Goal: Task Accomplishment & Management: Use online tool/utility

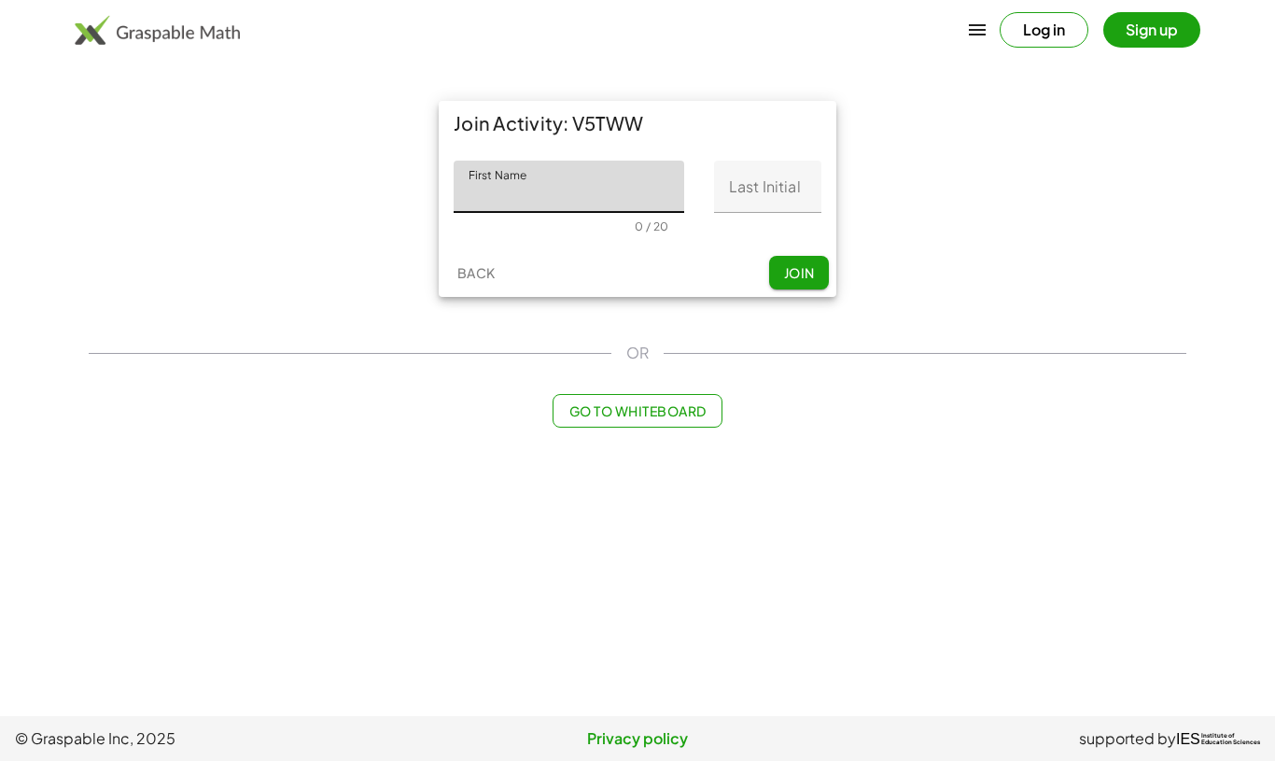
click at [578, 177] on input "First Name" at bounding box center [569, 187] width 231 height 52
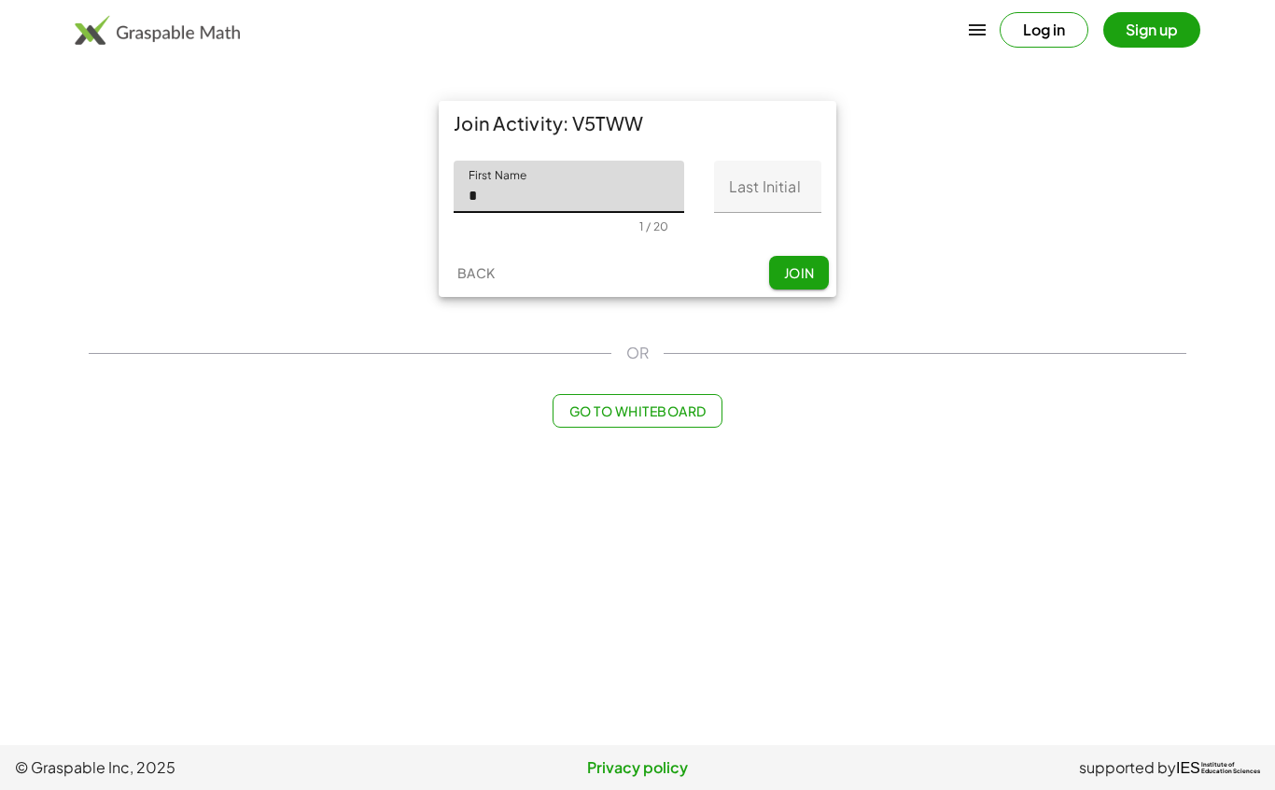
click at [781, 173] on input "Last Initial" at bounding box center [767, 187] width 107 height 52
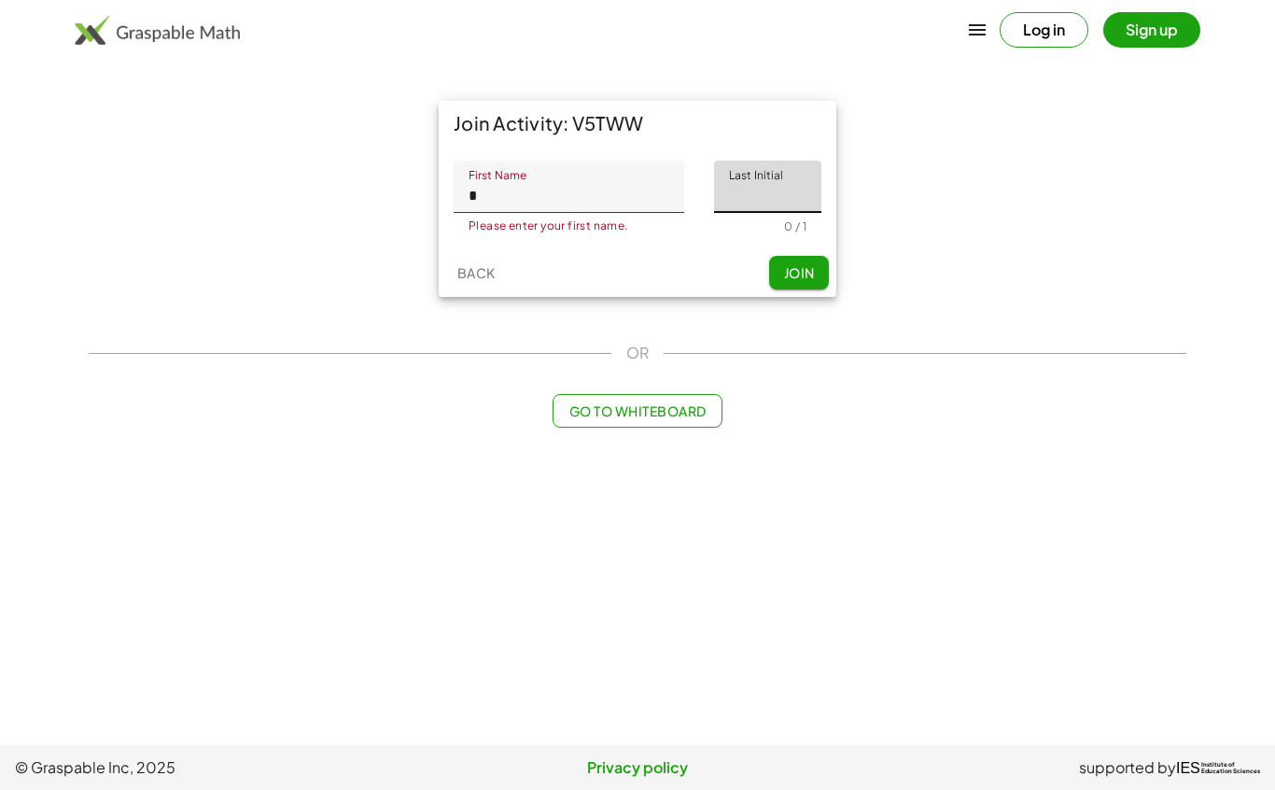
click at [604, 178] on input "*" at bounding box center [569, 187] width 231 height 52
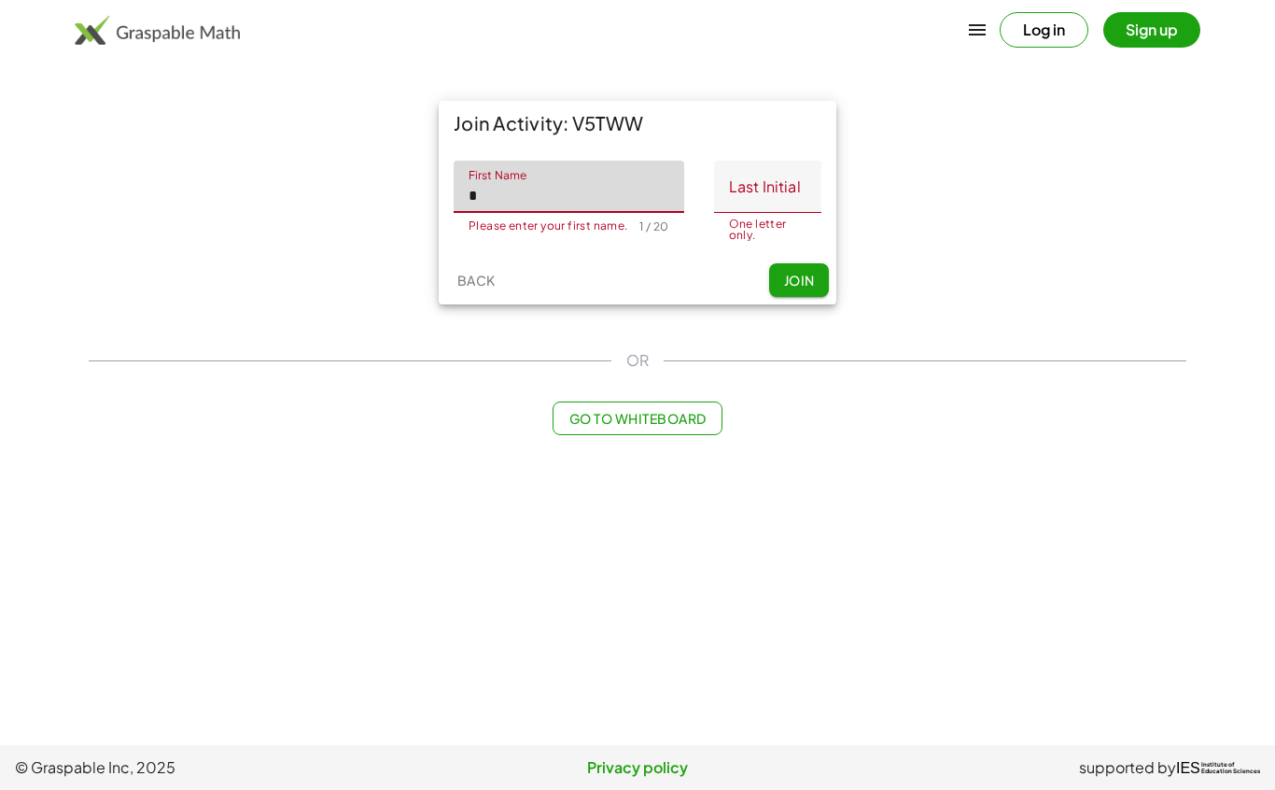
click at [635, 206] on input "*" at bounding box center [569, 187] width 231 height 52
type input "*"
type input "**********"
click at [774, 182] on input "Last Initial" at bounding box center [767, 187] width 107 height 52
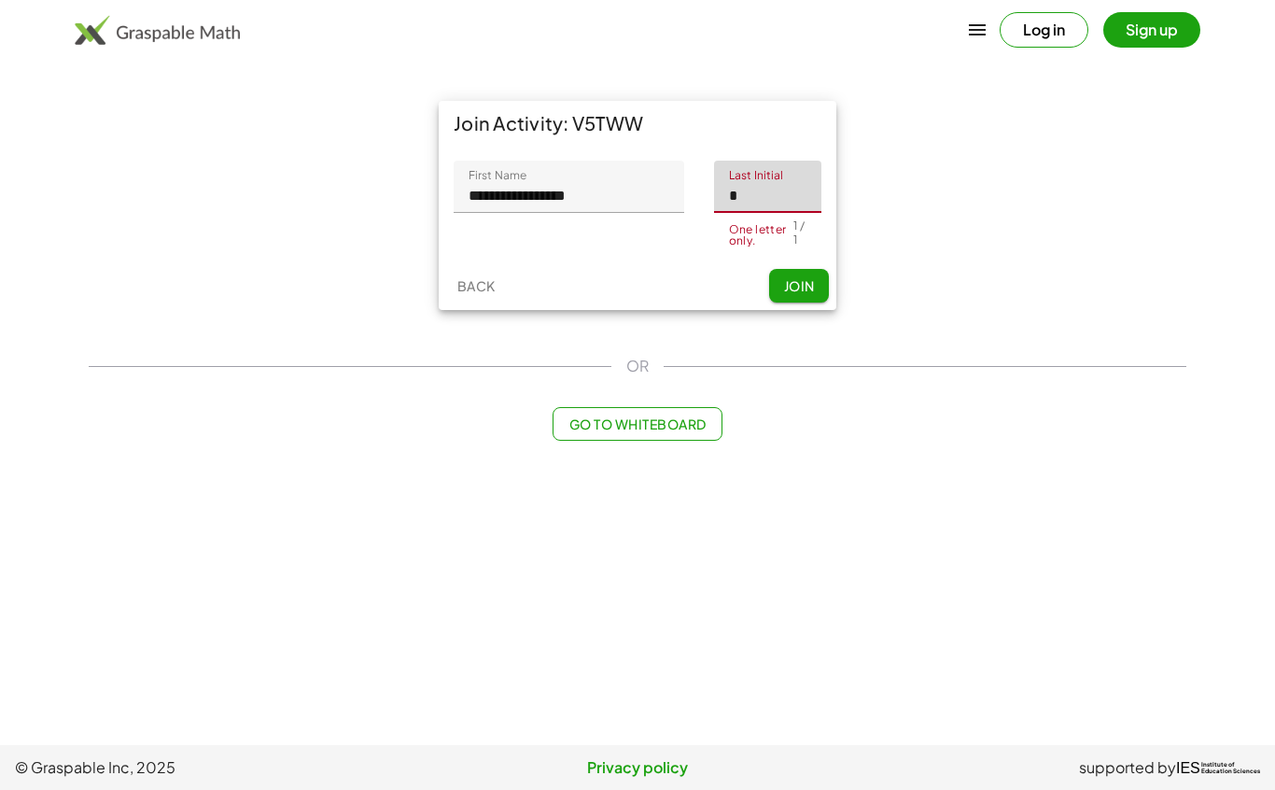
type input "*"
click at [807, 281] on span "Join" at bounding box center [798, 285] width 31 height 17
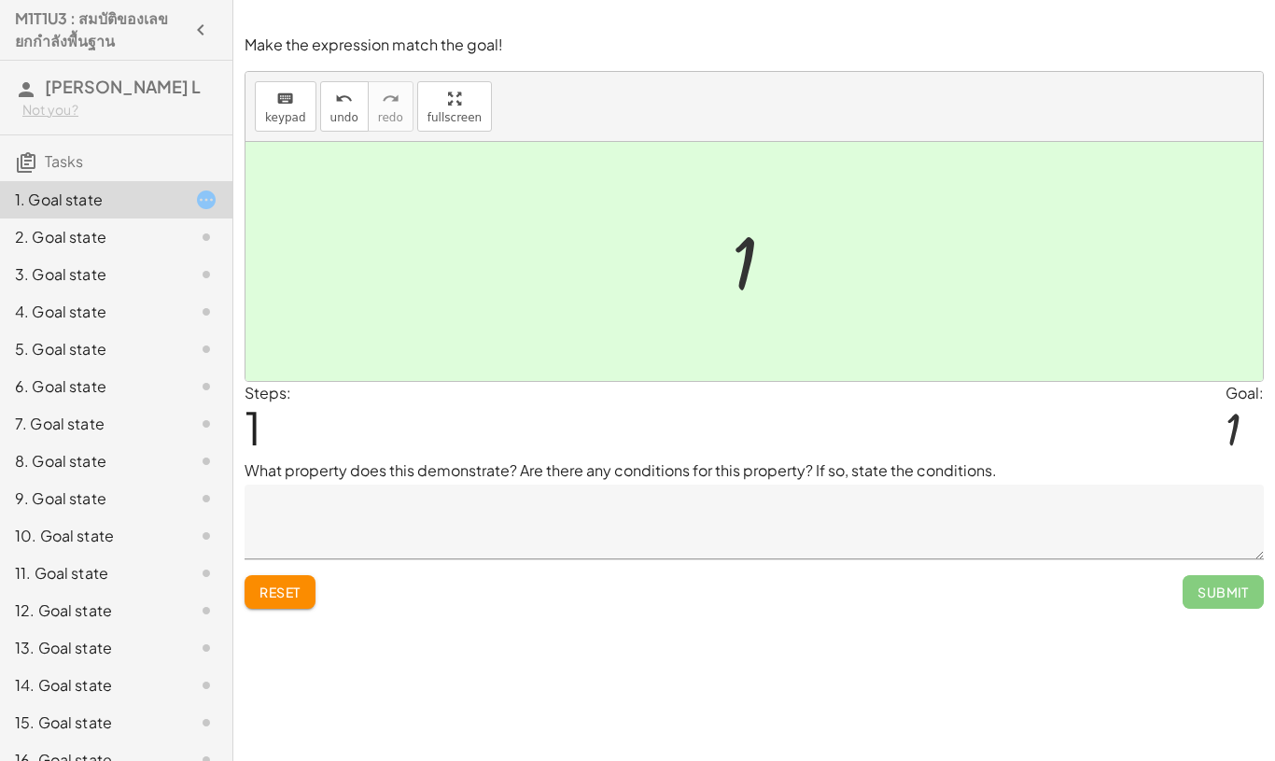
click at [193, 240] on div at bounding box center [191, 237] width 52 height 22
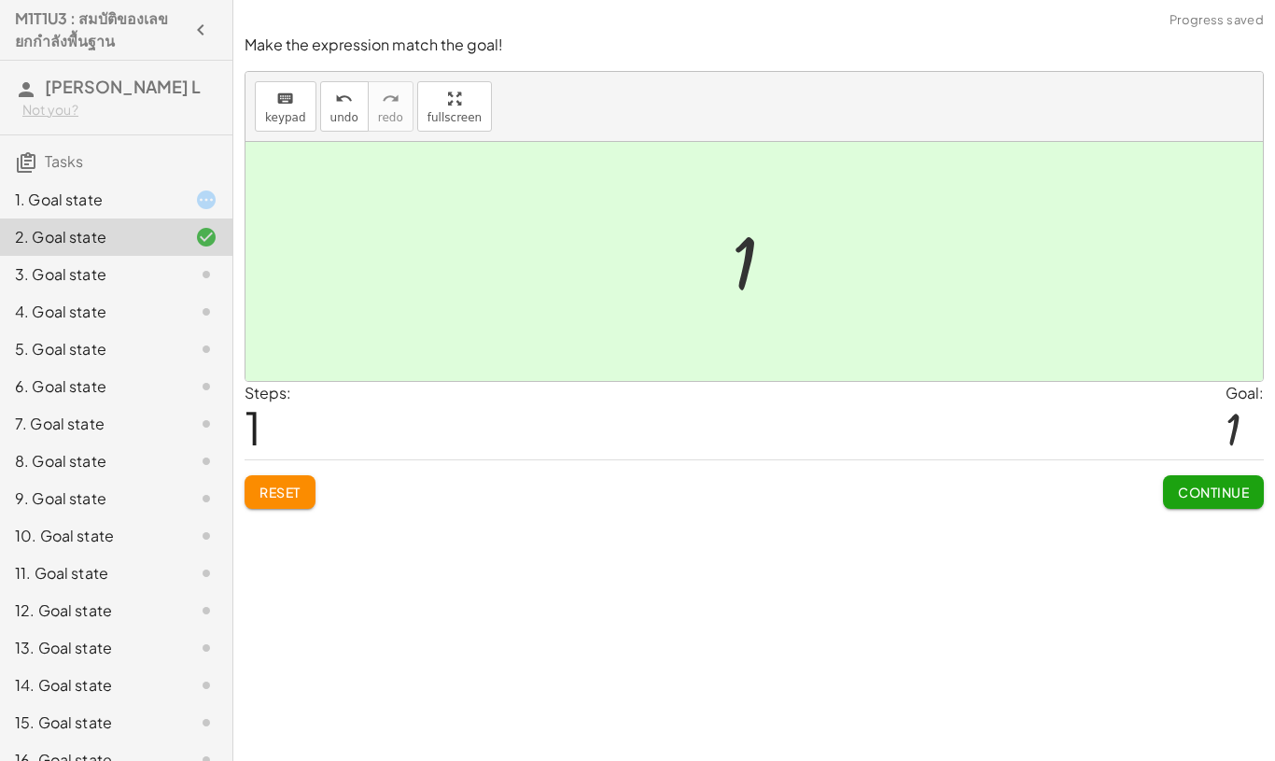
click at [1207, 489] on span "Continue" at bounding box center [1213, 492] width 71 height 17
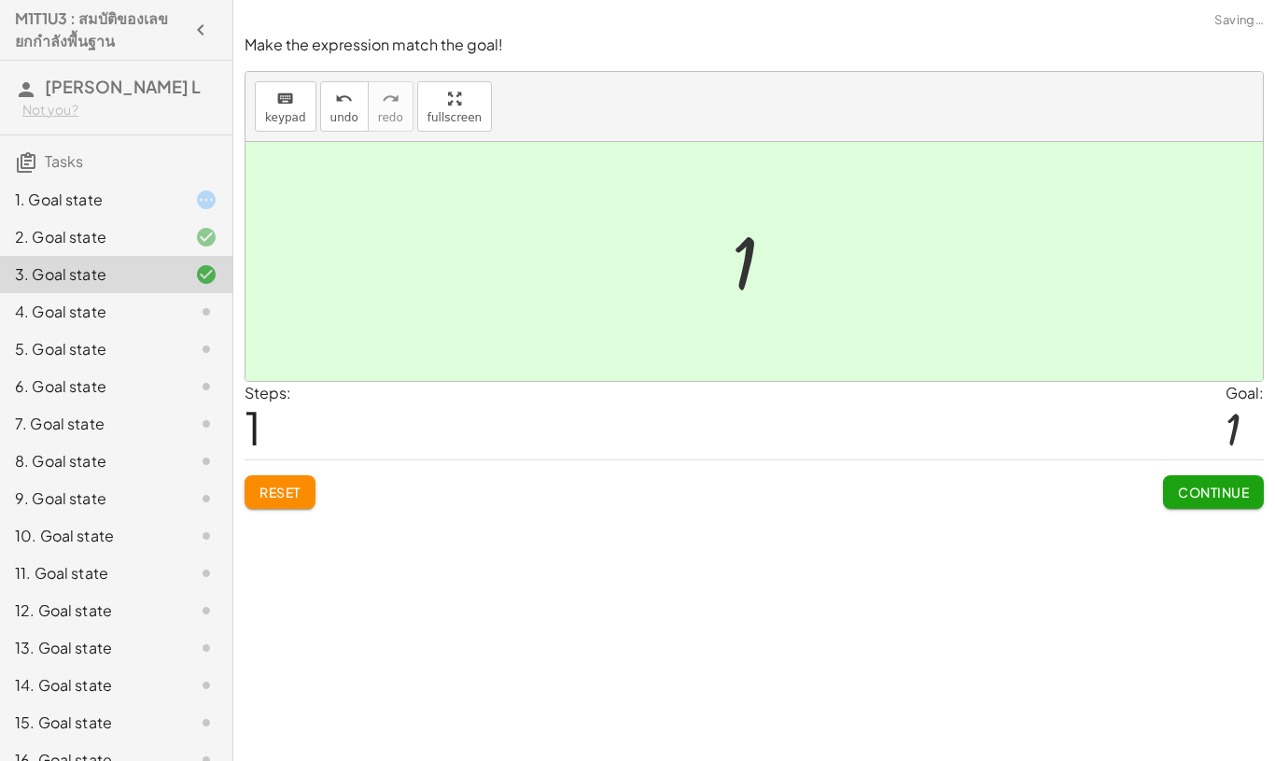
click at [1203, 495] on span "Continue" at bounding box center [1213, 492] width 71 height 17
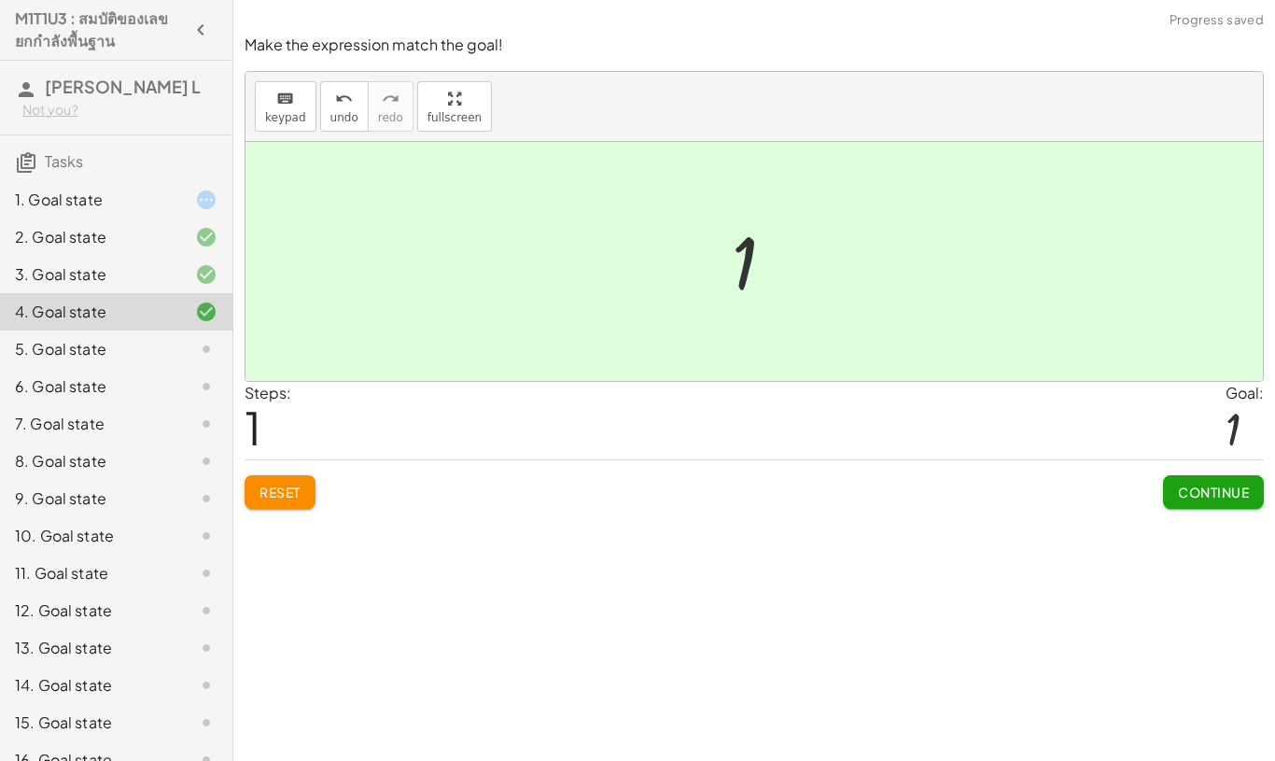
click at [1219, 492] on span "Continue" at bounding box center [1213, 492] width 71 height 17
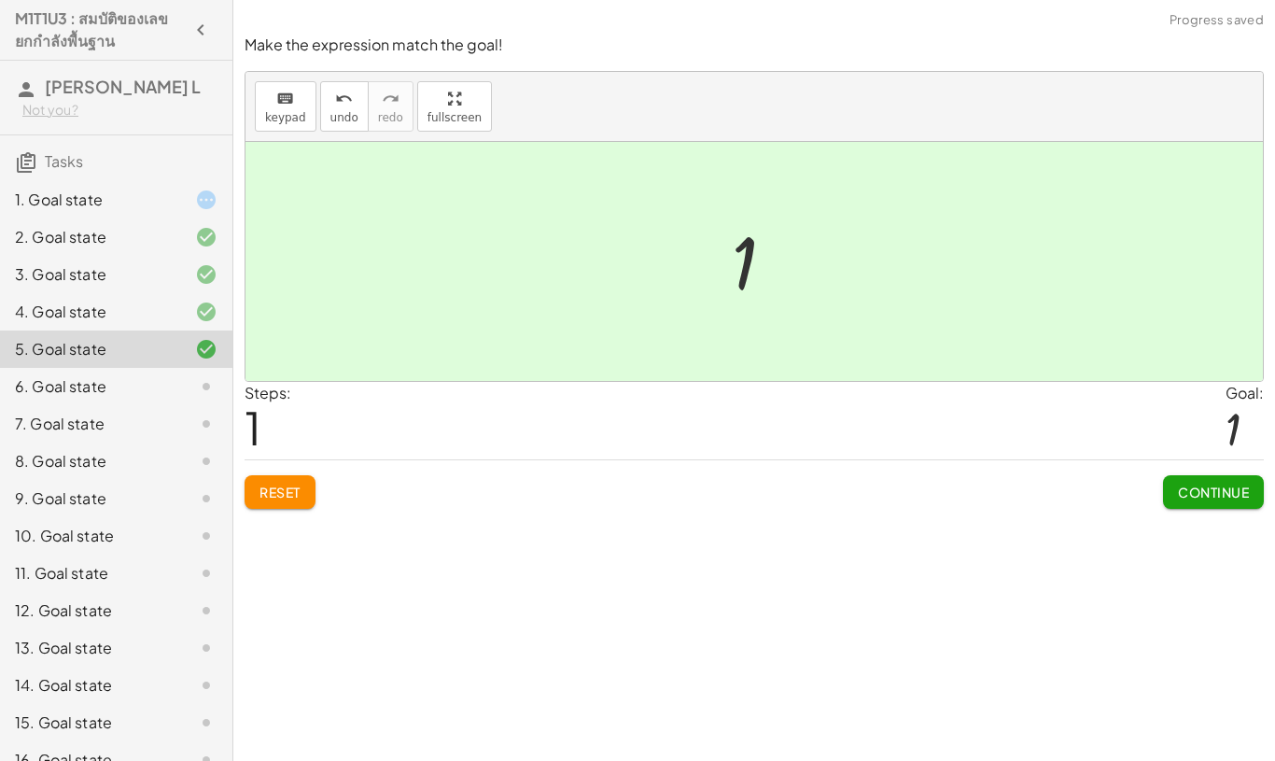
click at [1211, 499] on span "Continue" at bounding box center [1213, 492] width 71 height 17
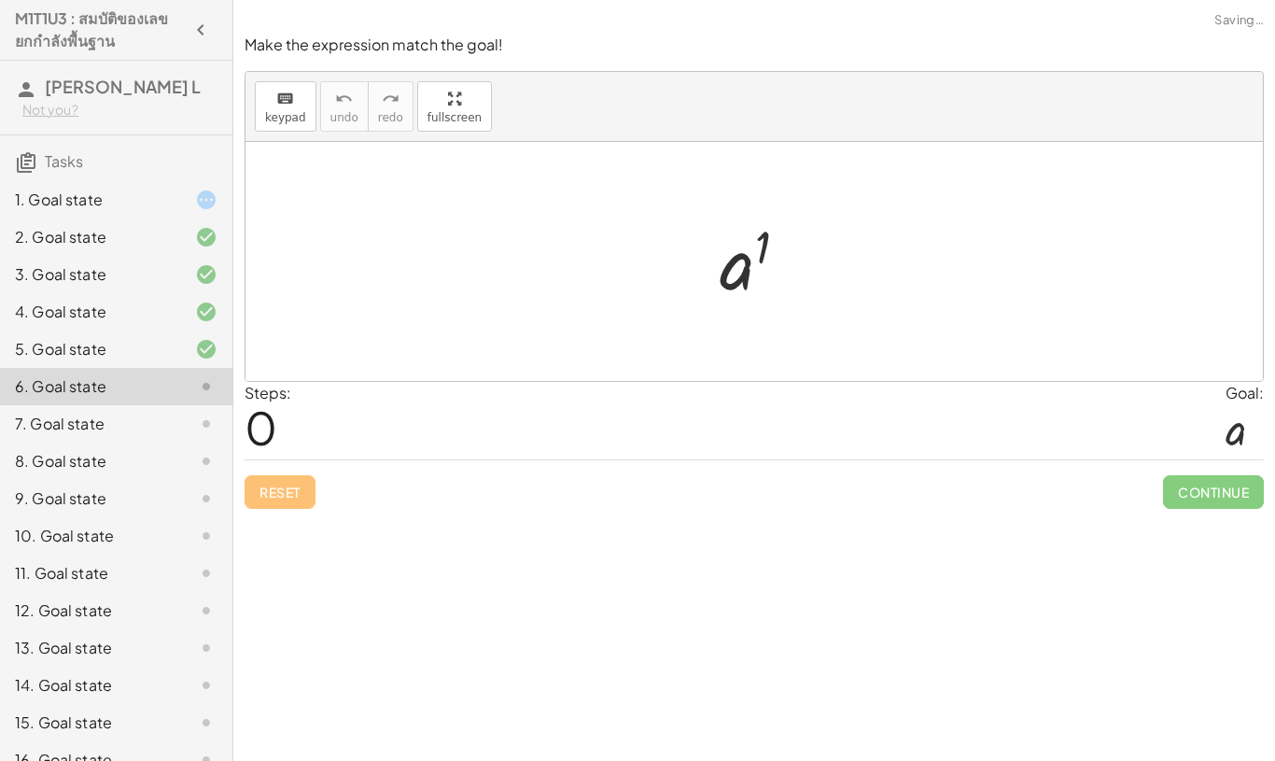
click at [203, 196] on icon at bounding box center [206, 200] width 22 height 22
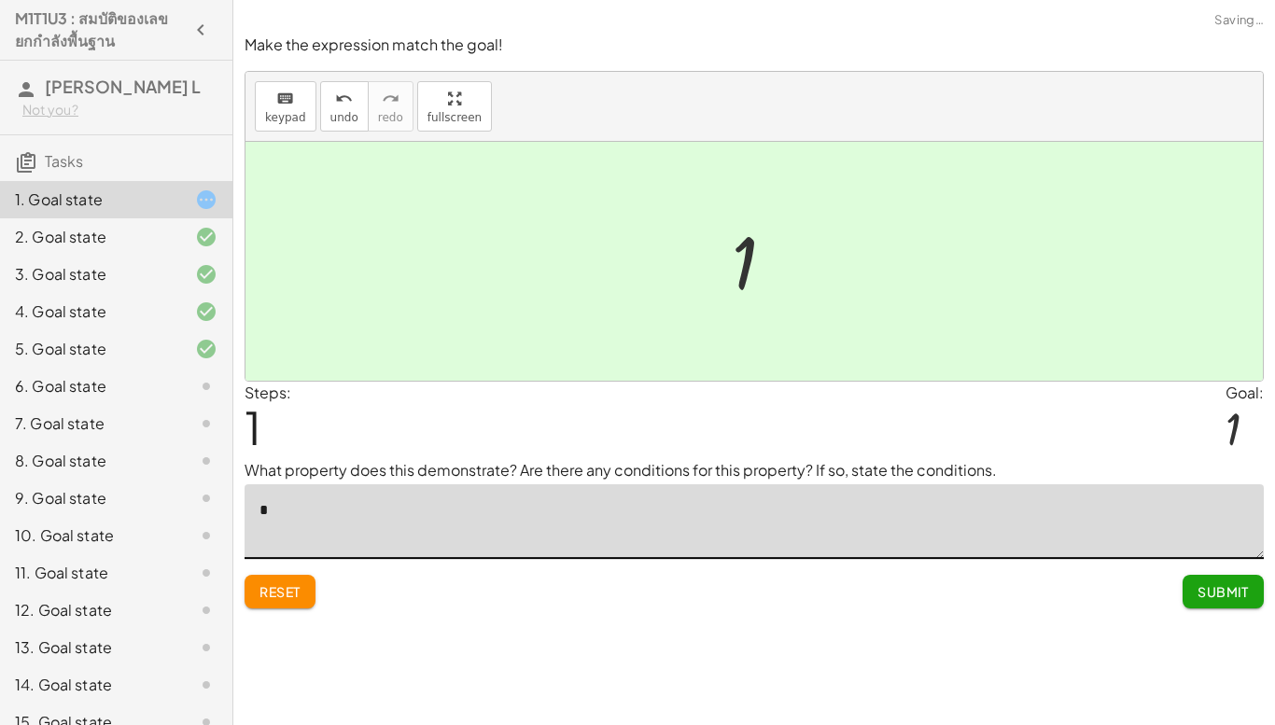
type textarea "*"
click at [1212, 601] on button "Submit" at bounding box center [1223, 592] width 81 height 34
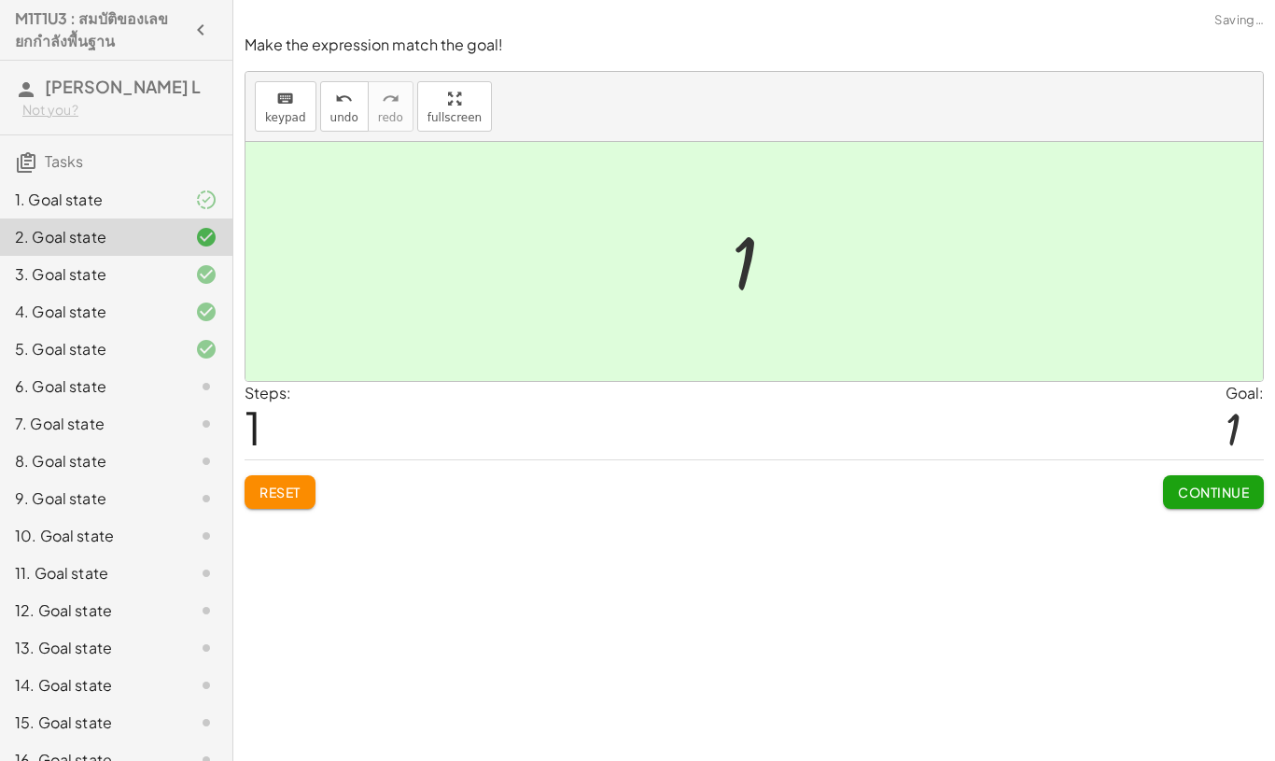
click at [193, 256] on div "1. Goal state" at bounding box center [116, 274] width 232 height 37
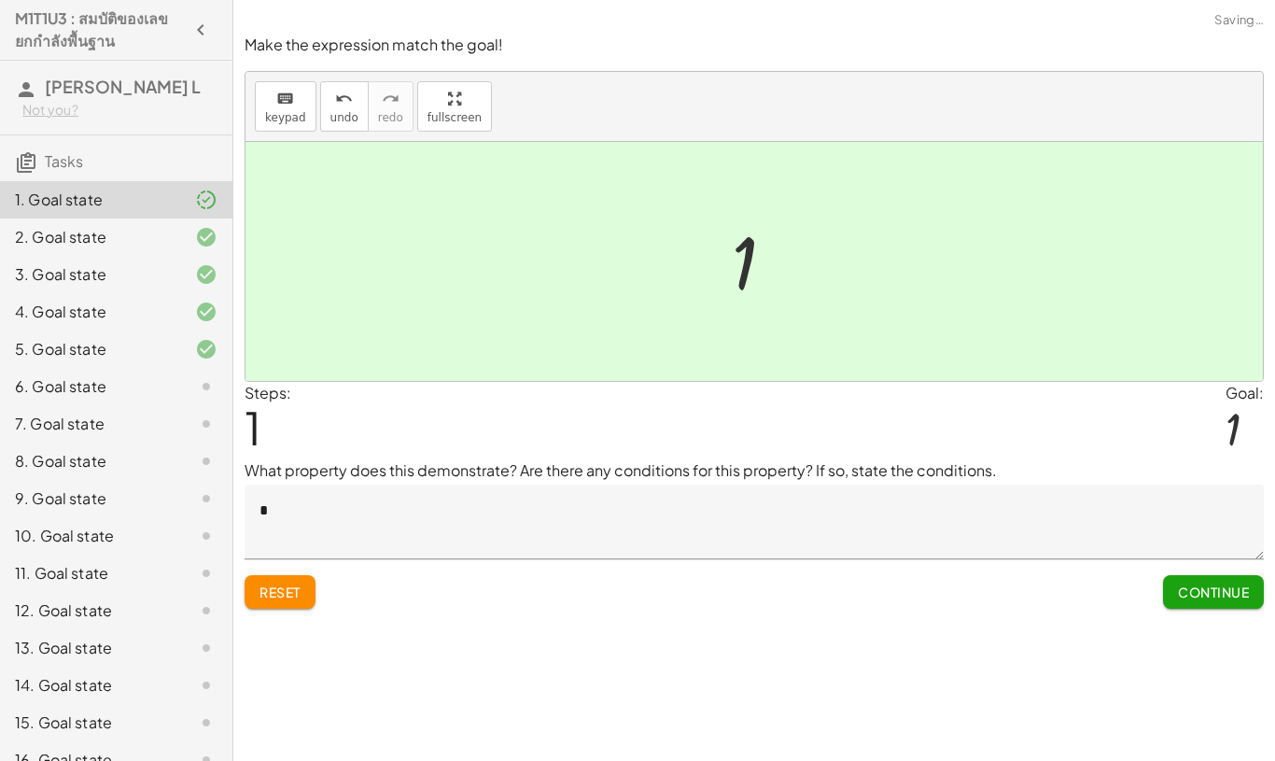
click at [282, 504] on textarea "*" at bounding box center [754, 522] width 1019 height 75
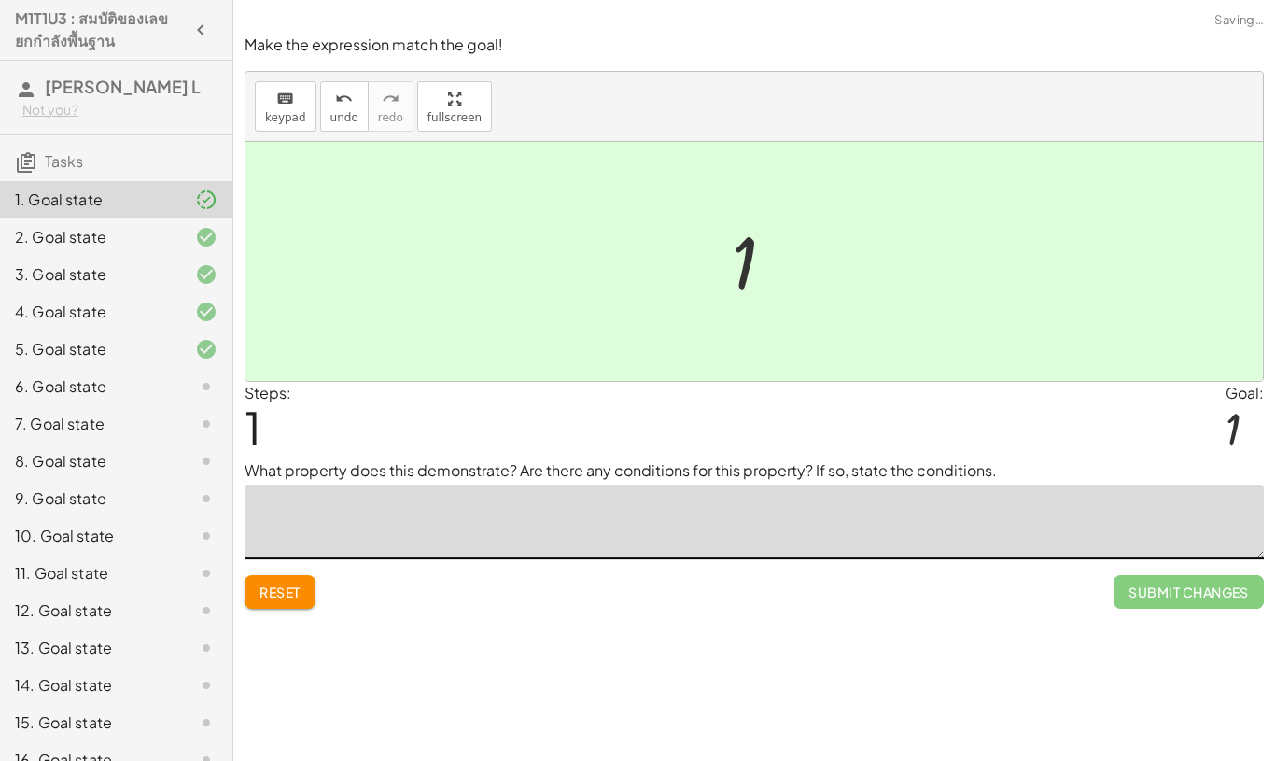
click at [1171, 555] on textarea at bounding box center [754, 522] width 1019 height 75
click at [1177, 561] on div "Submit Changes" at bounding box center [1189, 584] width 150 height 49
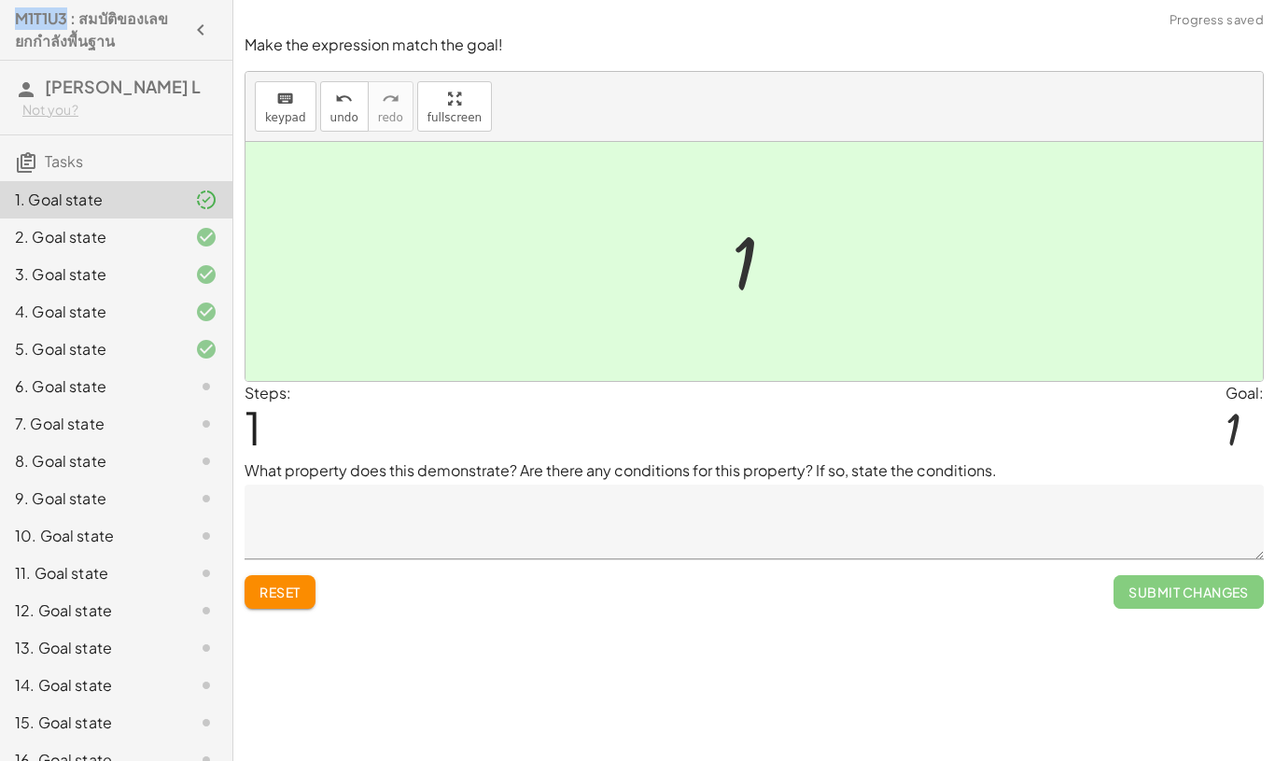
click at [1189, 598] on span "Submit Changes" at bounding box center [1189, 592] width 150 height 34
click at [1189, 597] on span "Submit Changes" at bounding box center [1189, 592] width 150 height 34
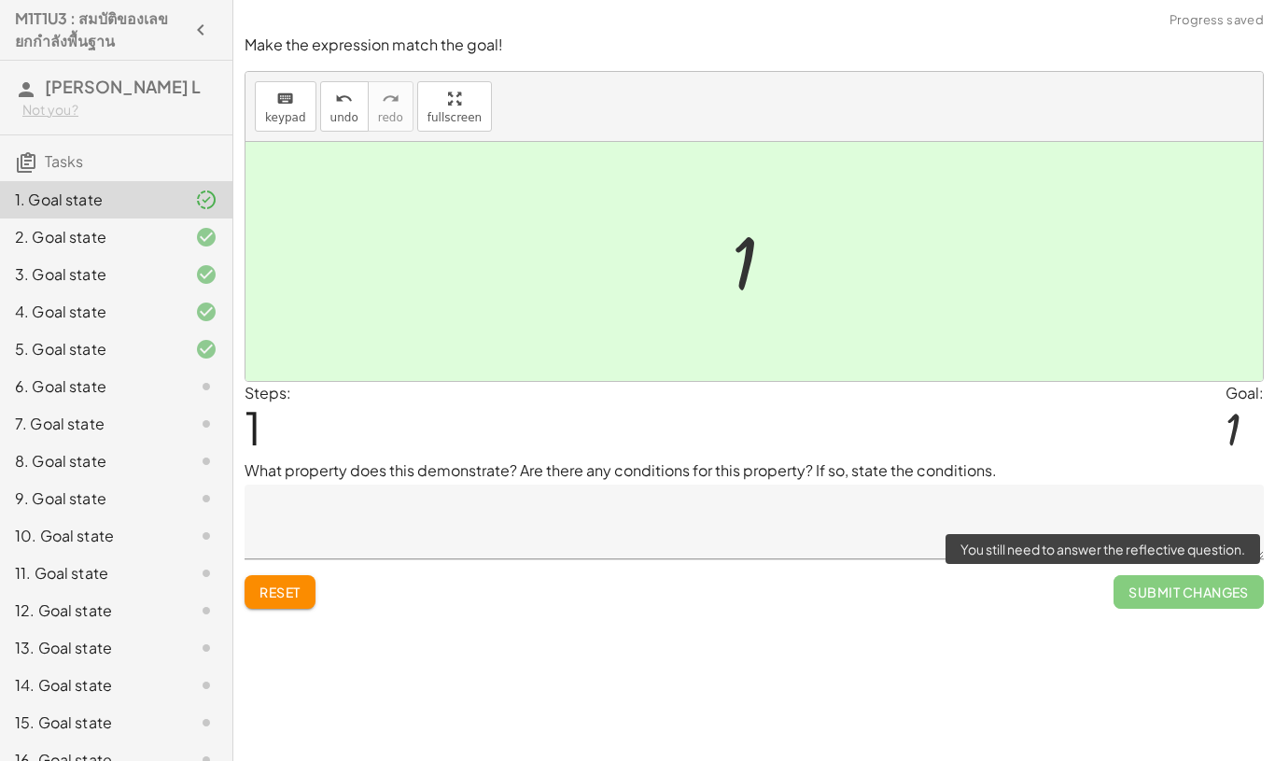
click at [1204, 606] on span "Submit Changes" at bounding box center [1189, 592] width 150 height 34
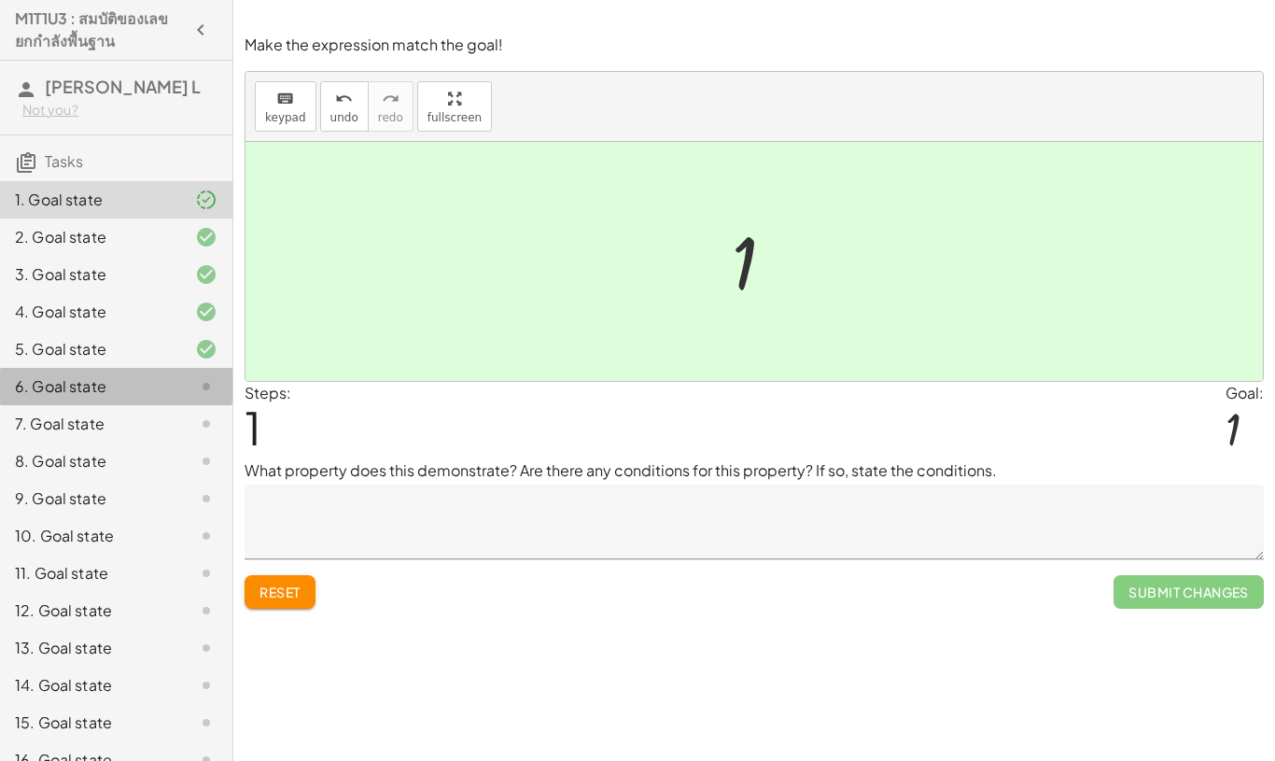
click at [188, 442] on div "6. Goal state" at bounding box center [116, 460] width 232 height 37
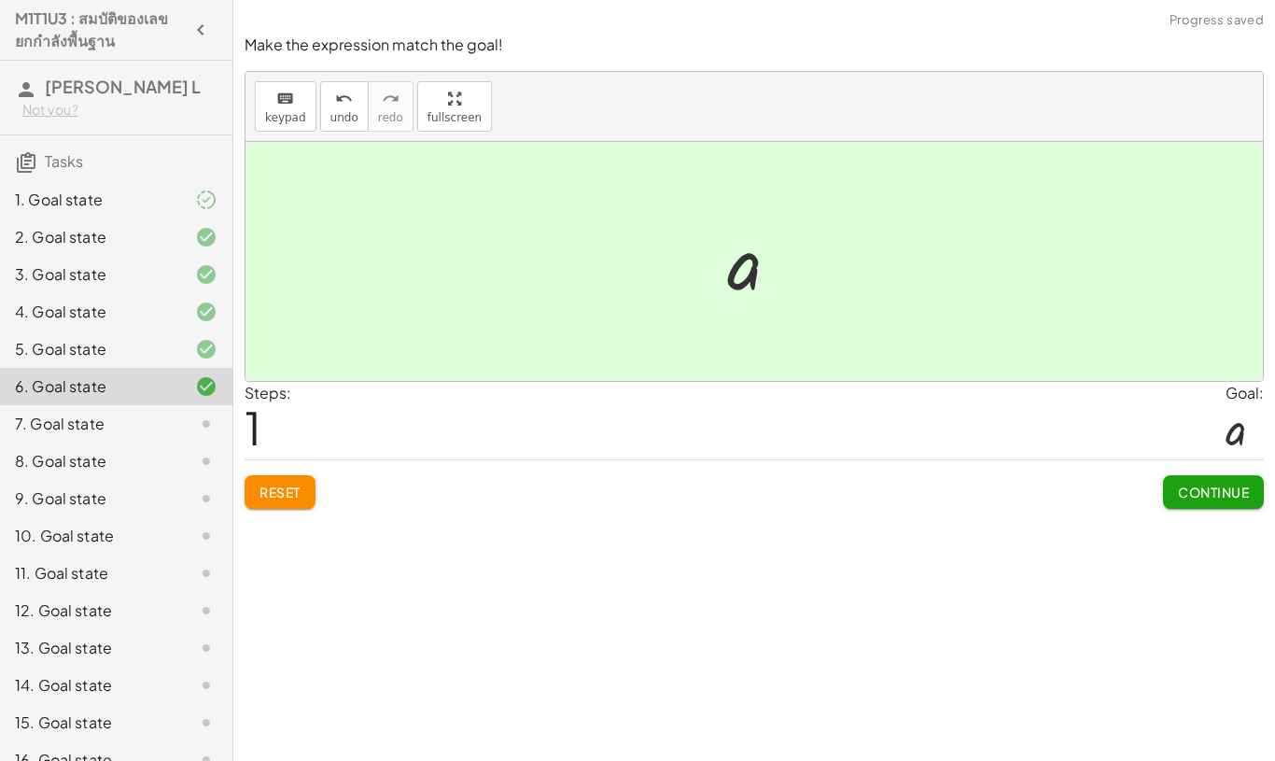
click at [1243, 492] on span "Continue" at bounding box center [1213, 492] width 71 height 17
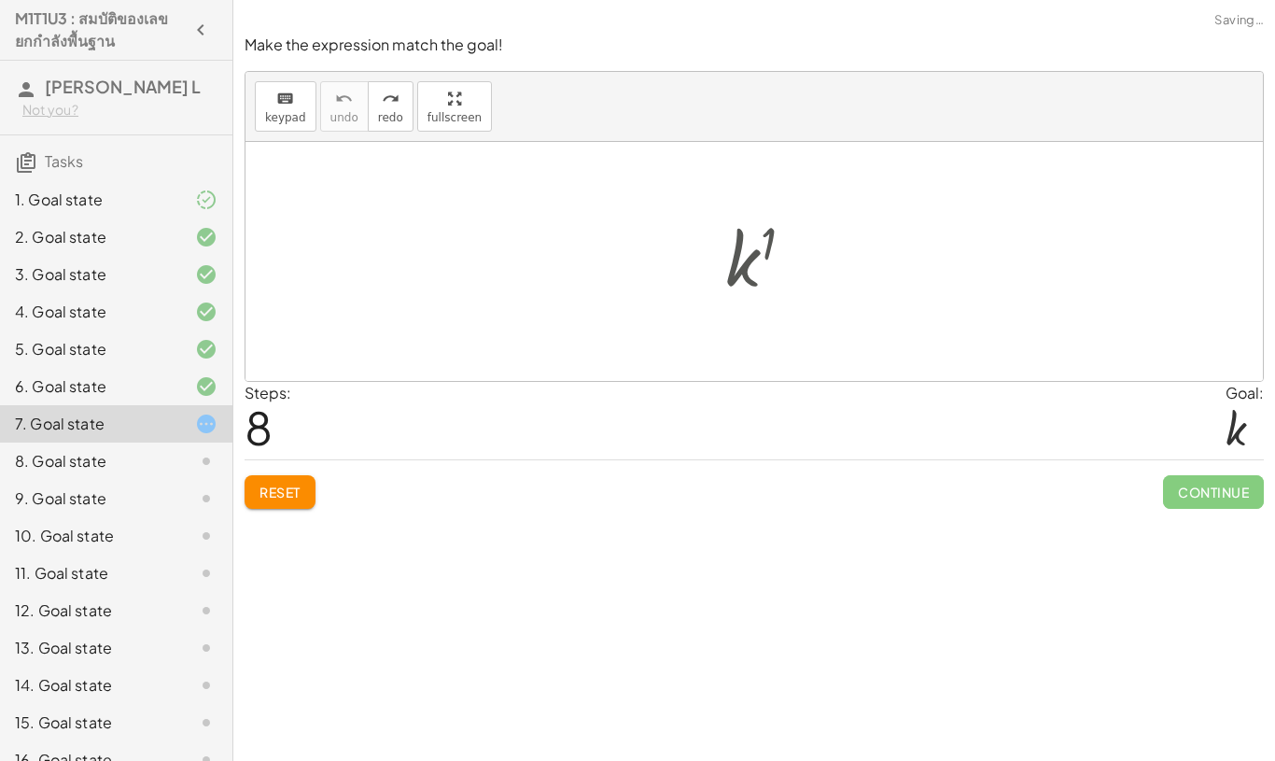
click at [354, 132] on div "keyboard keypad undo [PERSON_NAME] redo fullscreen" at bounding box center [755, 107] width 1018 height 70
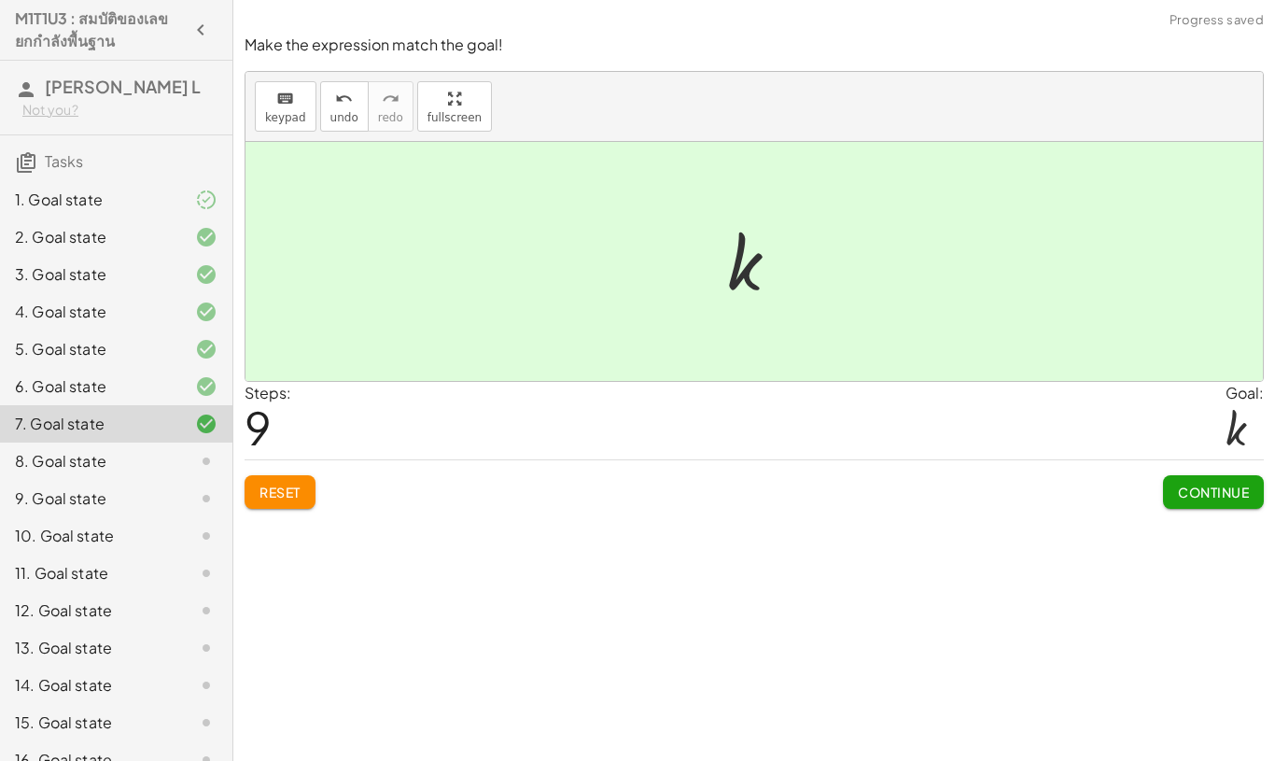
click at [1194, 504] on button "Continue" at bounding box center [1213, 492] width 101 height 34
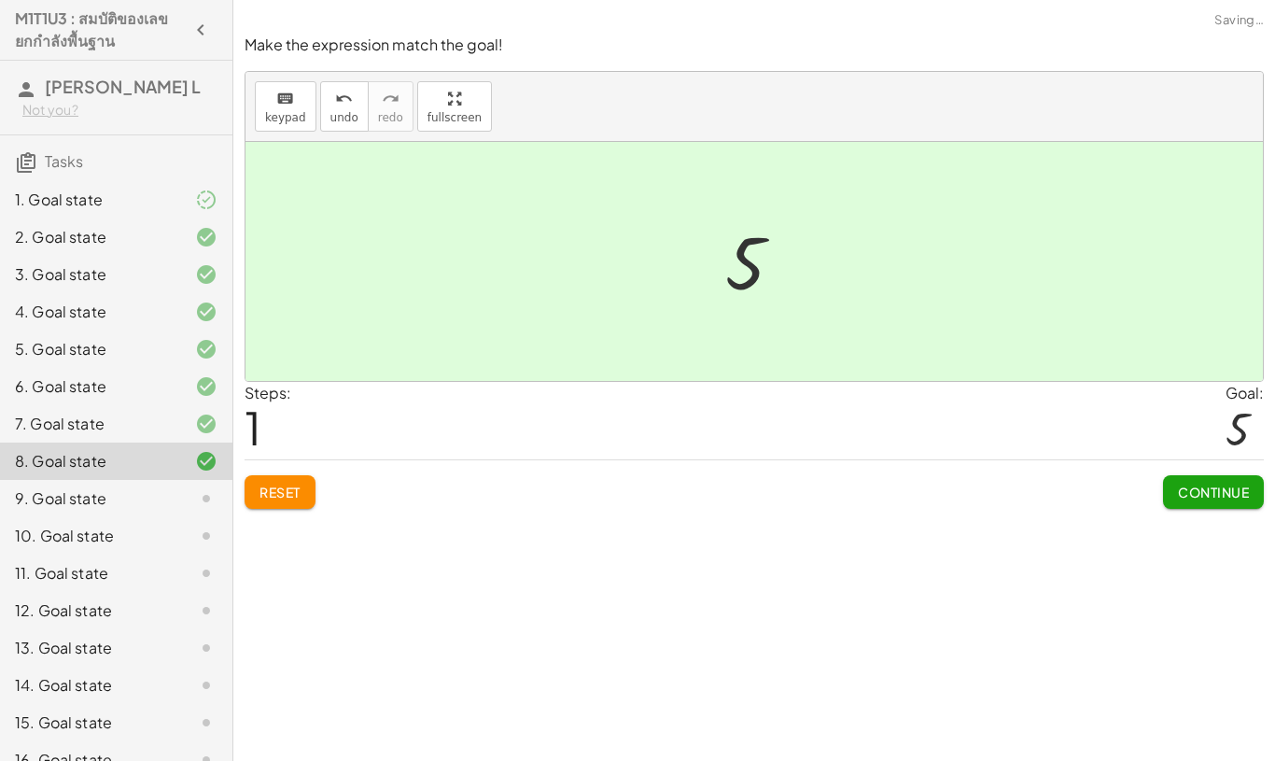
click at [1205, 488] on span "Continue" at bounding box center [1213, 492] width 71 height 17
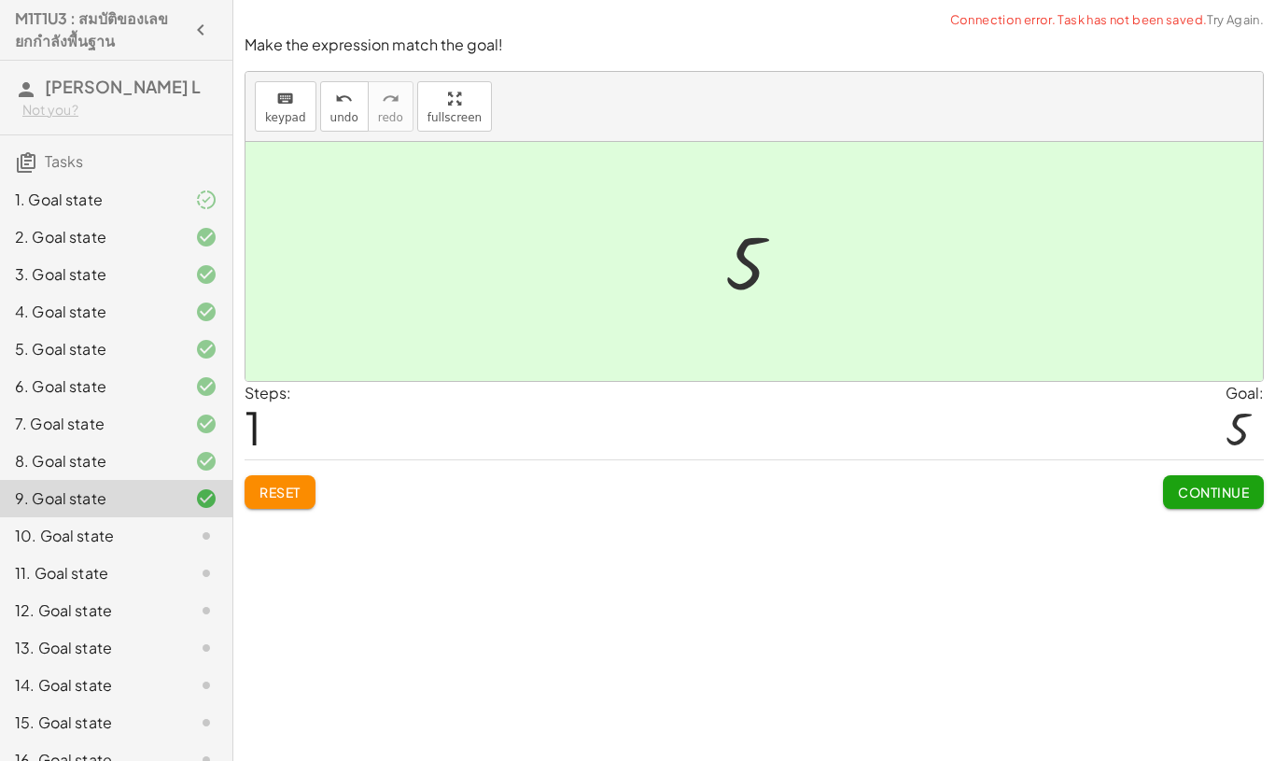
click at [1201, 497] on span "Continue" at bounding box center [1213, 492] width 71 height 17
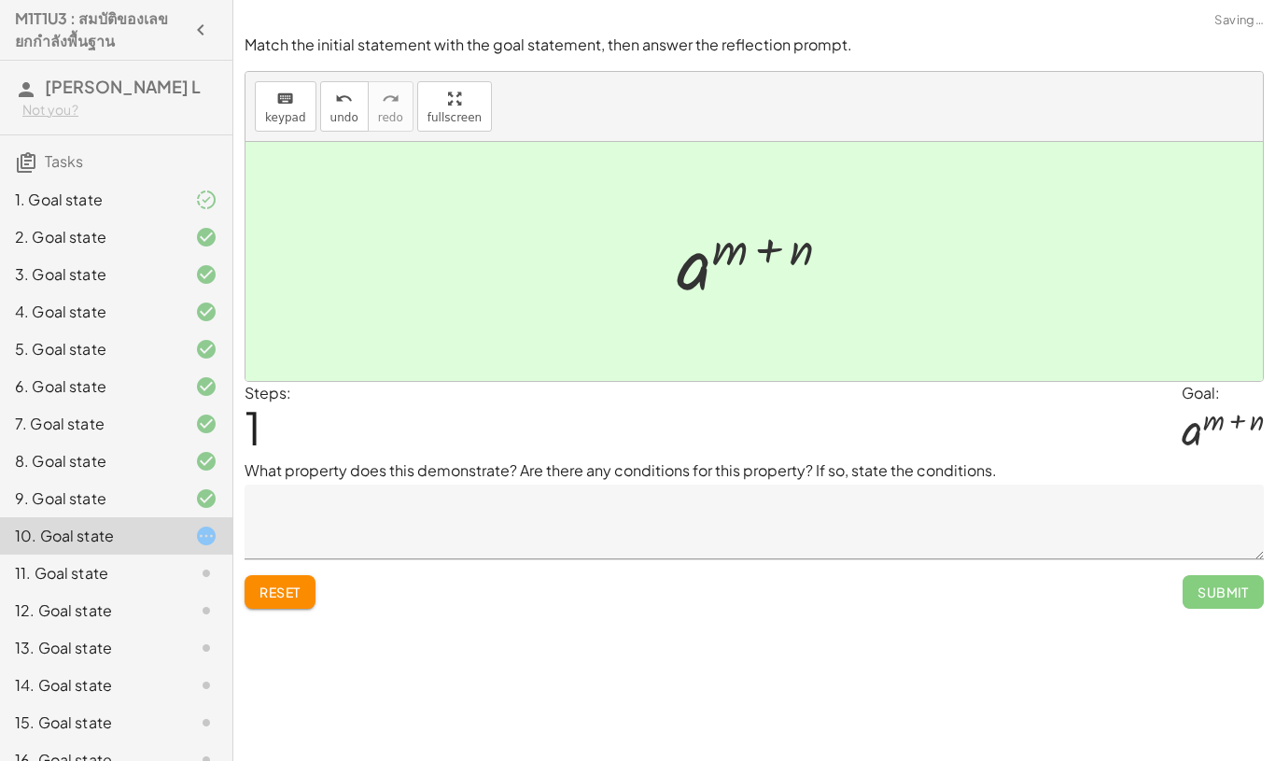
click at [1237, 600] on span "Submit" at bounding box center [1223, 592] width 81 height 34
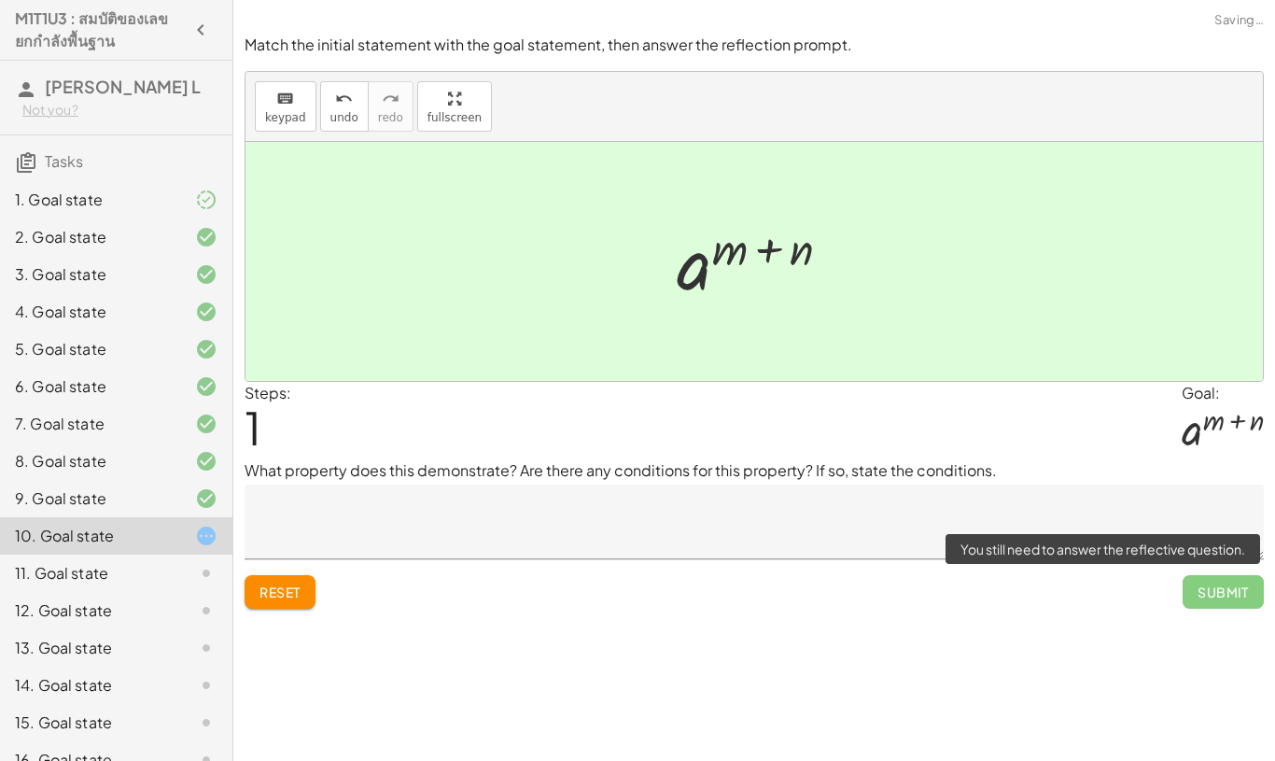
click at [1212, 571] on div "Submit" at bounding box center [1223, 584] width 81 height 49
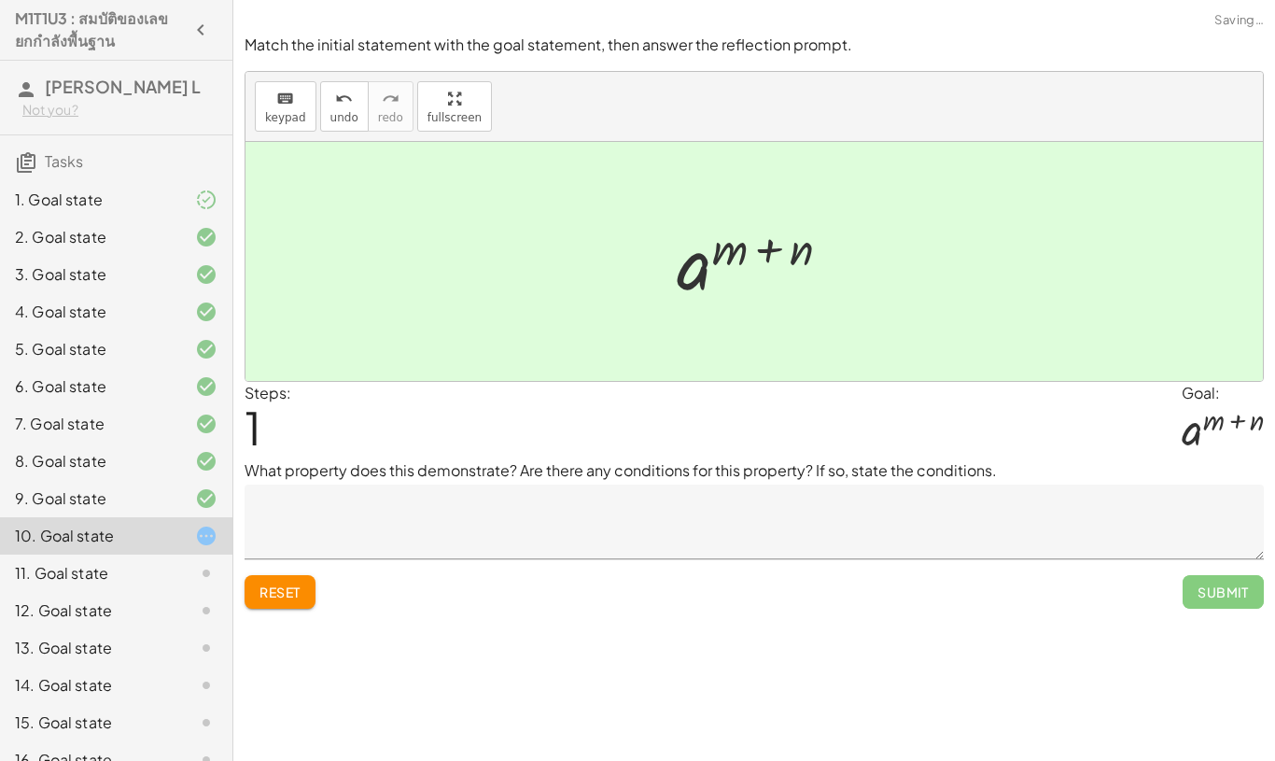
click at [1211, 571] on div "Submit" at bounding box center [1223, 584] width 81 height 49
click at [1234, 597] on span "Submit" at bounding box center [1223, 592] width 81 height 34
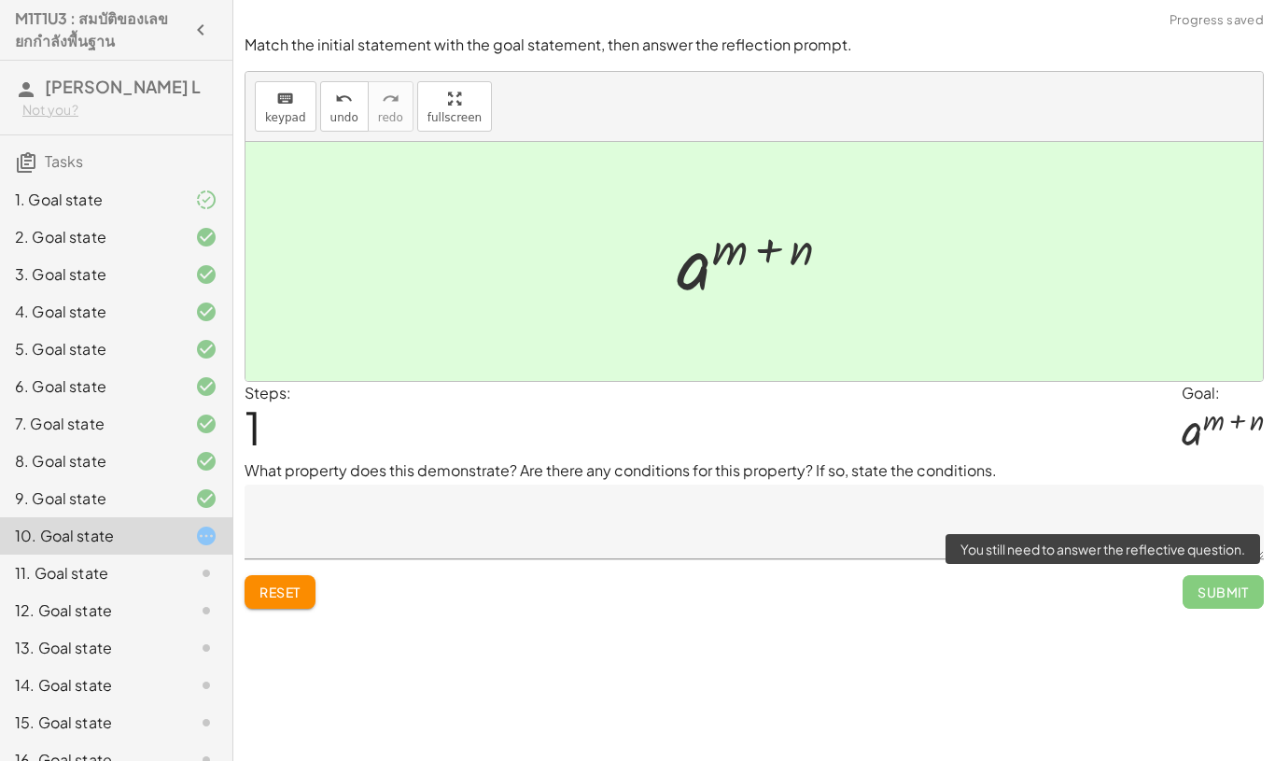
click at [1230, 599] on span "Submit" at bounding box center [1223, 592] width 81 height 34
click at [1229, 598] on span "Submit" at bounding box center [1223, 592] width 81 height 34
click at [1226, 599] on span "Submit" at bounding box center [1223, 592] width 81 height 34
click at [1225, 599] on span "Submit" at bounding box center [1223, 592] width 81 height 34
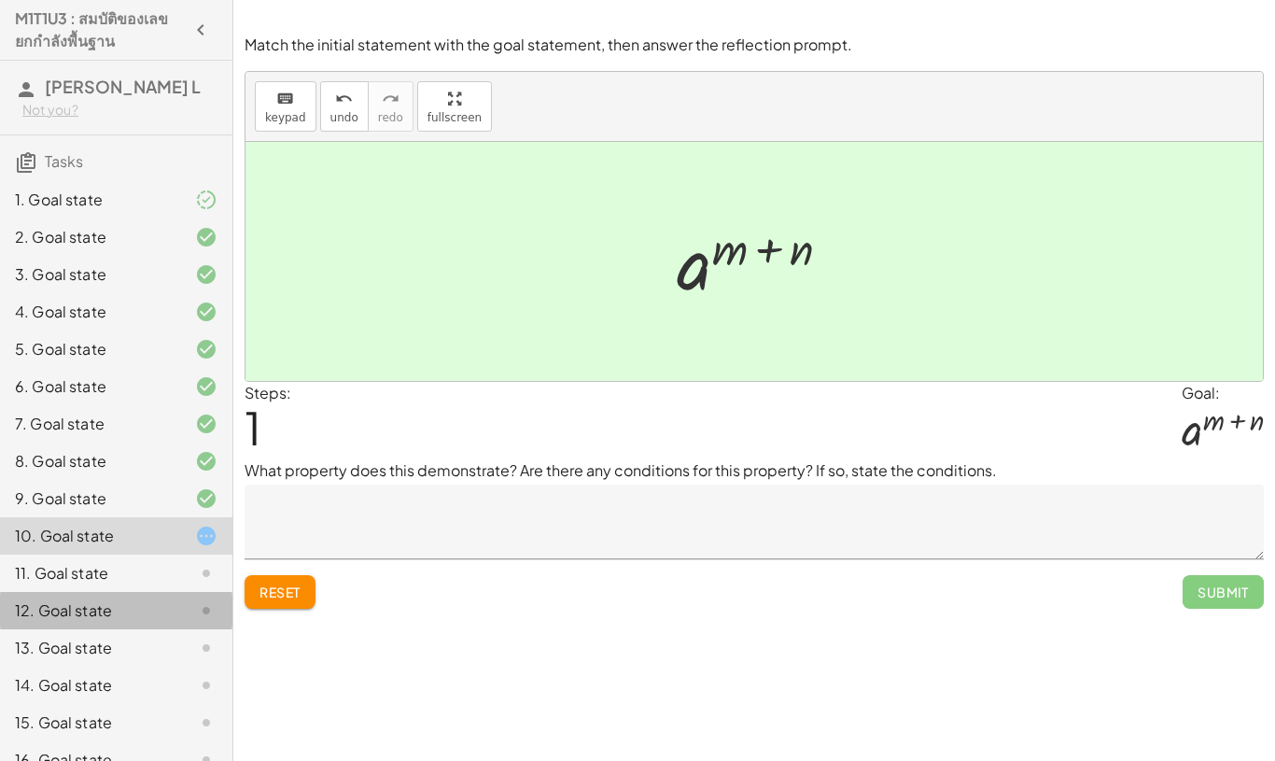
click at [202, 606] on icon at bounding box center [206, 610] width 22 height 22
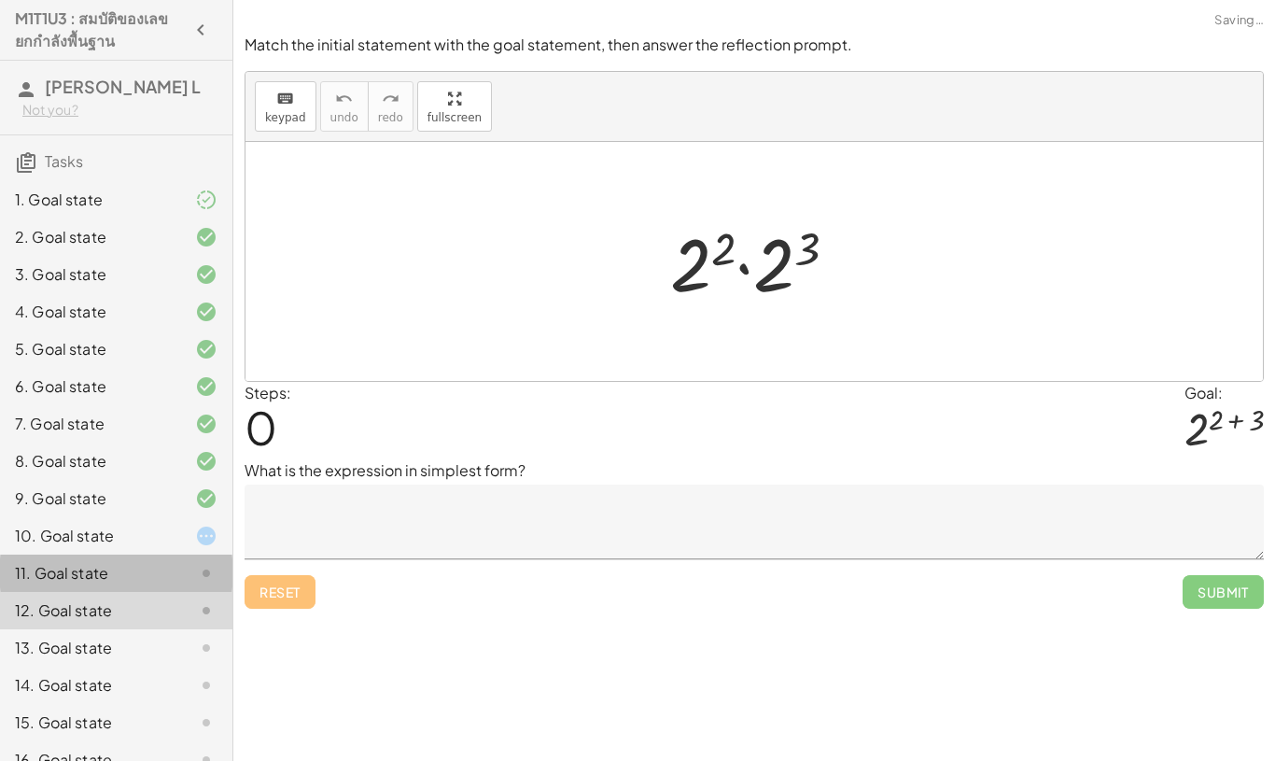
click at [200, 578] on icon at bounding box center [206, 573] width 22 height 22
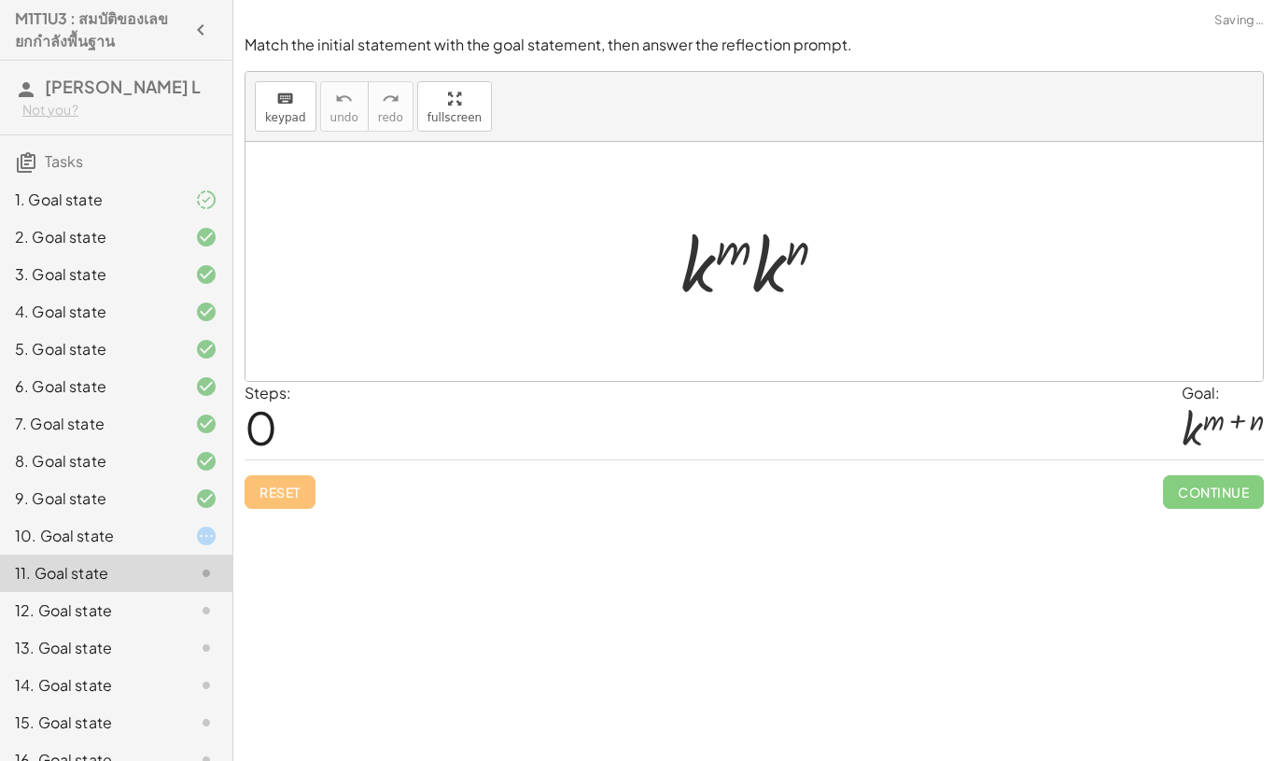
click at [222, 667] on div "12. Goal state" at bounding box center [116, 685] width 232 height 37
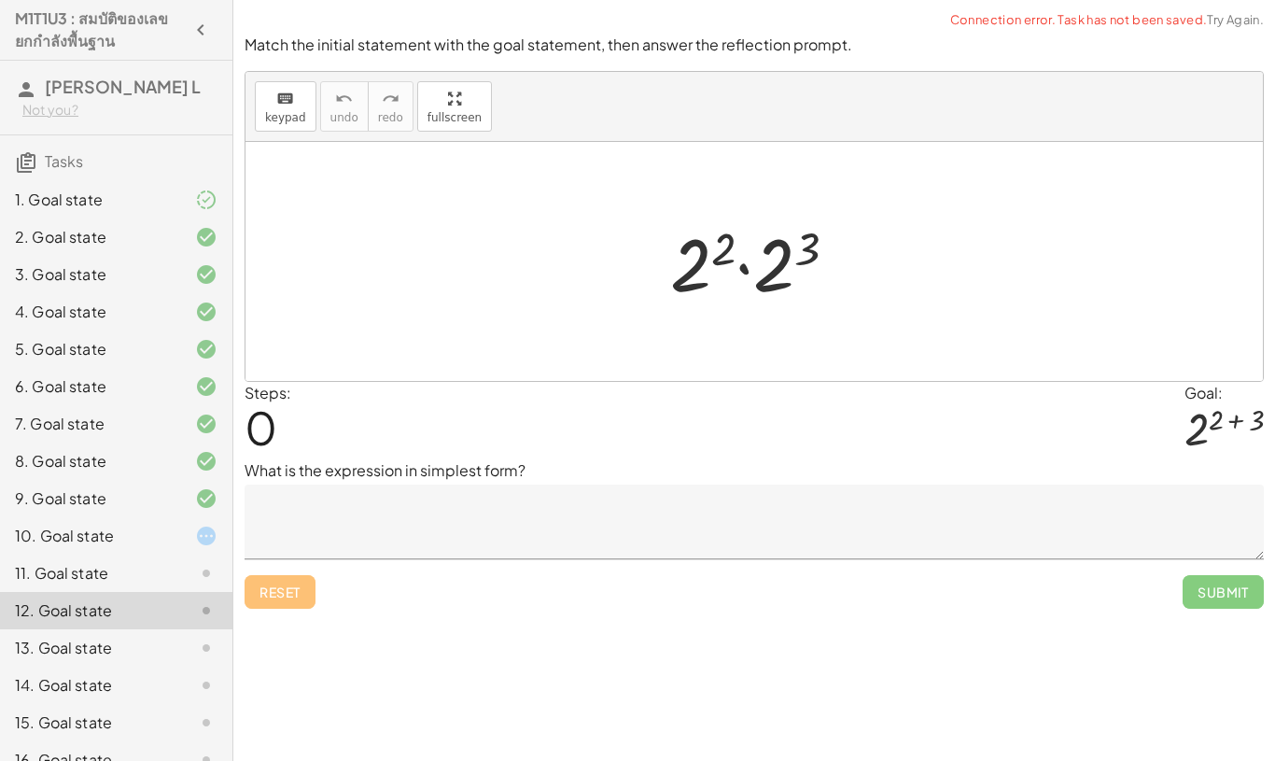
click at [198, 592] on div "10. Goal state" at bounding box center [116, 610] width 232 height 37
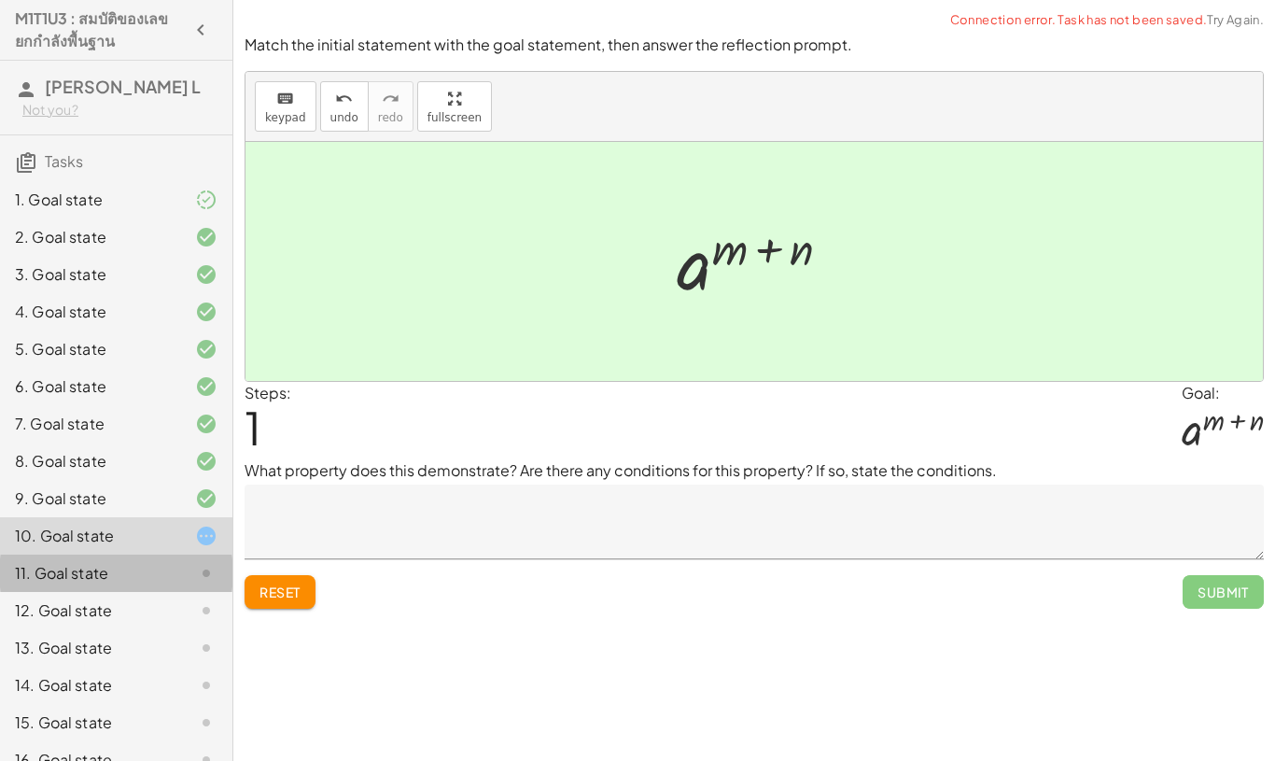
click at [199, 562] on icon at bounding box center [206, 573] width 22 height 22
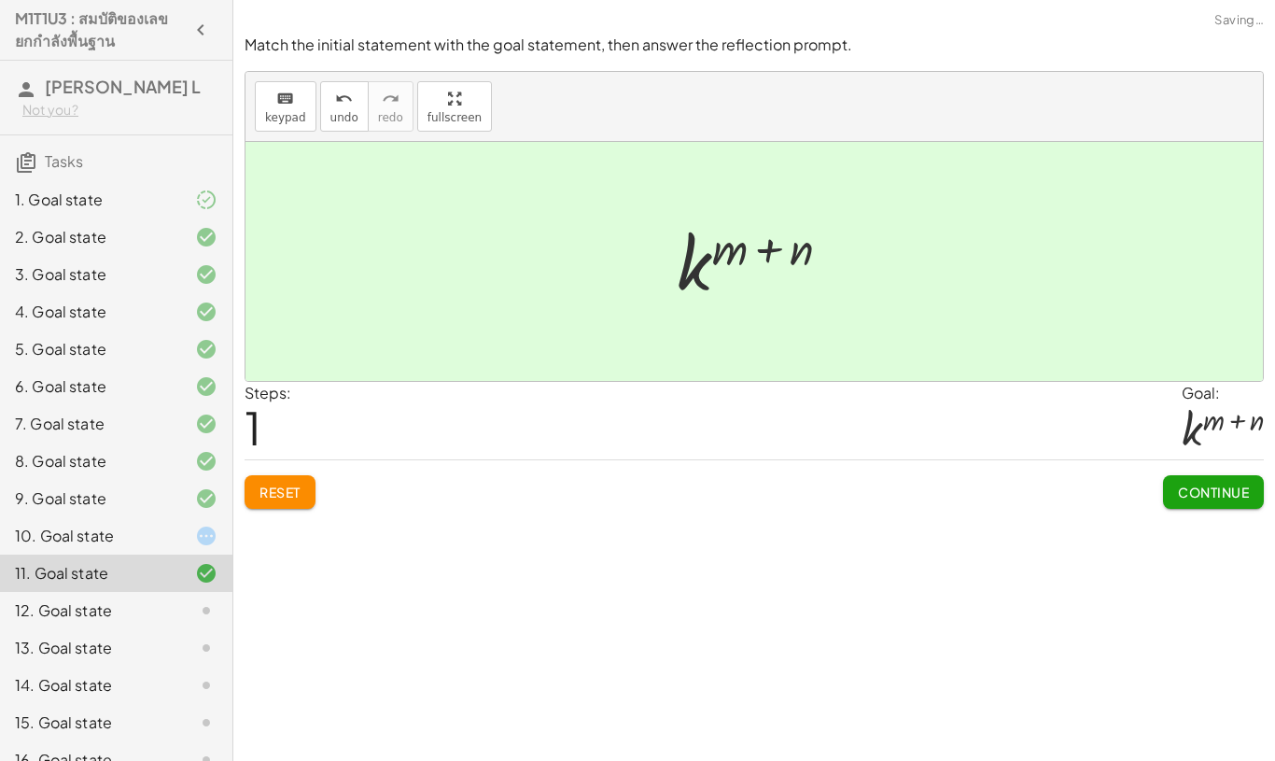
click at [1223, 493] on span "Continue" at bounding box center [1213, 492] width 71 height 17
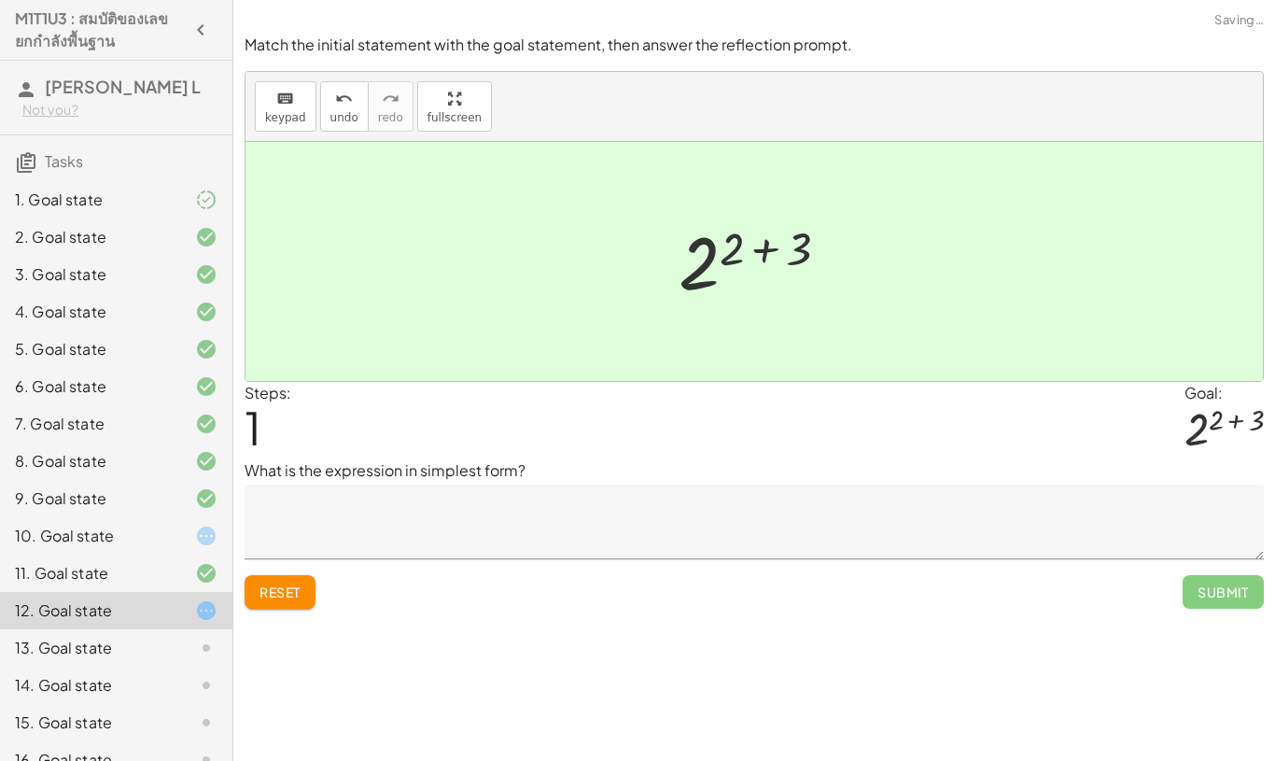
click at [1235, 586] on span "Submit" at bounding box center [1223, 592] width 81 height 34
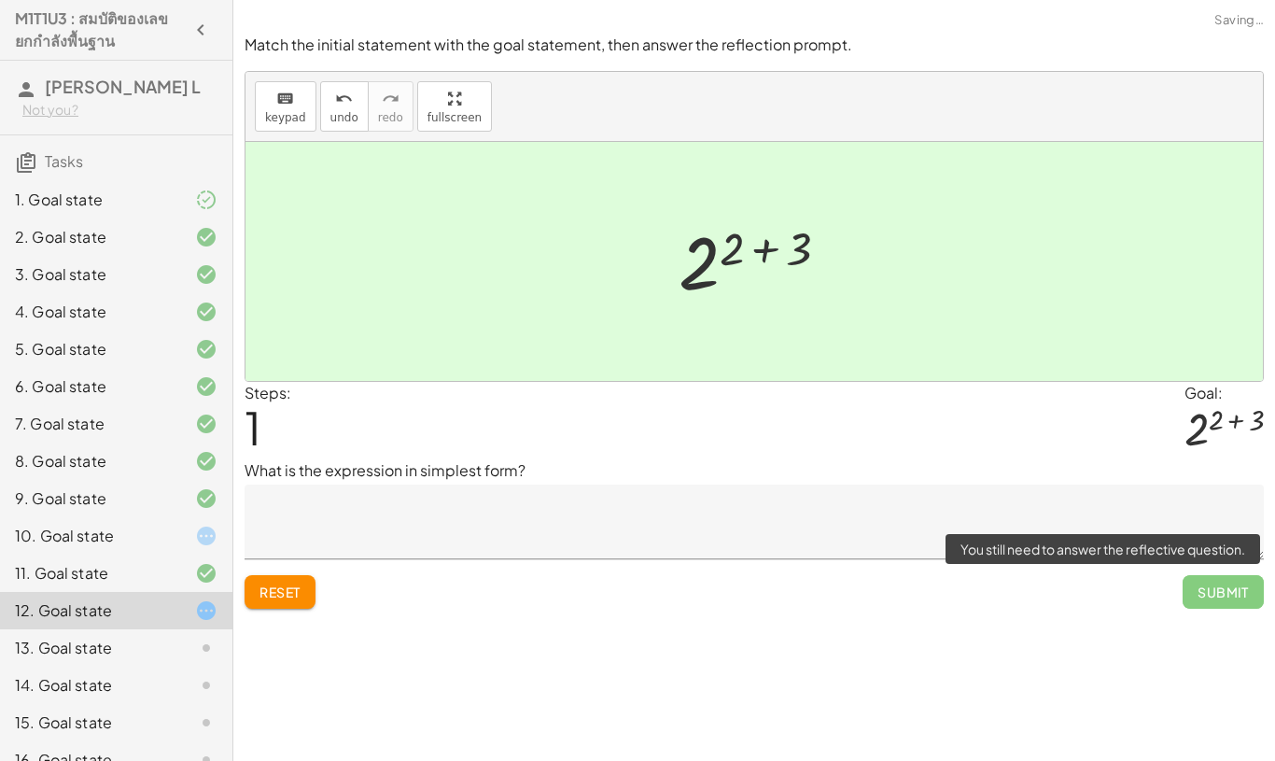
click at [1207, 595] on span "Submit" at bounding box center [1223, 592] width 81 height 34
click at [1208, 604] on span "Submit" at bounding box center [1223, 592] width 81 height 34
click at [1208, 603] on span "Submit" at bounding box center [1223, 592] width 81 height 34
click at [180, 655] on div at bounding box center [191, 648] width 52 height 22
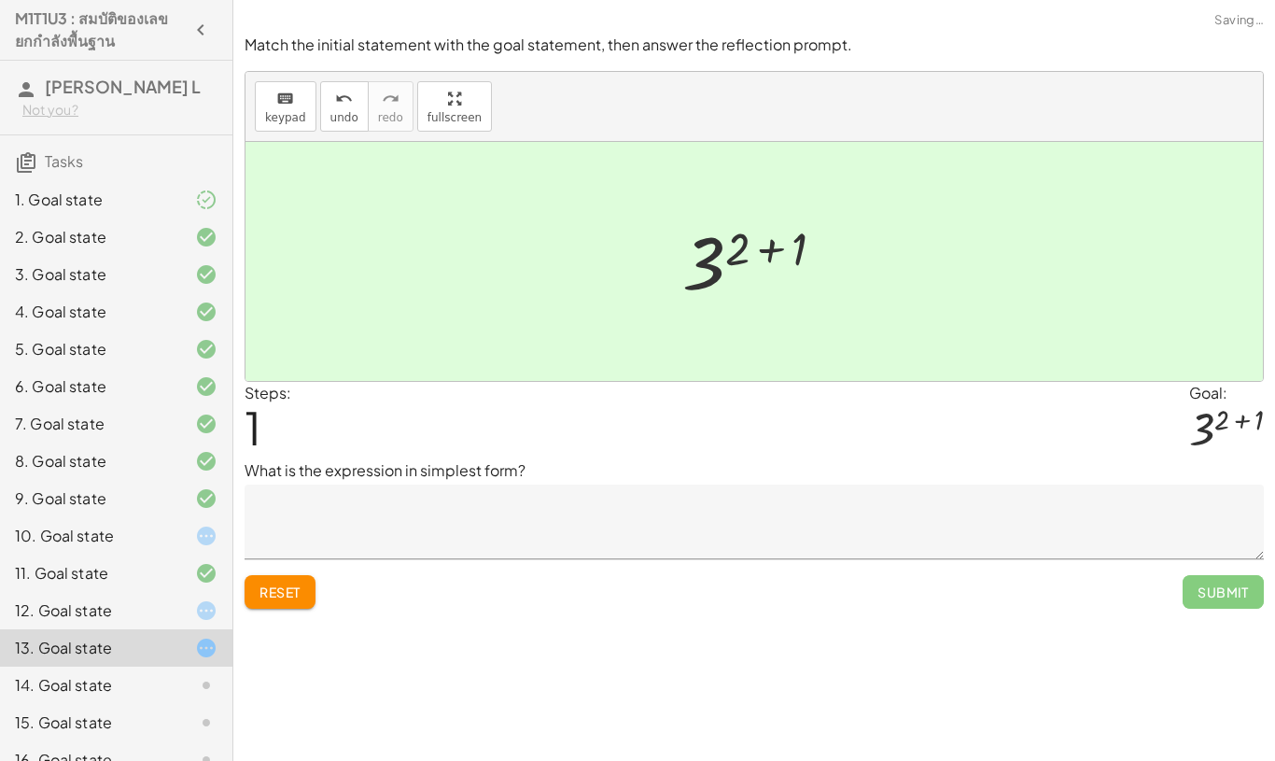
click at [1221, 604] on span "Submit" at bounding box center [1223, 592] width 81 height 34
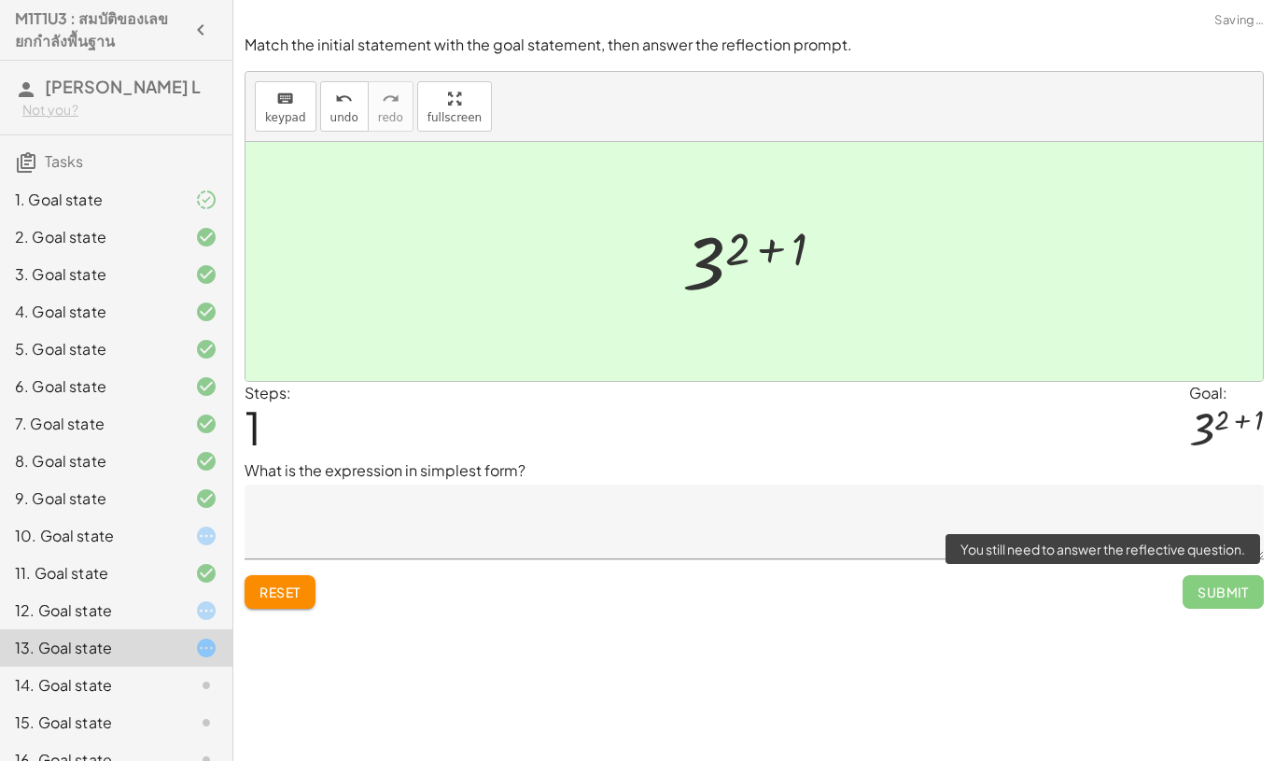
click at [1243, 589] on span "Submit" at bounding box center [1223, 592] width 81 height 34
click at [1229, 630] on div "Make the expression match the goal! keyboard keypad undo undo redo redo fullscr…" at bounding box center [754, 380] width 1042 height 761
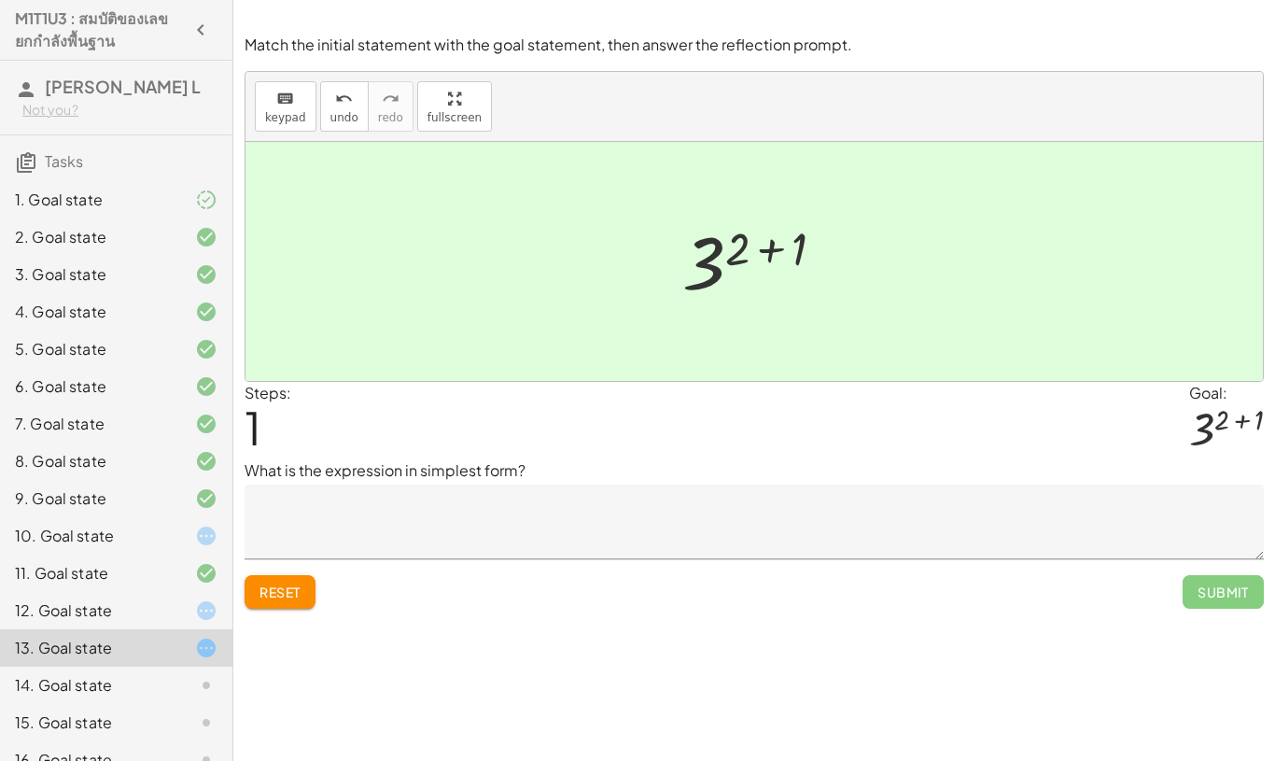
click at [92, 678] on div "14. Goal state" at bounding box center [90, 685] width 150 height 22
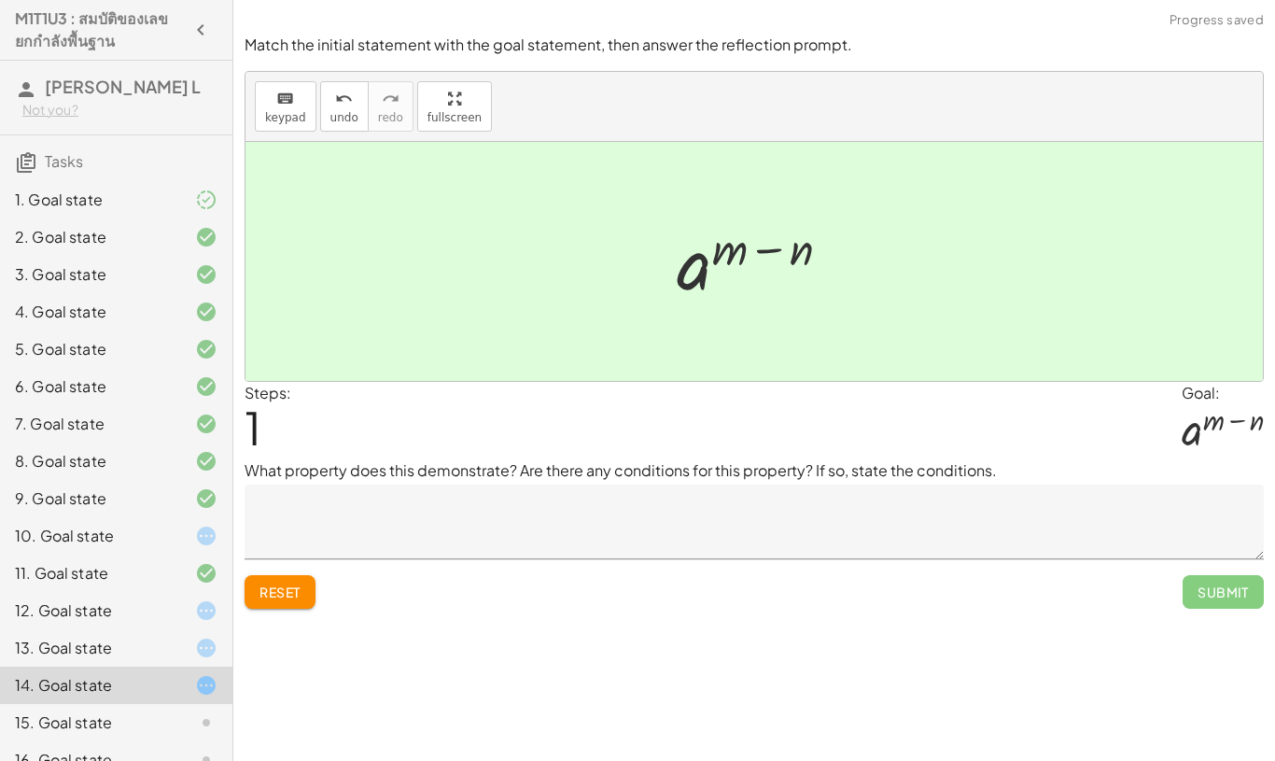
click at [1243, 595] on span "Submit" at bounding box center [1223, 592] width 81 height 34
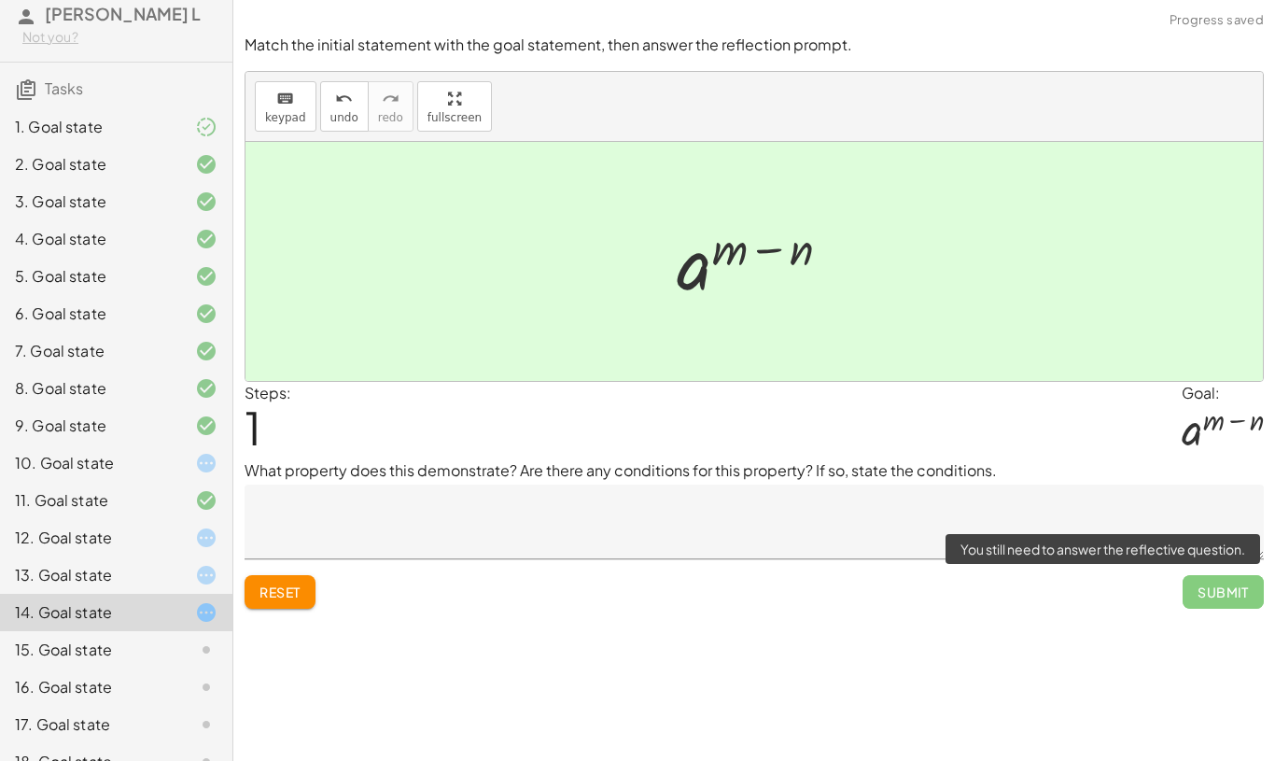
scroll to position [80, 0]
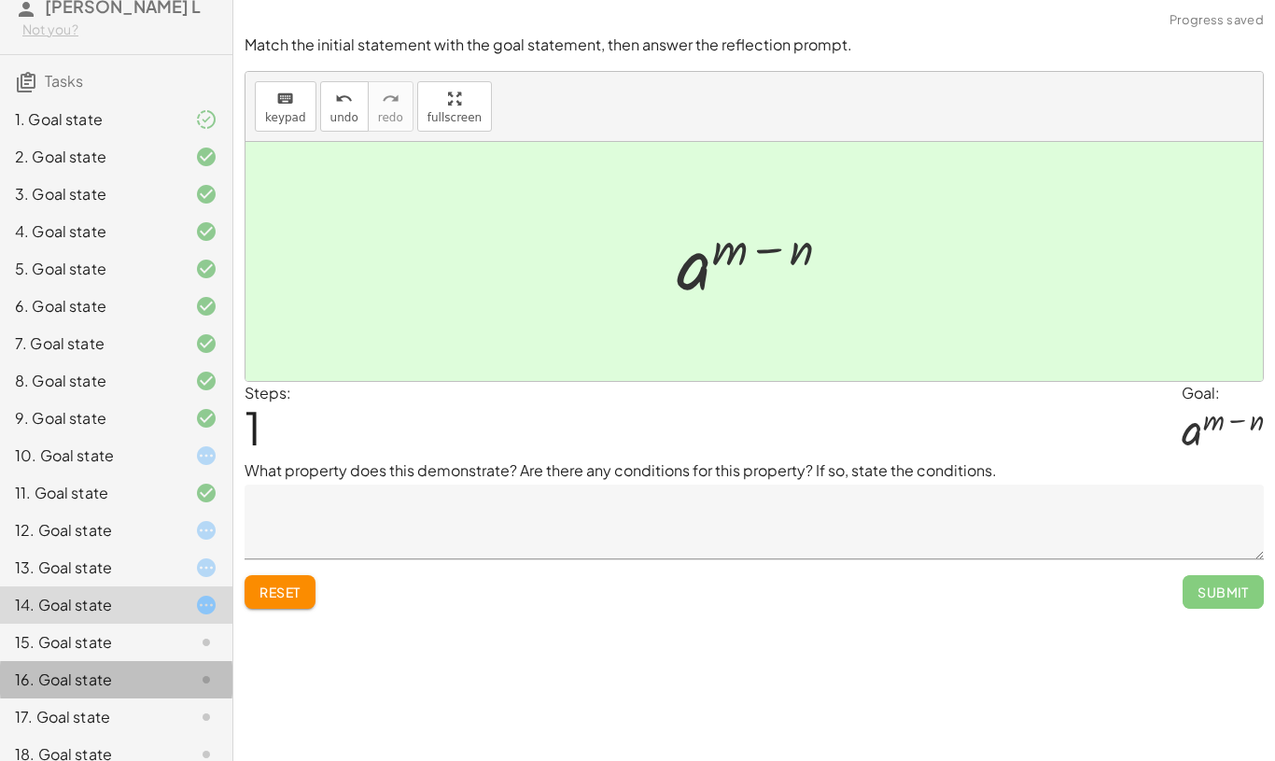
click at [105, 736] on div "16. Goal state" at bounding box center [116, 754] width 232 height 37
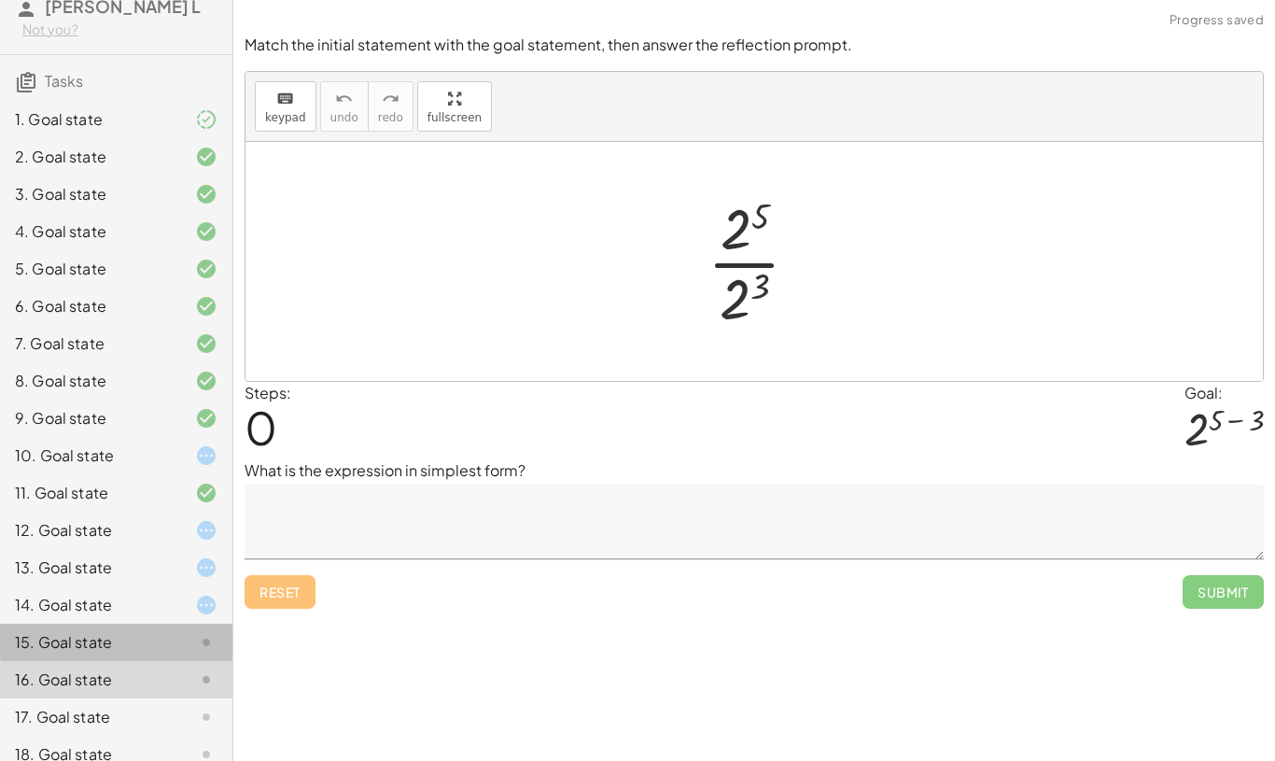
click at [89, 633] on div "15. Goal state" at bounding box center [90, 642] width 150 height 22
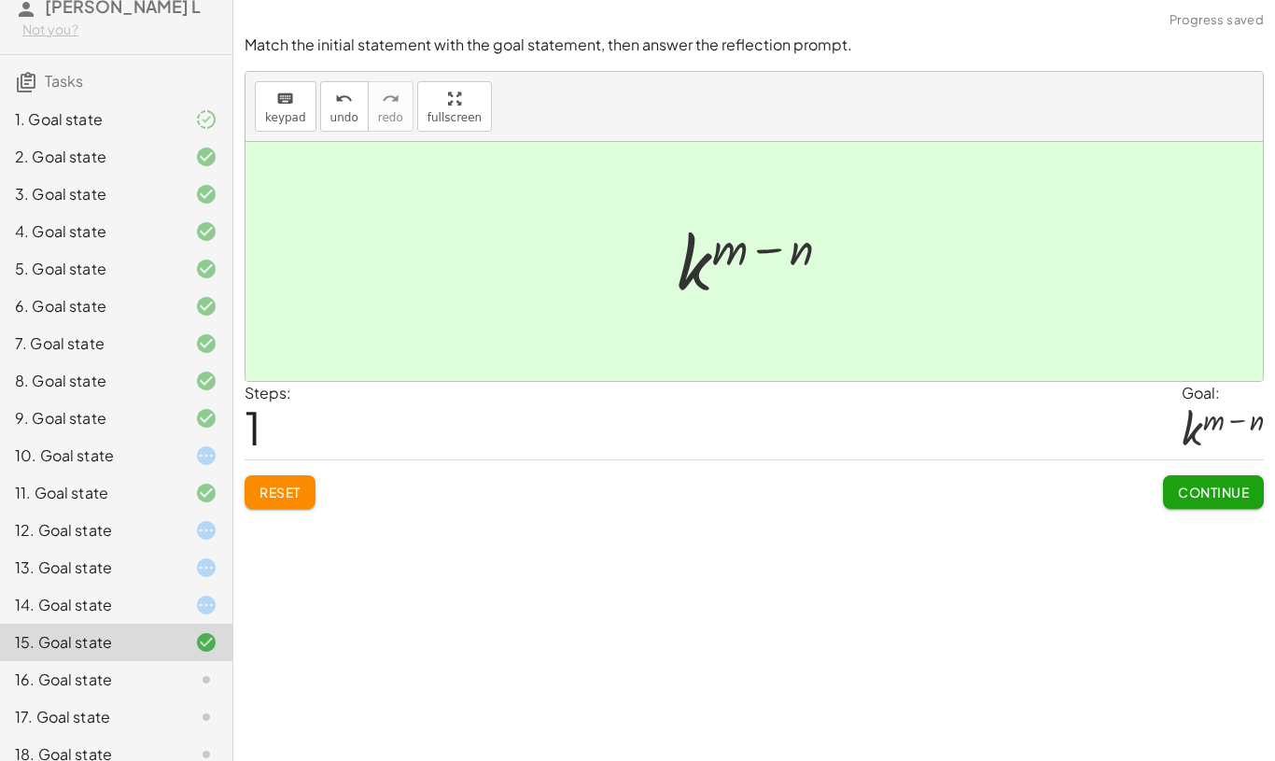
click at [113, 681] on div "16. Goal state" at bounding box center [90, 679] width 150 height 22
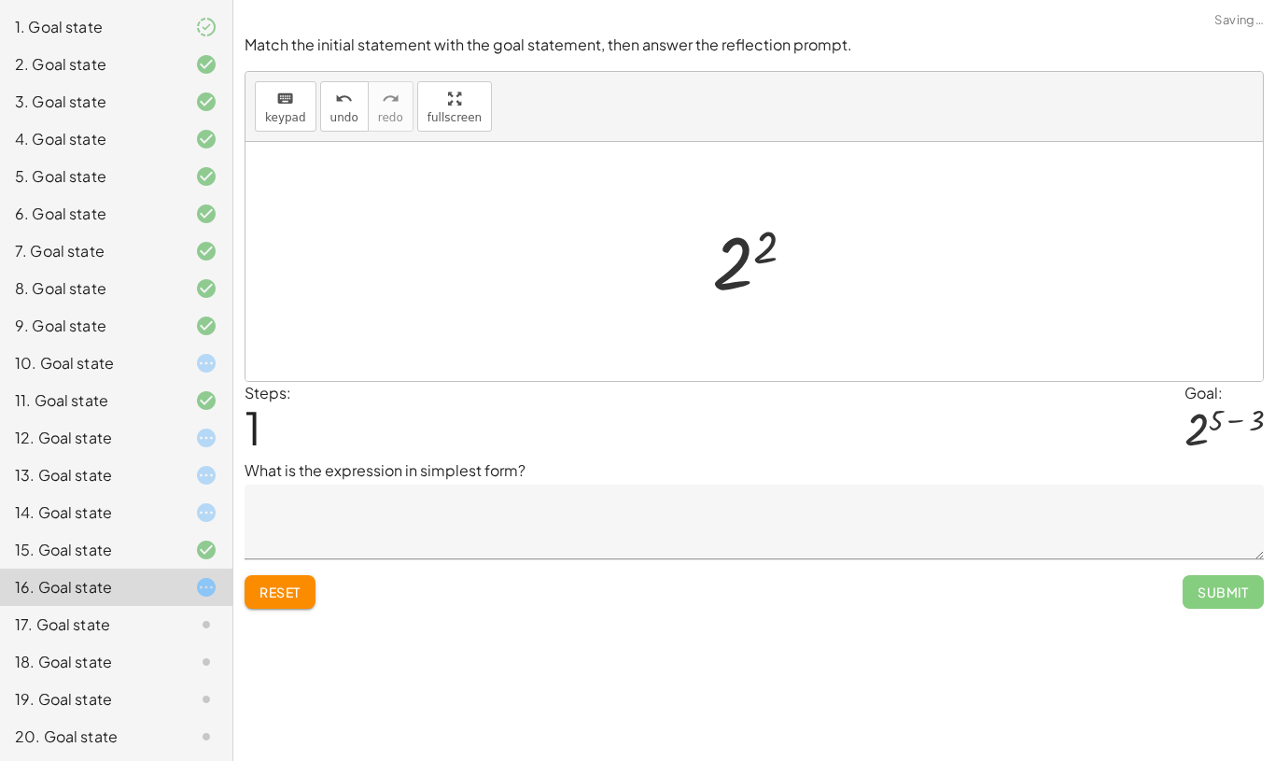
scroll to position [176, 0]
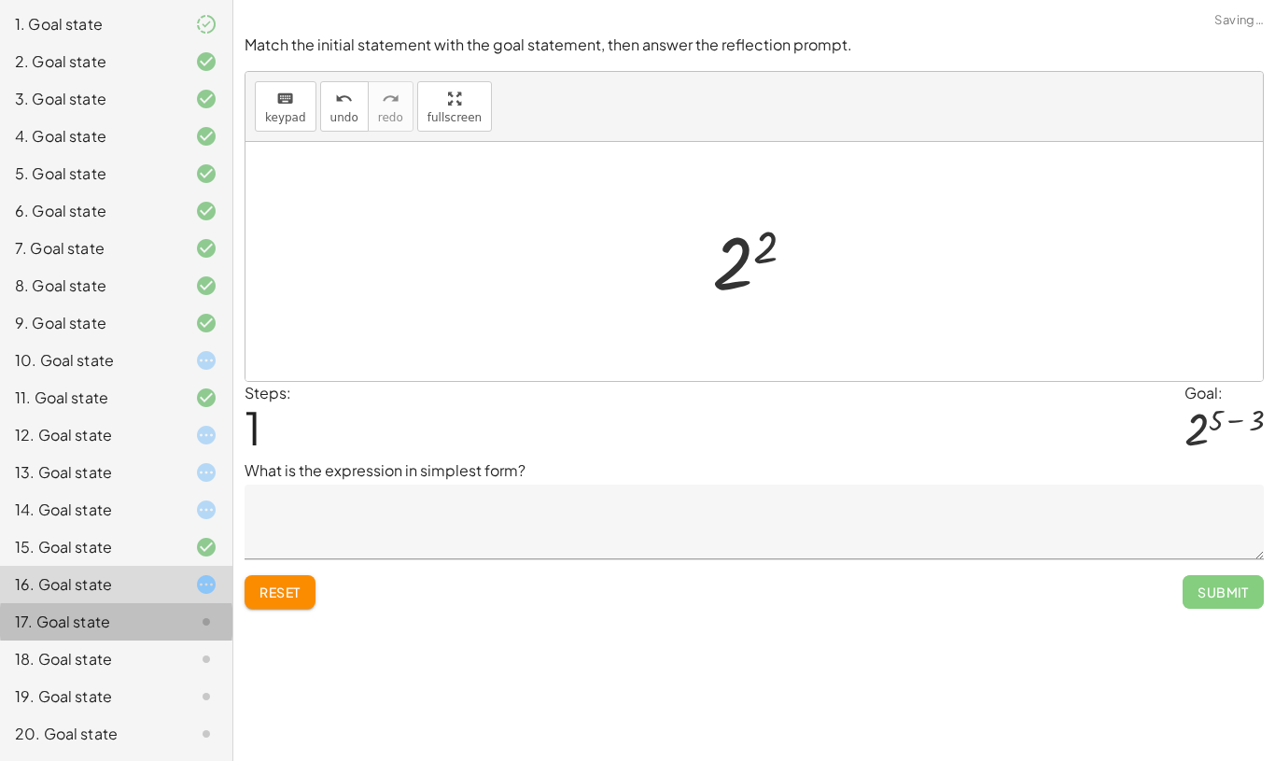
click at [110, 627] on div "17. Goal state" at bounding box center [90, 622] width 150 height 22
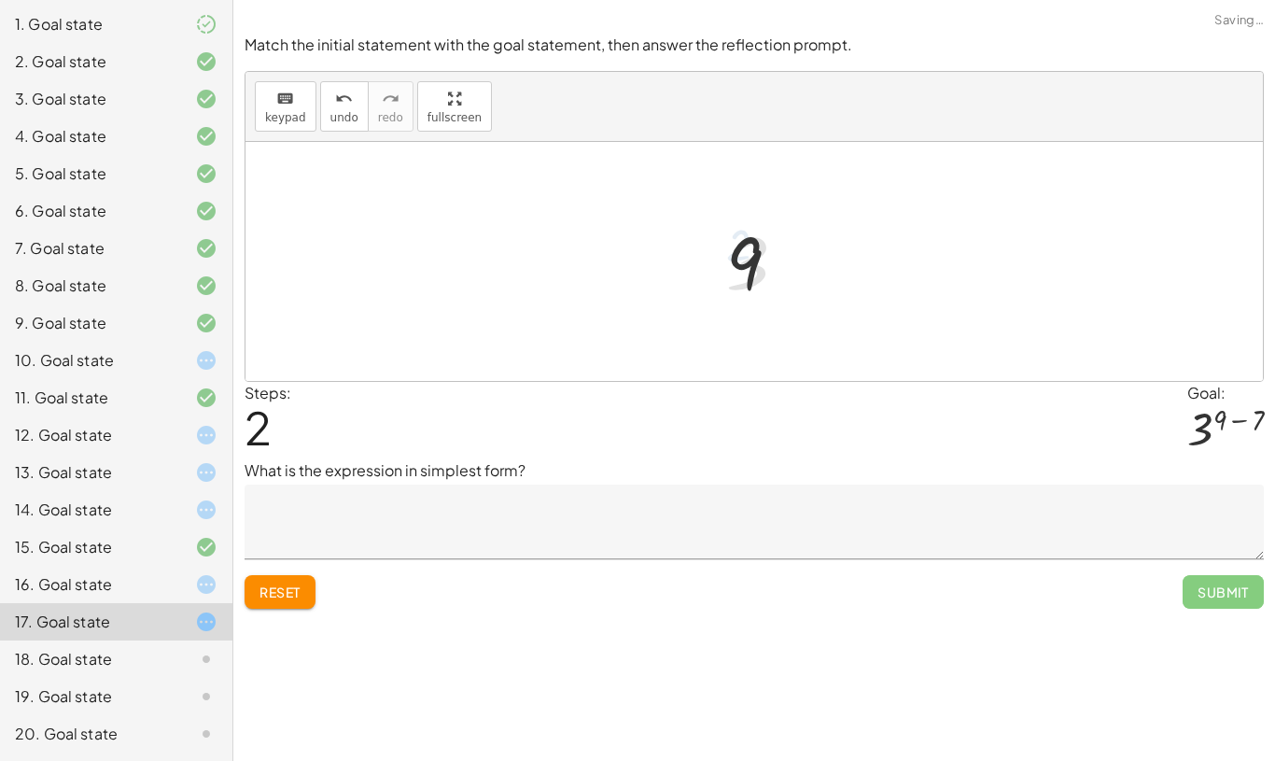
click at [81, 580] on div "16. Goal state" at bounding box center [90, 584] width 150 height 22
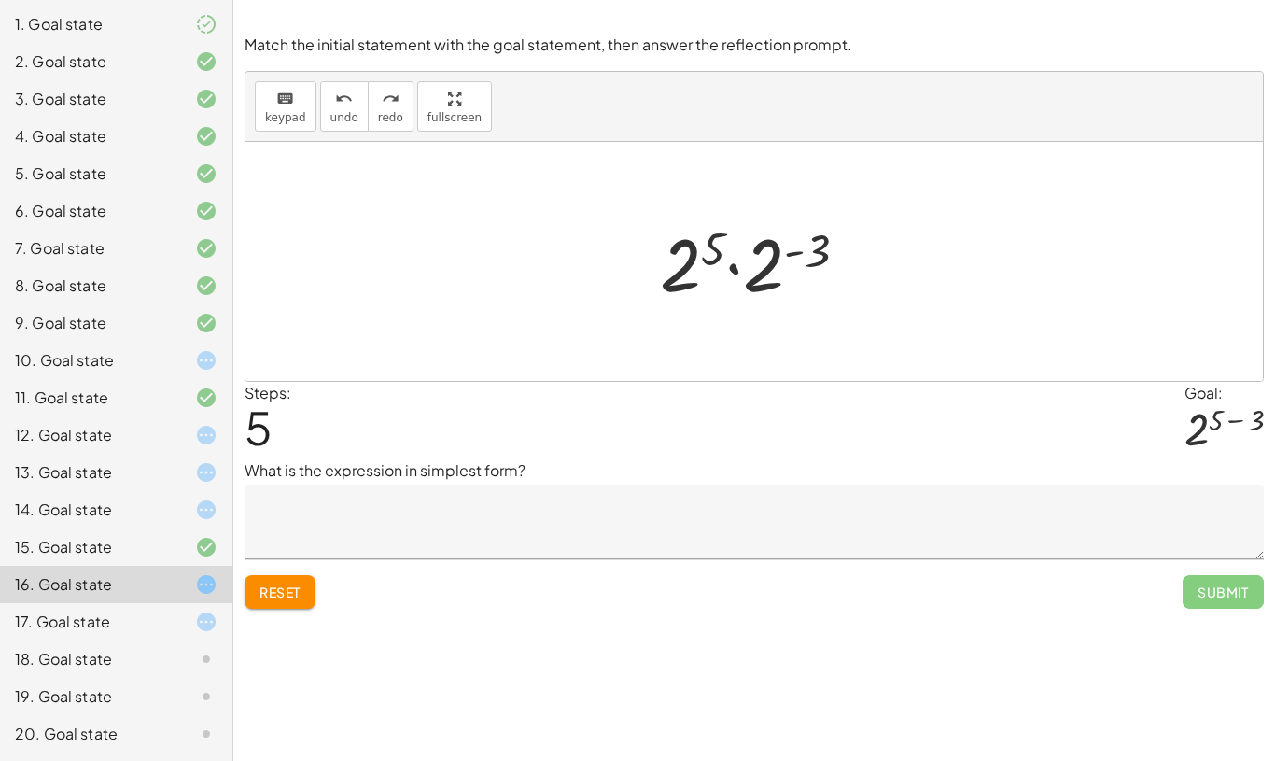
click at [174, 621] on div at bounding box center [191, 622] width 52 height 22
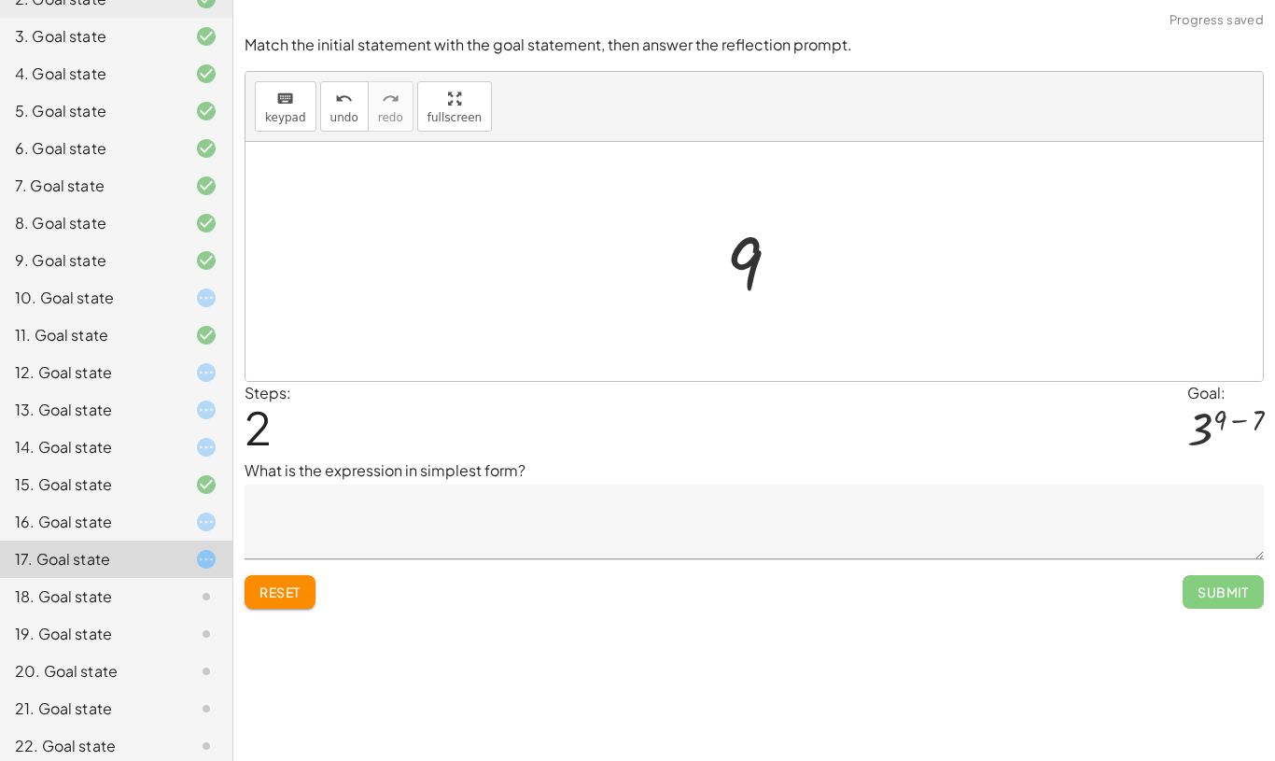
scroll to position [220, 0]
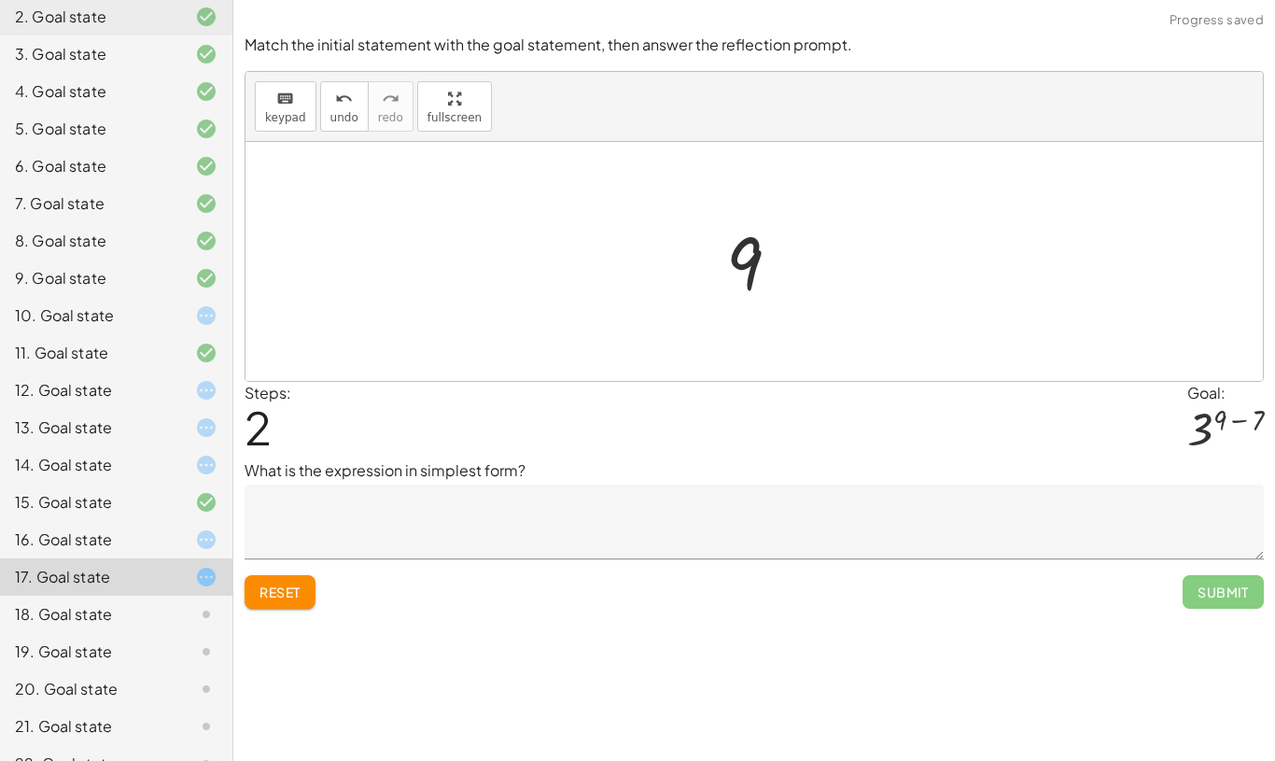
click at [176, 539] on div at bounding box center [191, 539] width 52 height 22
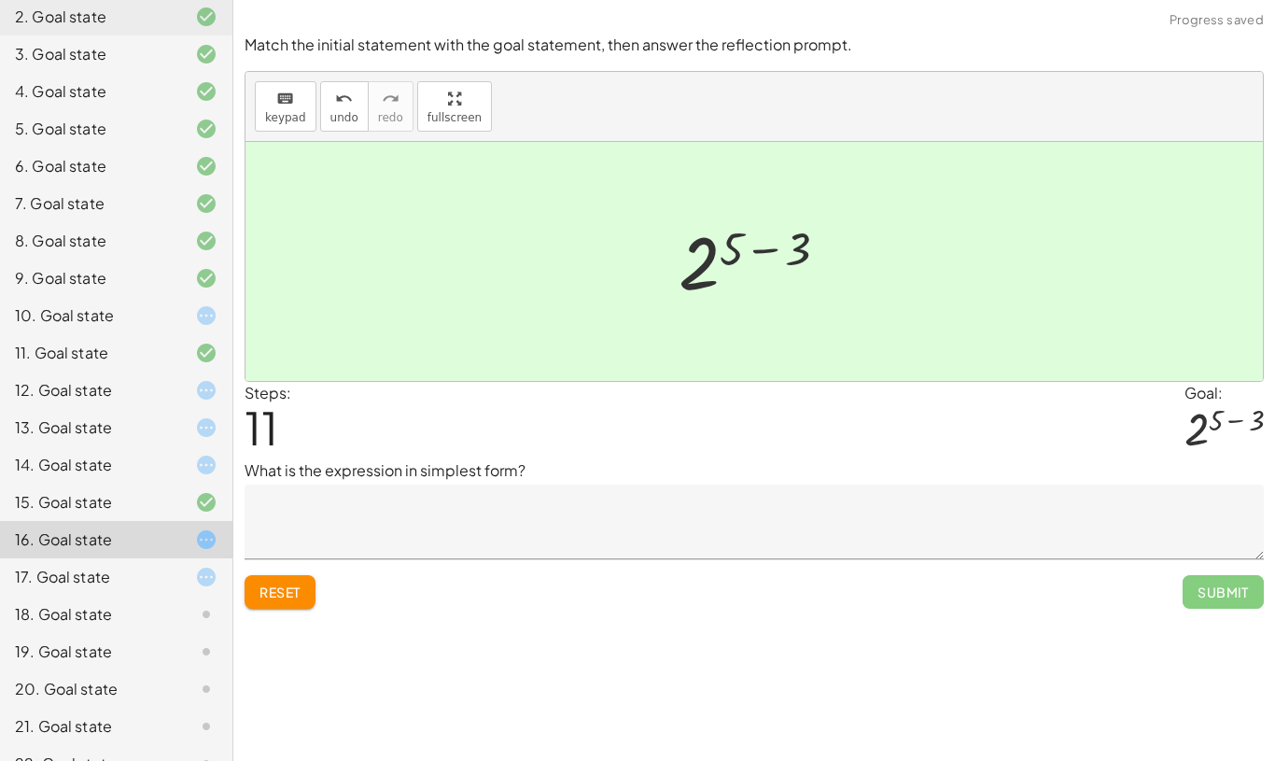
click at [1217, 606] on span "Submit" at bounding box center [1223, 592] width 81 height 34
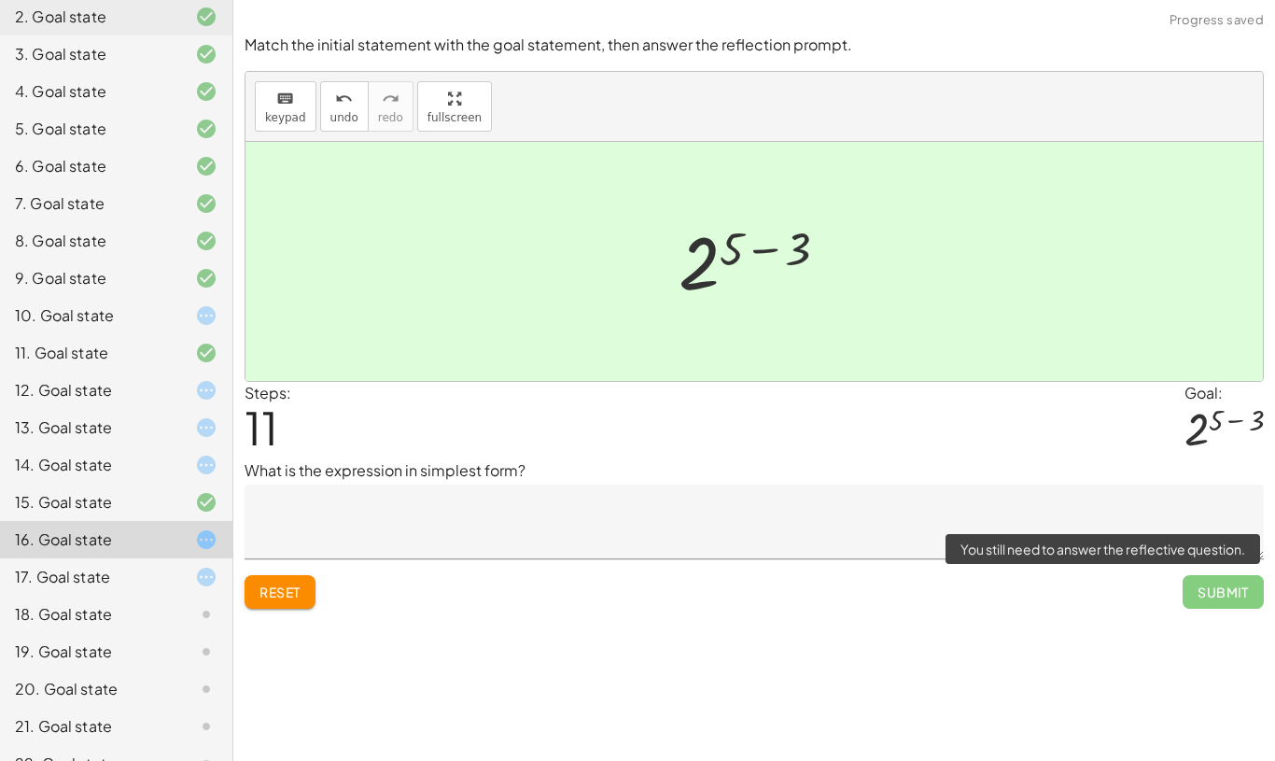
click at [1242, 599] on span "Submit" at bounding box center [1223, 592] width 81 height 34
click at [1234, 592] on span "Submit" at bounding box center [1223, 592] width 81 height 34
click at [1236, 596] on span "Submit" at bounding box center [1223, 592] width 81 height 34
click at [1236, 595] on span "Submit" at bounding box center [1223, 592] width 81 height 34
click at [1235, 594] on span "Submit" at bounding box center [1223, 592] width 81 height 34
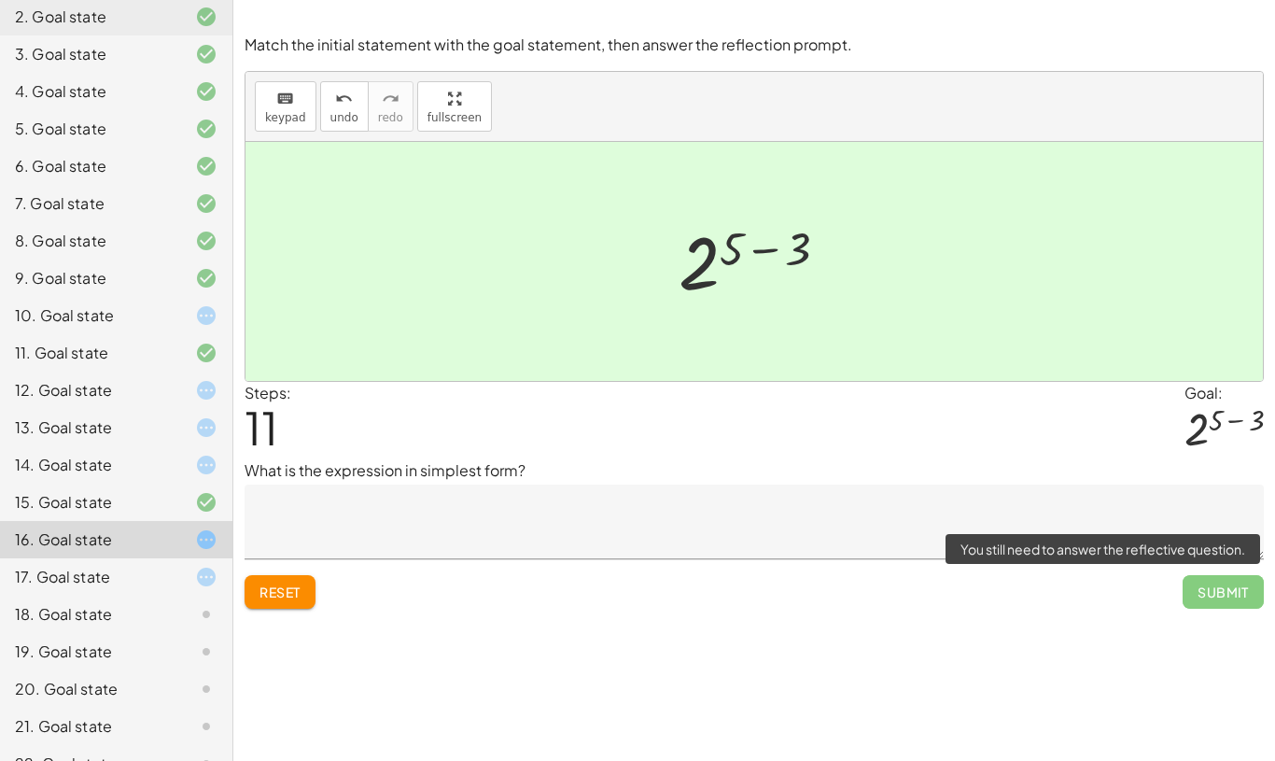
click at [1238, 603] on span "Submit" at bounding box center [1223, 592] width 81 height 34
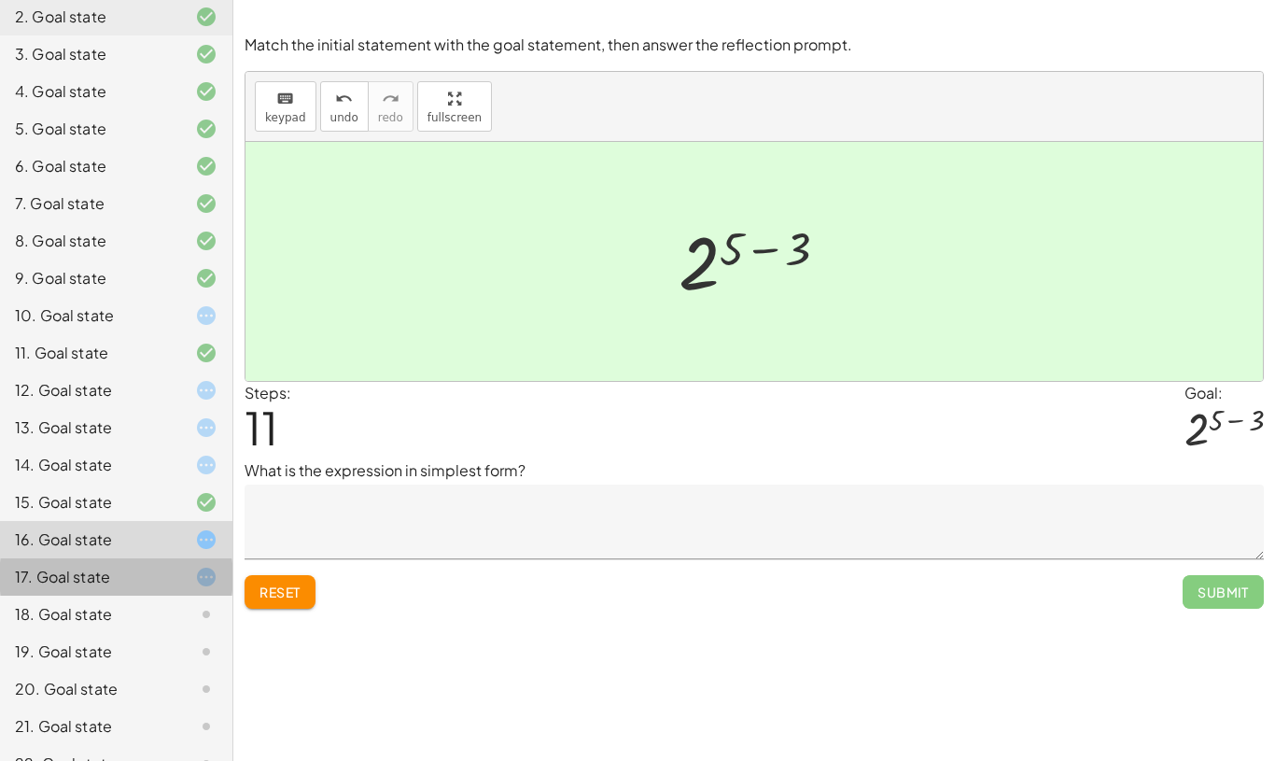
click at [186, 633] on div "17. Goal state" at bounding box center [116, 651] width 232 height 37
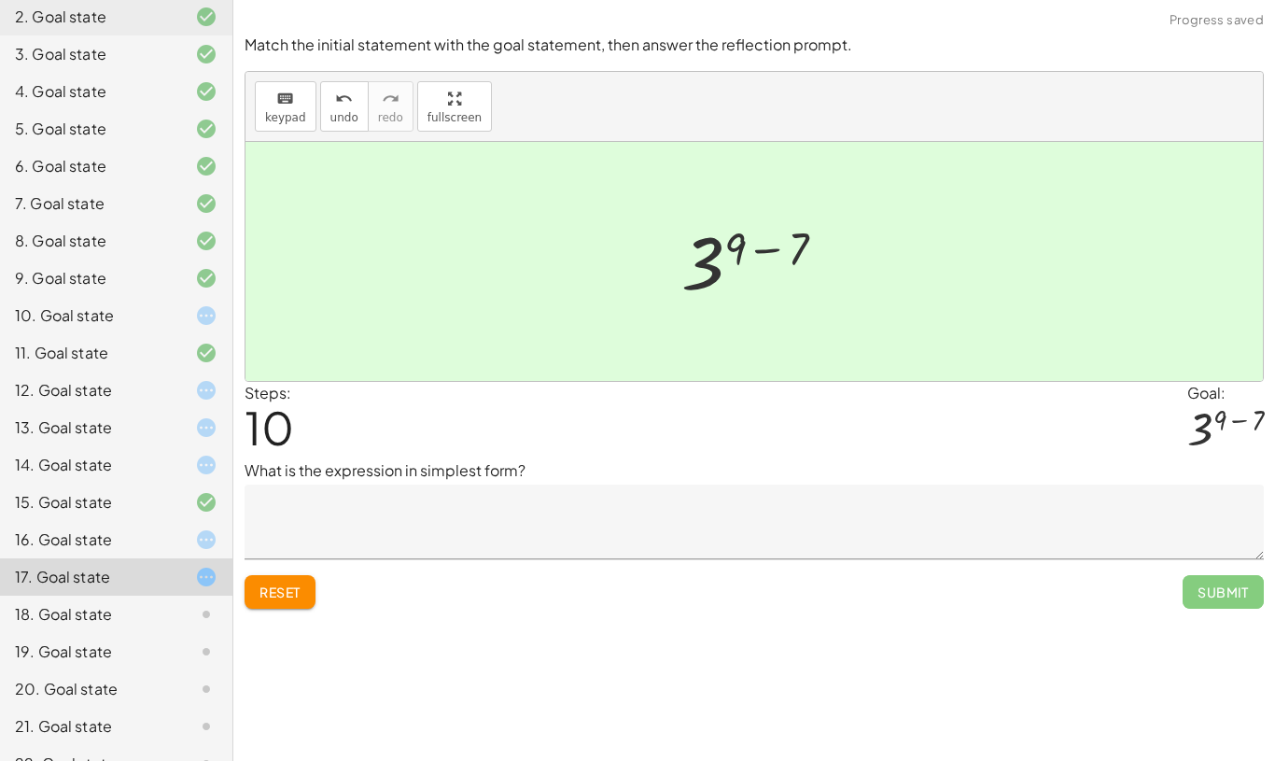
click at [189, 603] on div at bounding box center [191, 614] width 52 height 22
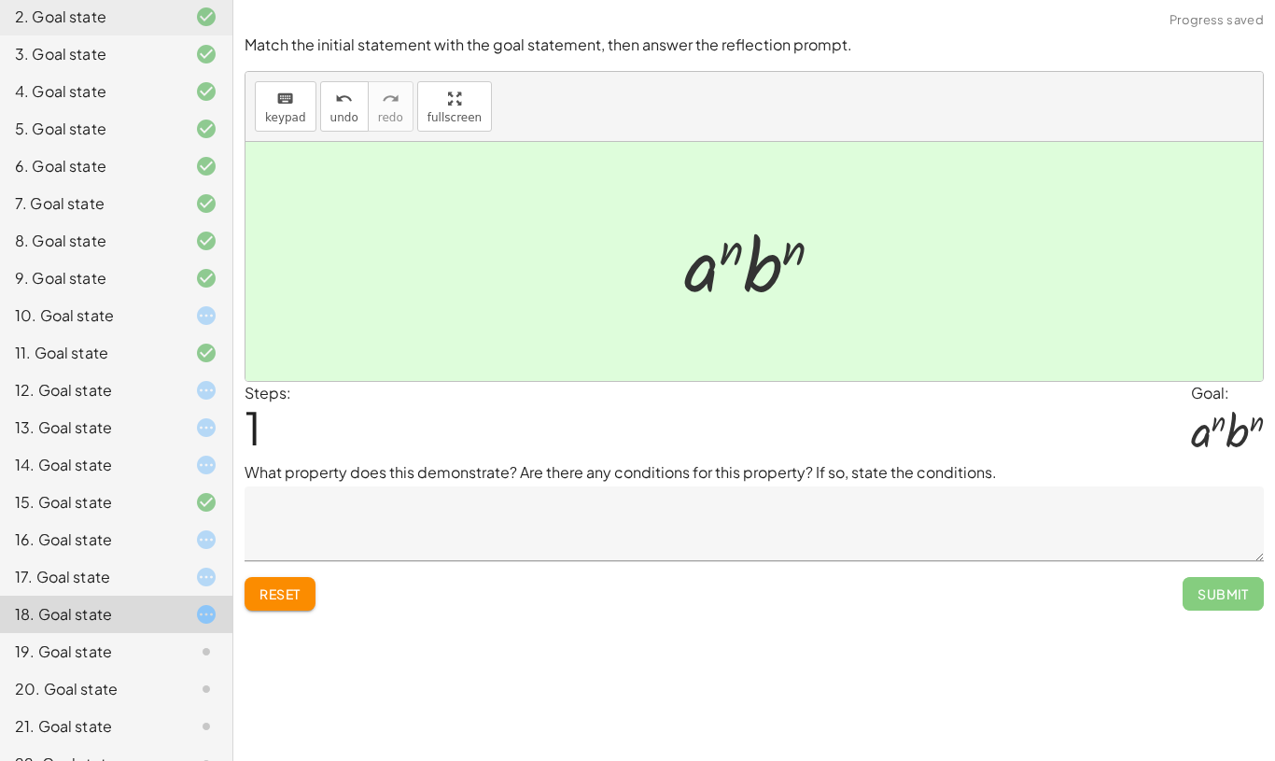
click at [172, 650] on div at bounding box center [191, 651] width 52 height 22
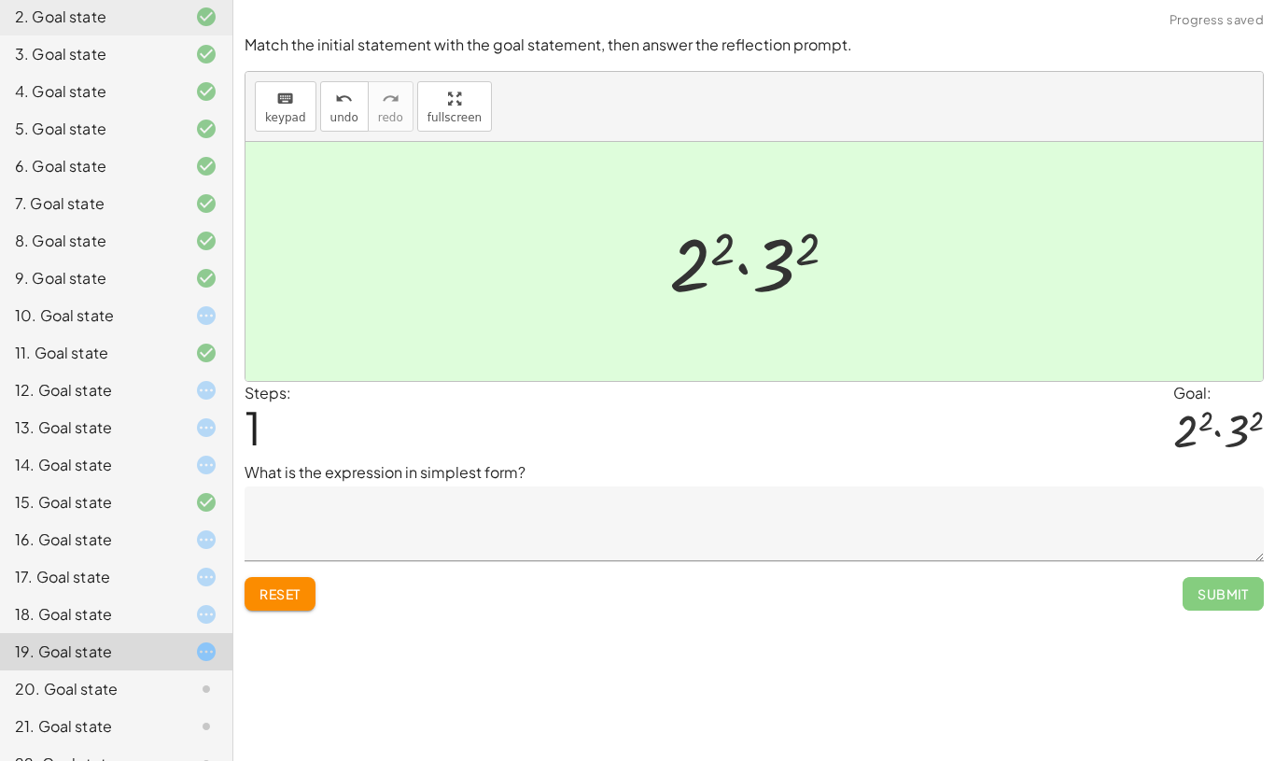
click at [138, 745] on div "20. Goal state" at bounding box center [116, 763] width 232 height 37
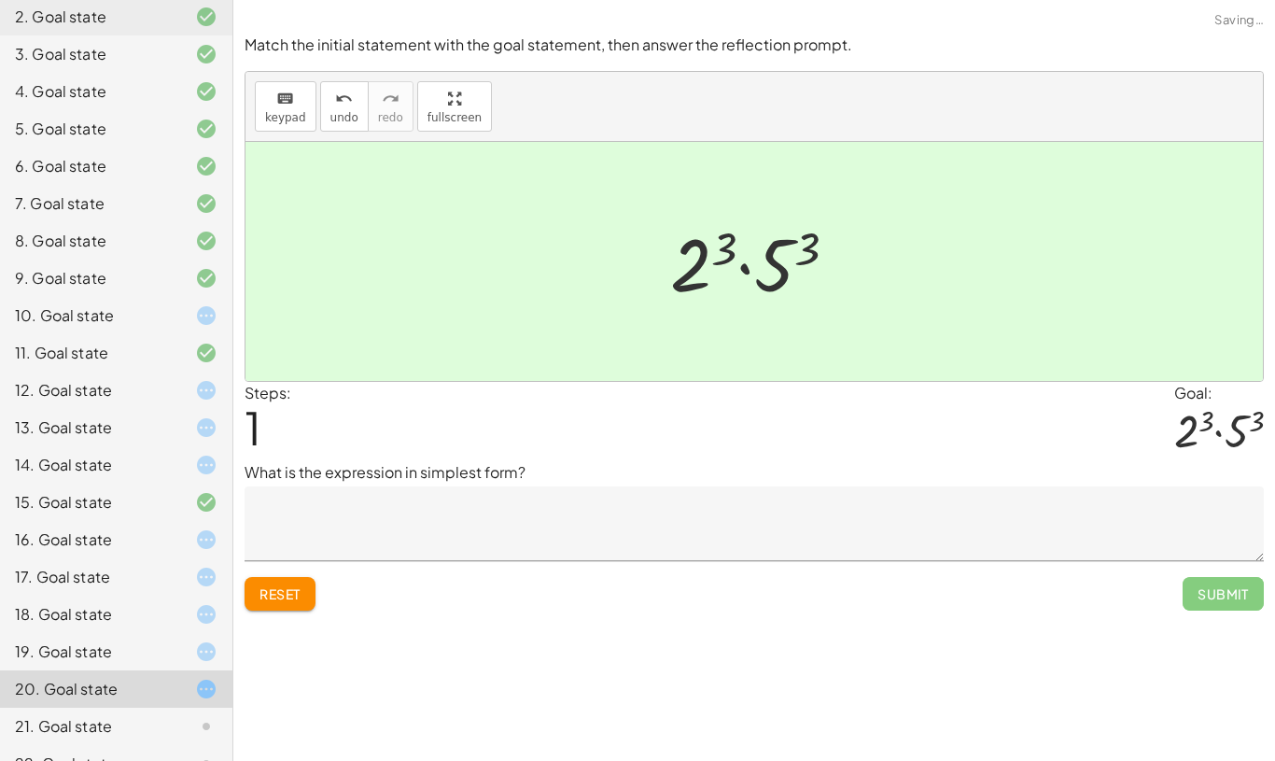
click at [115, 736] on div "21. Goal state" at bounding box center [90, 726] width 150 height 22
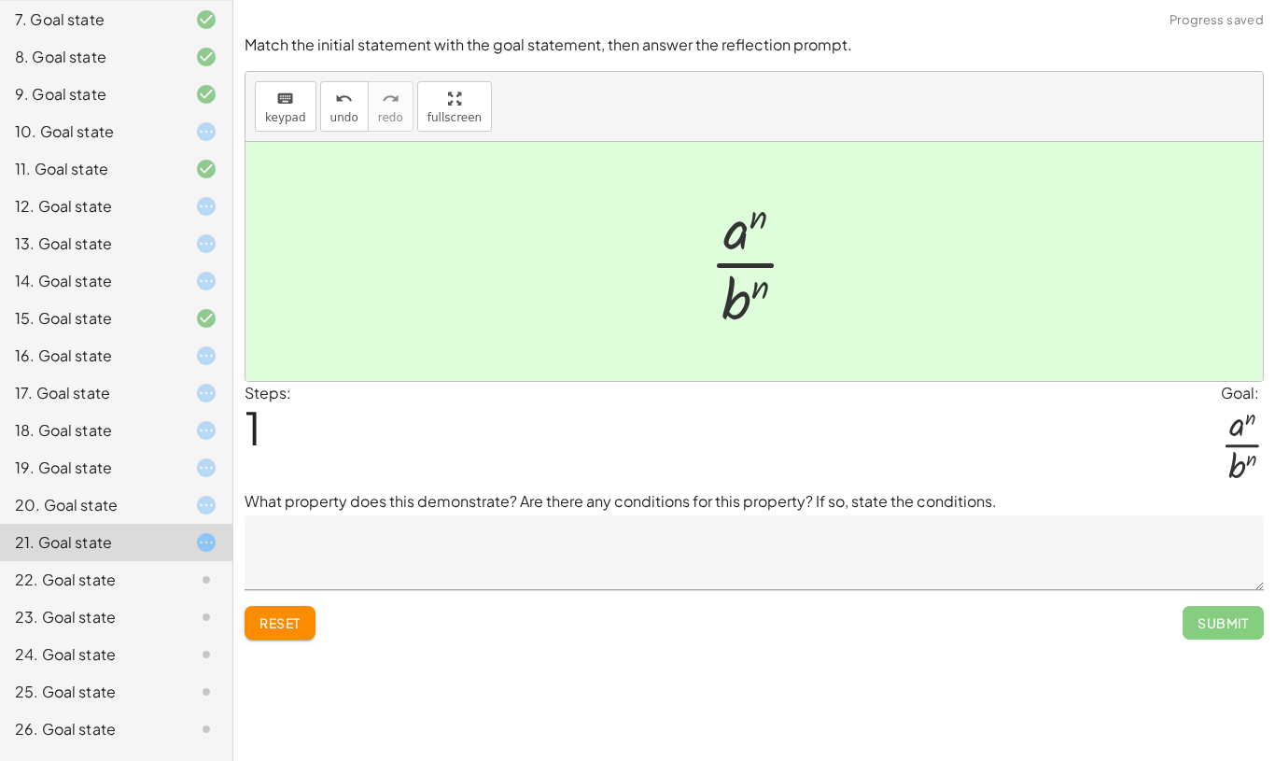
scroll to position [399, 0]
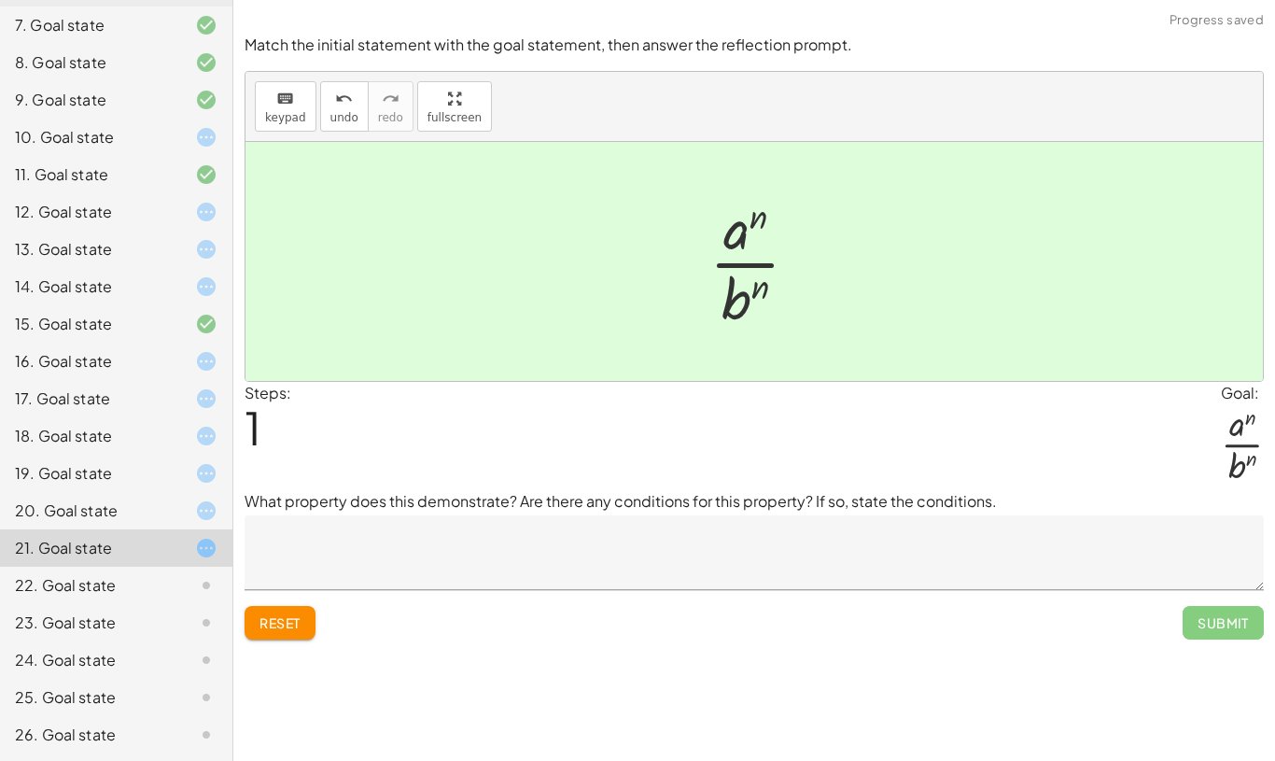
click at [196, 578] on icon at bounding box center [206, 585] width 22 height 22
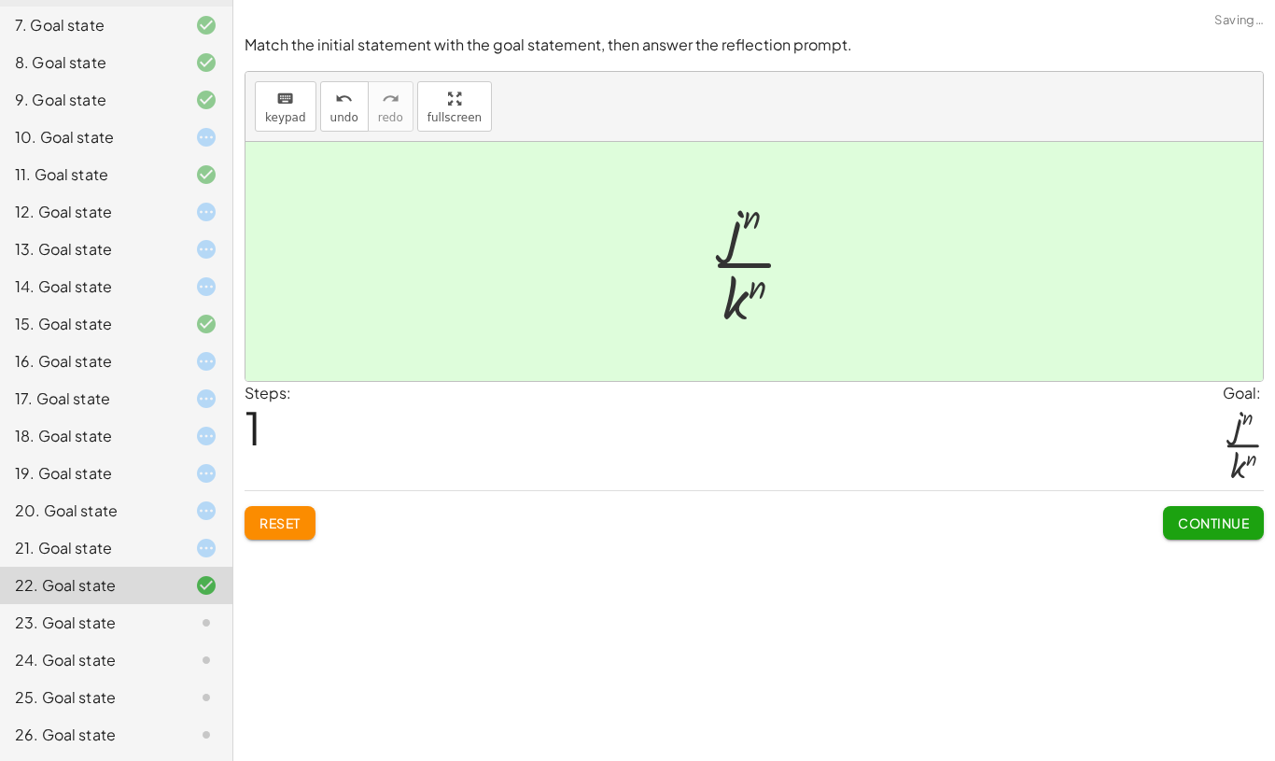
click at [200, 615] on icon at bounding box center [206, 622] width 22 height 22
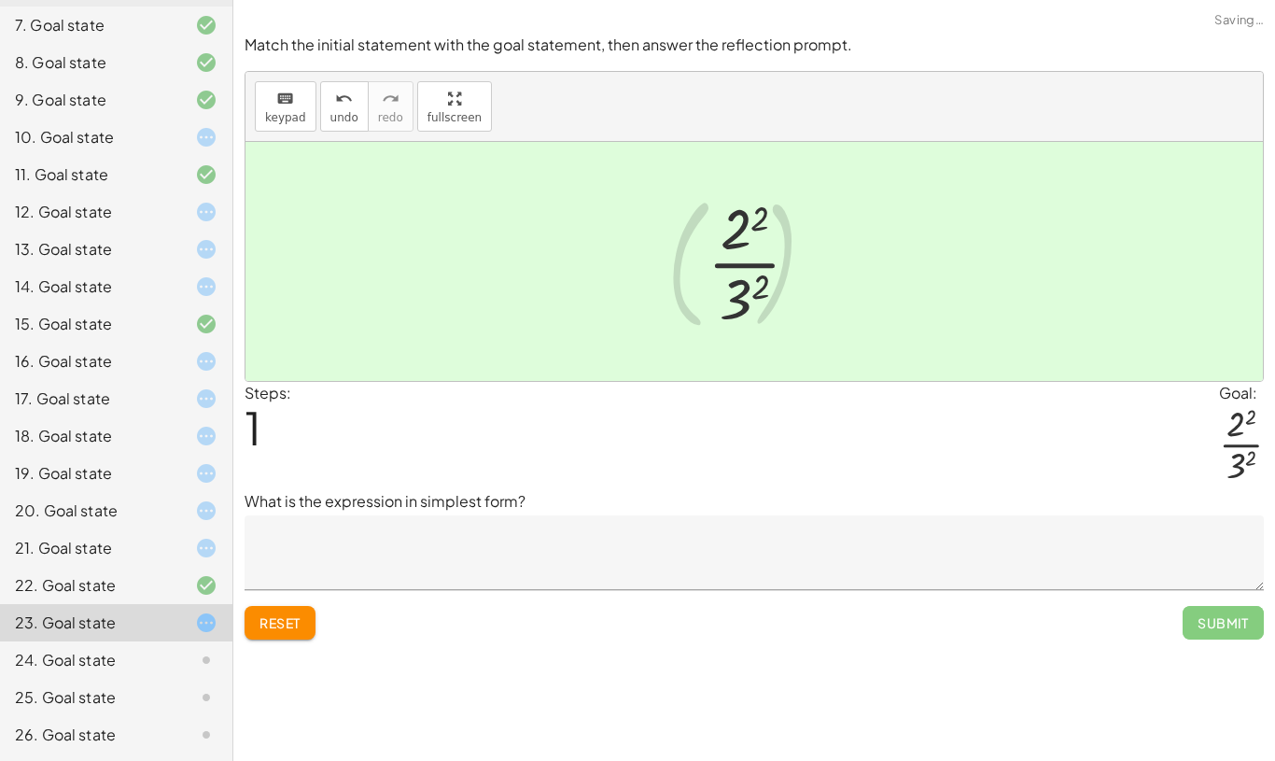
click at [192, 667] on div at bounding box center [191, 660] width 52 height 22
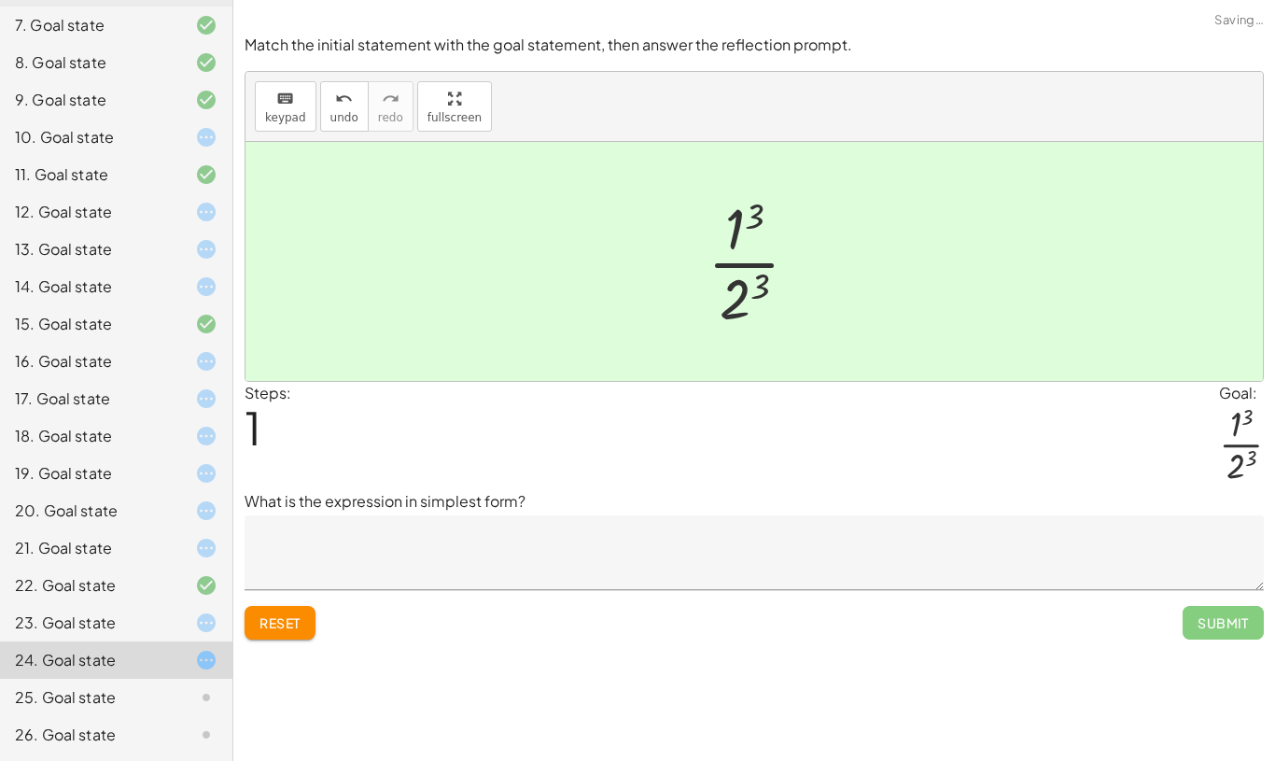
click at [219, 753] on div "25. Goal state" at bounding box center [116, 771] width 232 height 37
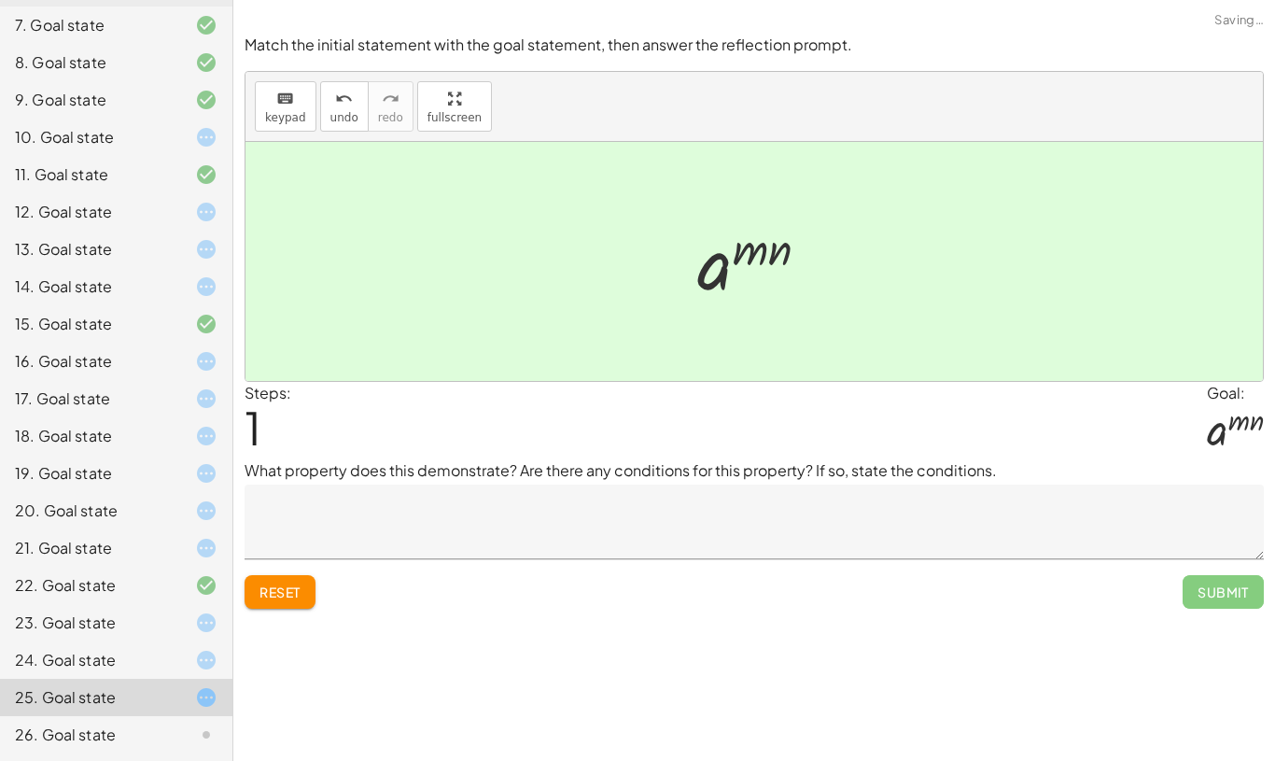
click at [180, 733] on div at bounding box center [191, 734] width 52 height 22
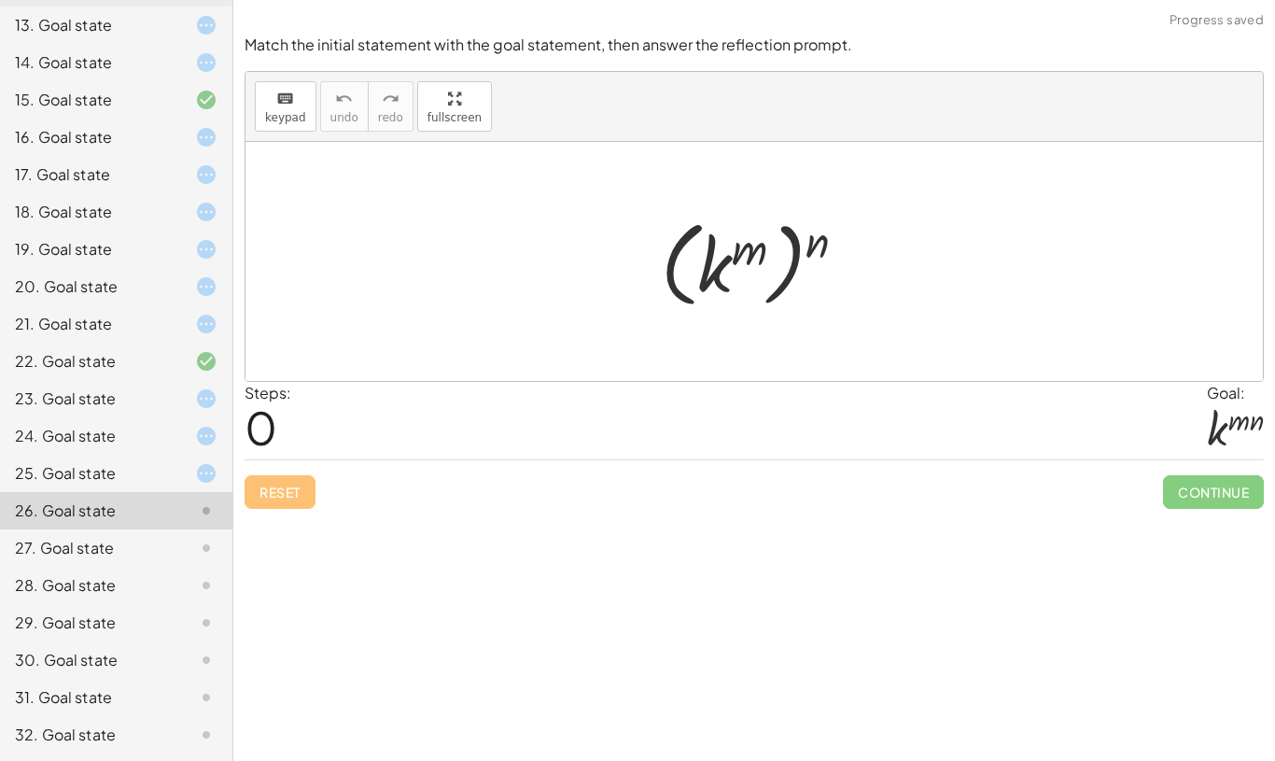
scroll to position [622, 0]
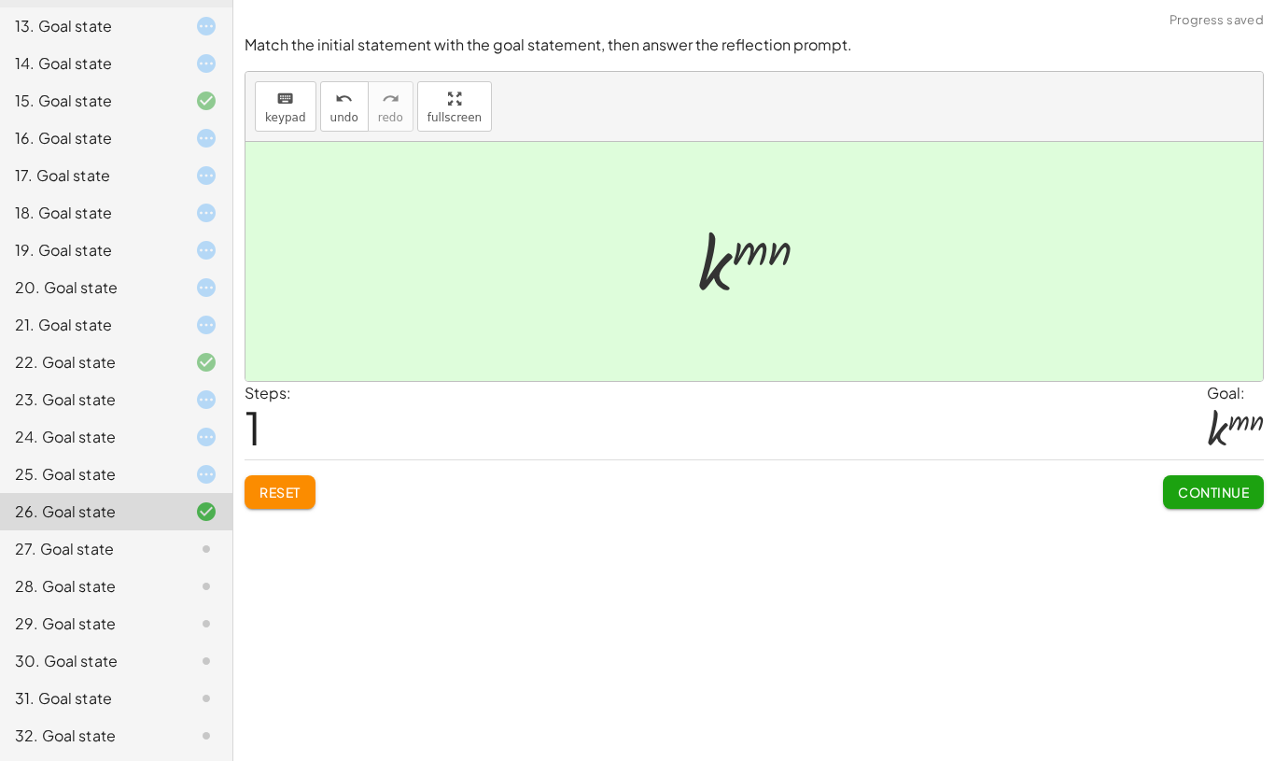
click at [177, 541] on div at bounding box center [191, 549] width 52 height 22
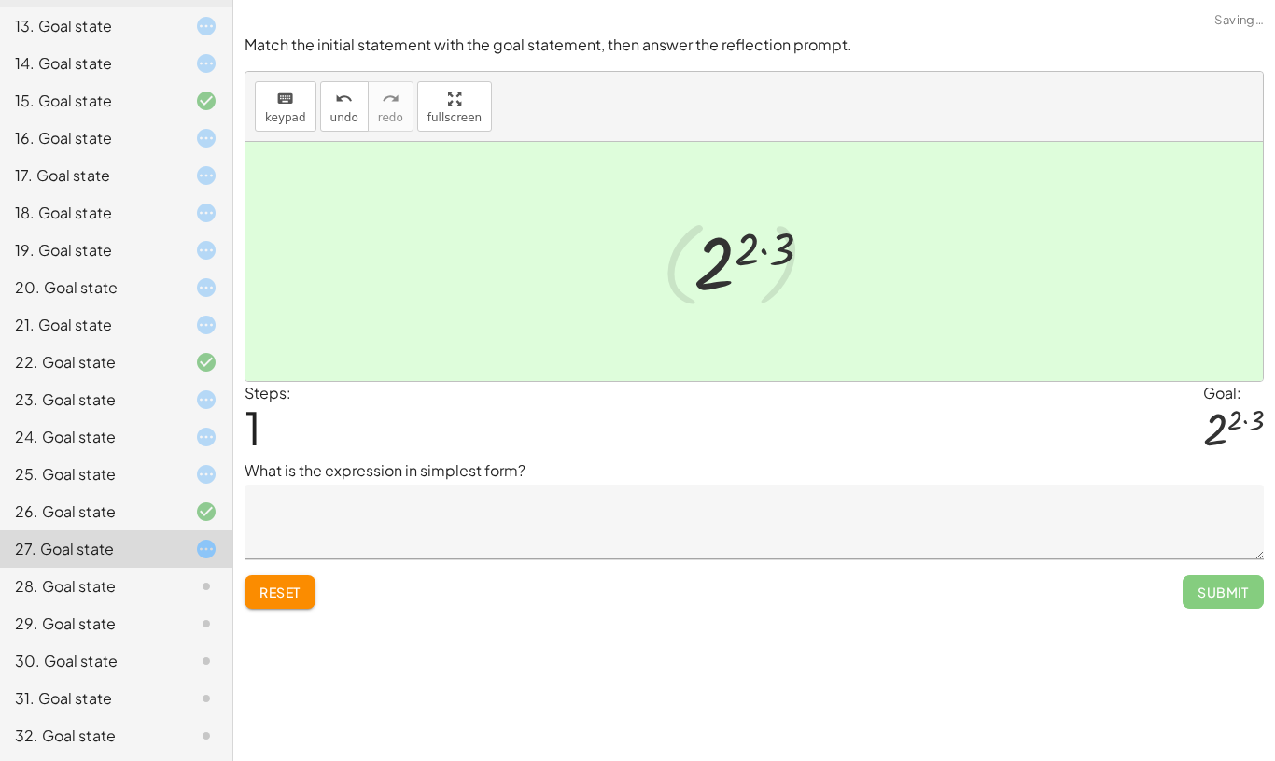
click at [187, 586] on div at bounding box center [191, 586] width 52 height 22
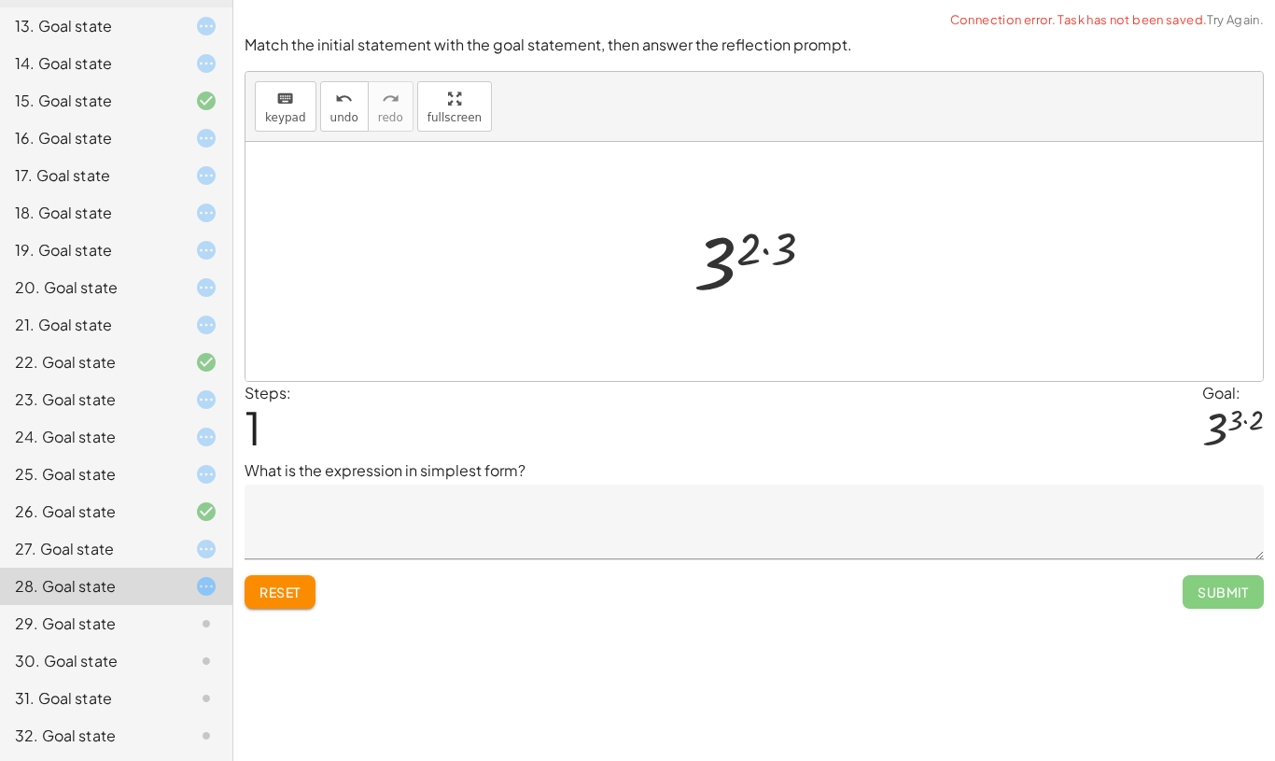
click at [157, 626] on div "29. Goal state" at bounding box center [90, 623] width 150 height 22
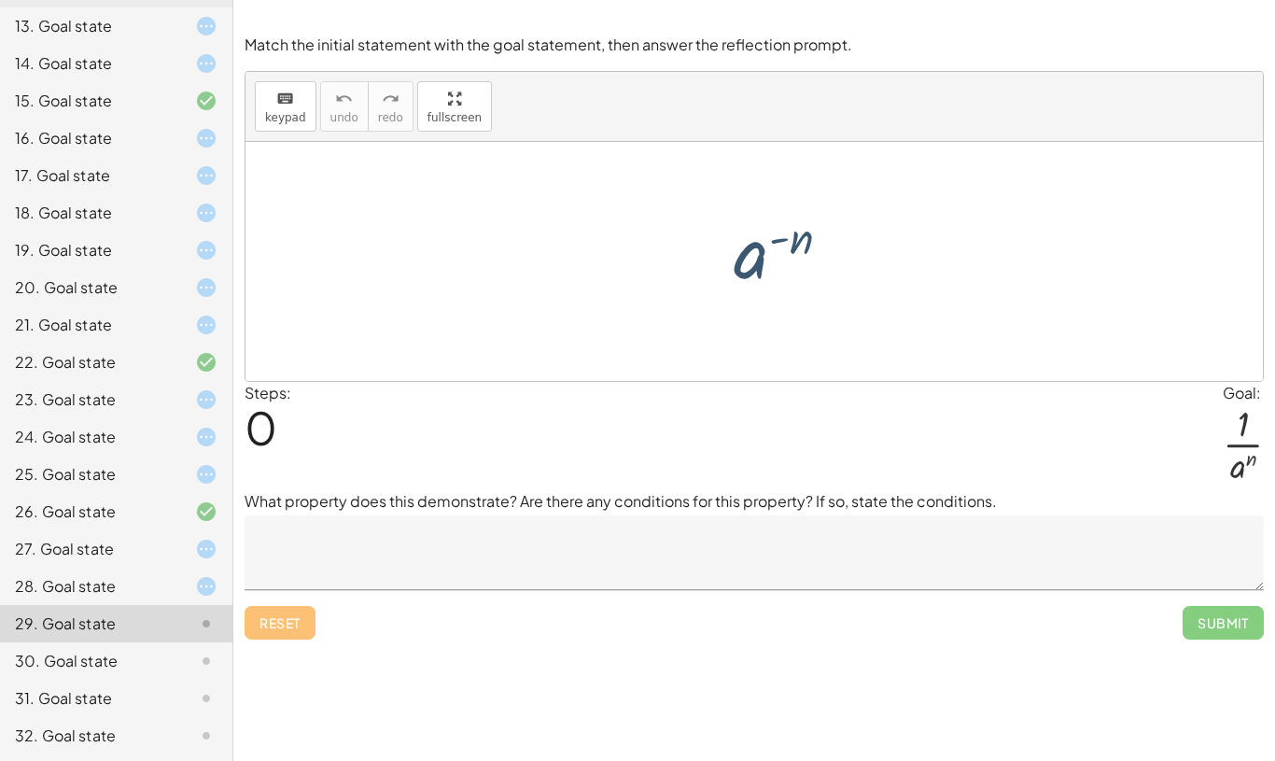
click at [824, 232] on div at bounding box center [760, 262] width 131 height 92
click at [200, 661] on icon at bounding box center [206, 661] width 22 height 22
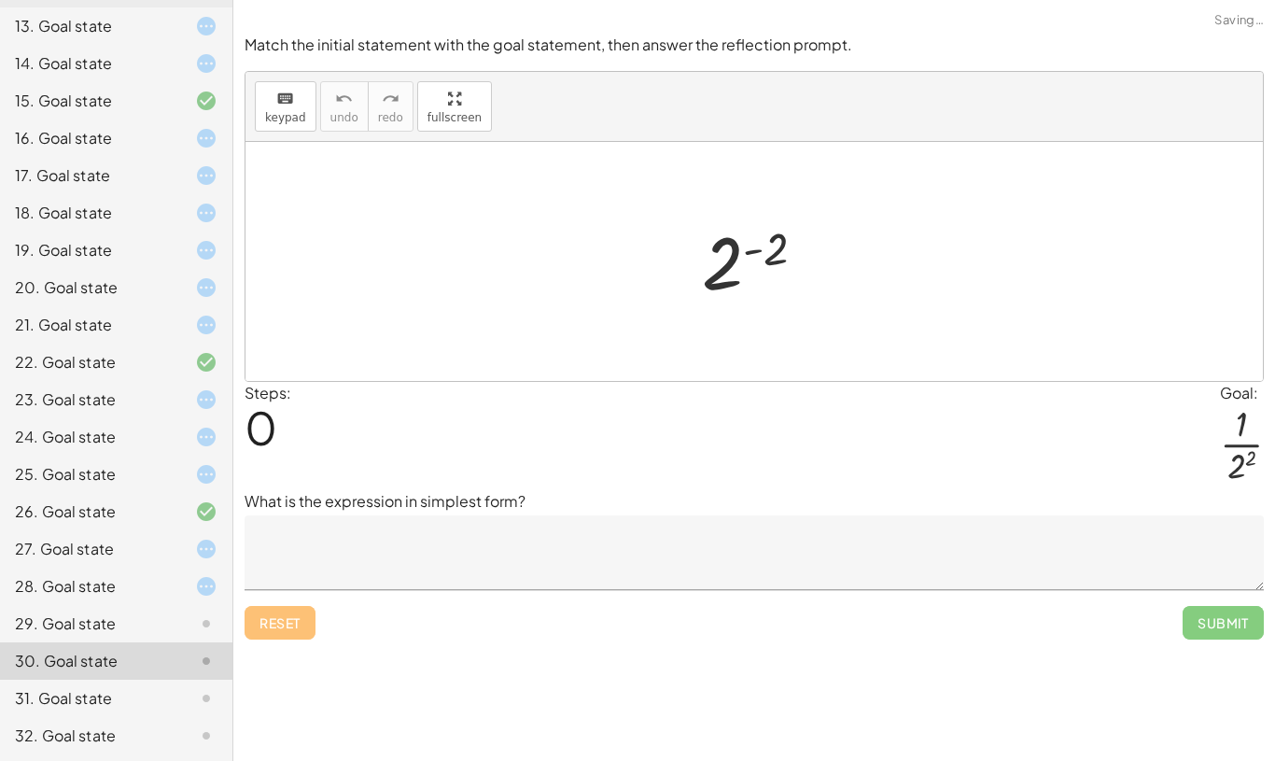
click at [194, 634] on div at bounding box center [191, 623] width 52 height 22
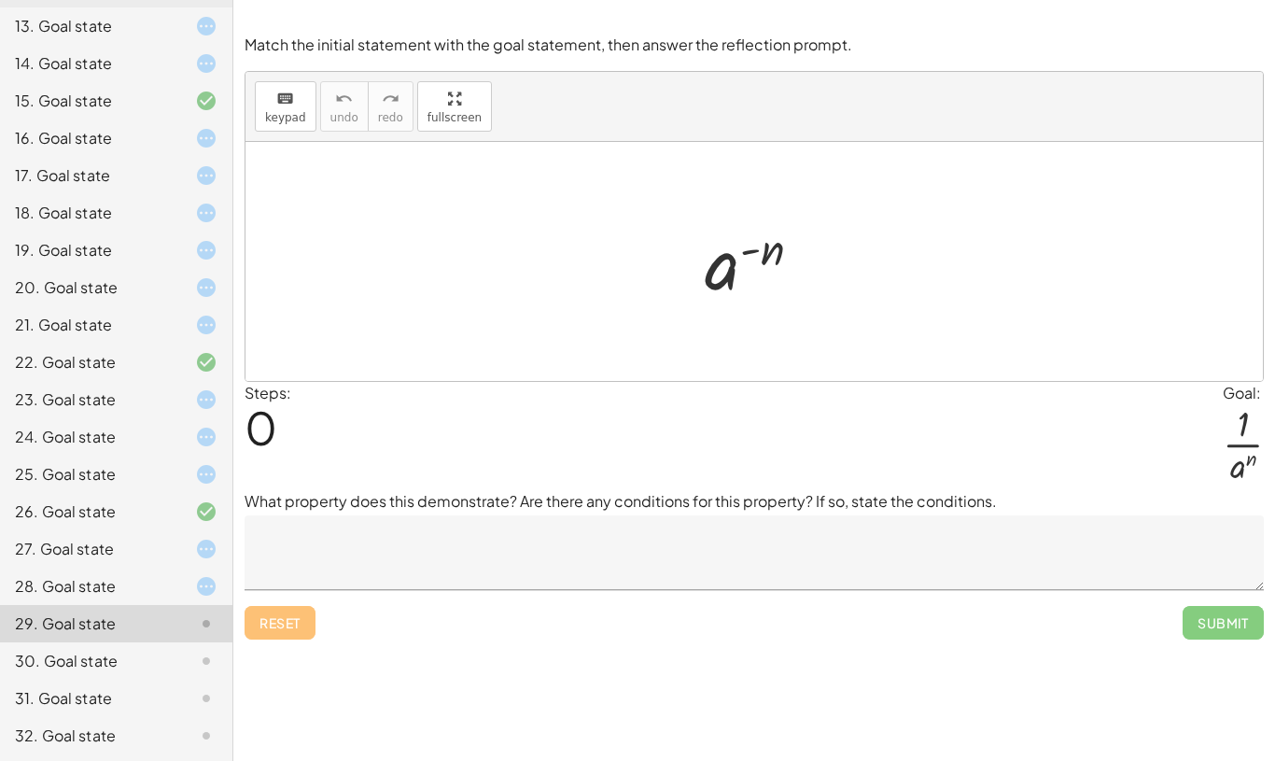
click at [176, 650] on div at bounding box center [191, 661] width 52 height 22
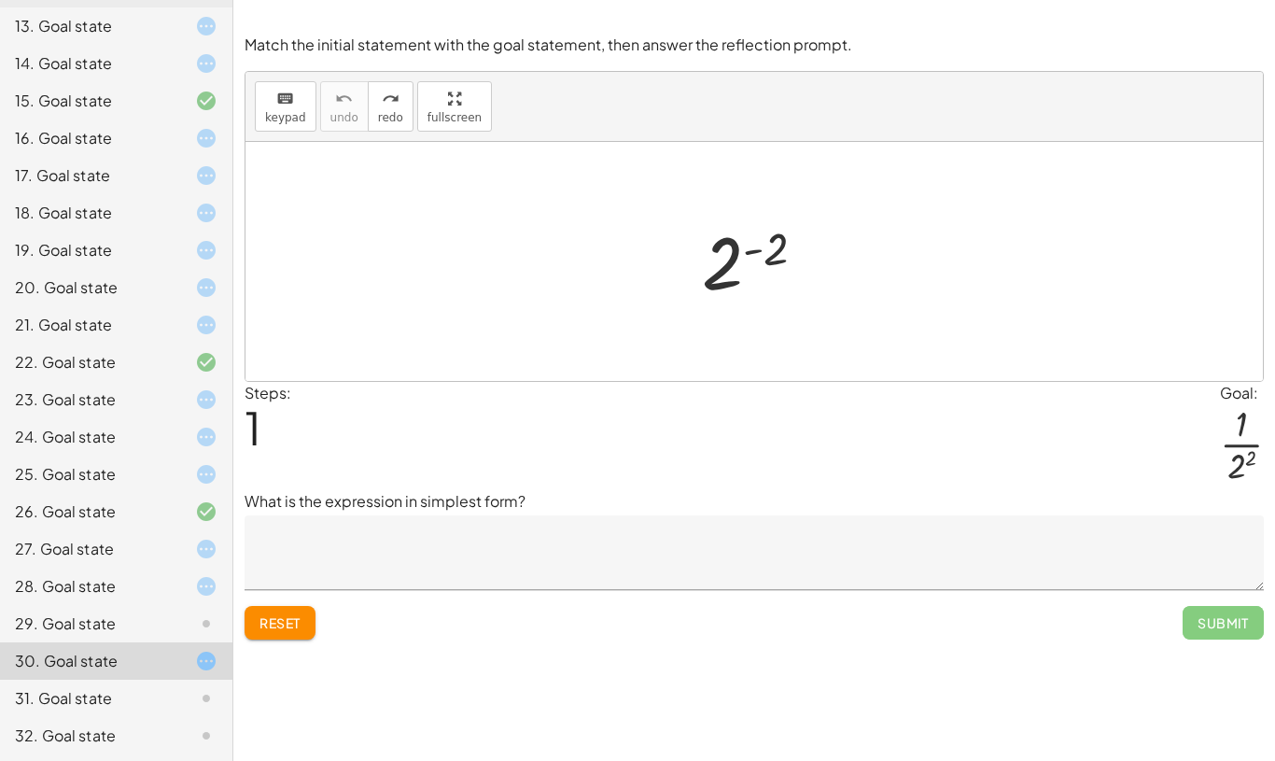
scroll to position [618, 0]
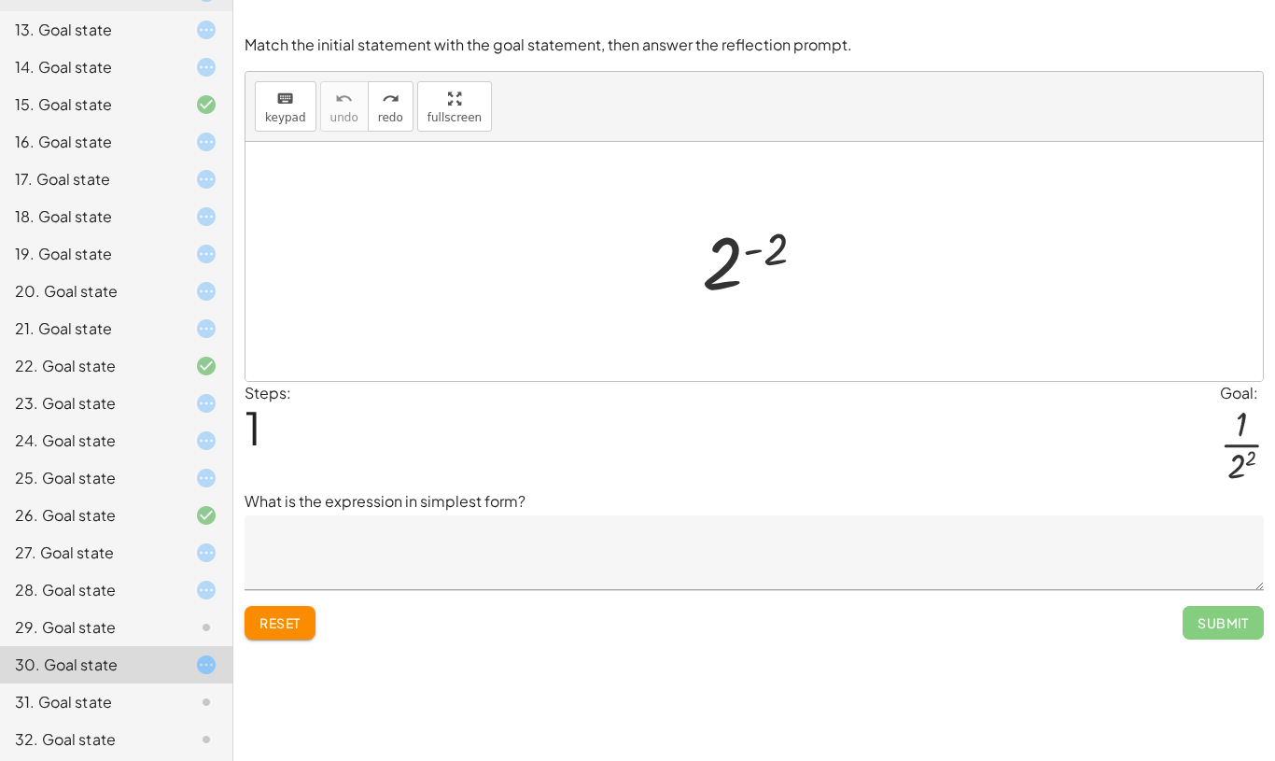
click at [191, 702] on div at bounding box center [191, 702] width 52 height 22
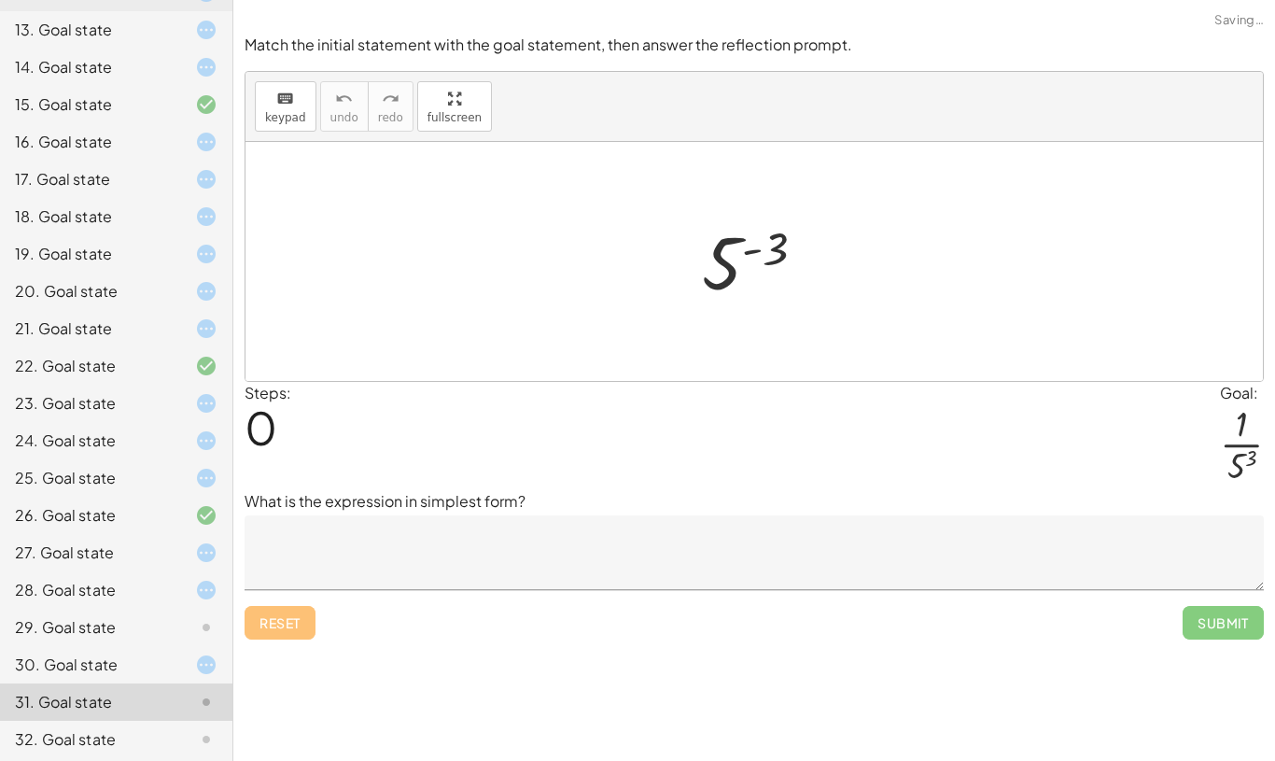
click at [190, 701] on div at bounding box center [191, 702] width 52 height 22
click at [203, 723] on div "32. Goal state" at bounding box center [116, 739] width 232 height 37
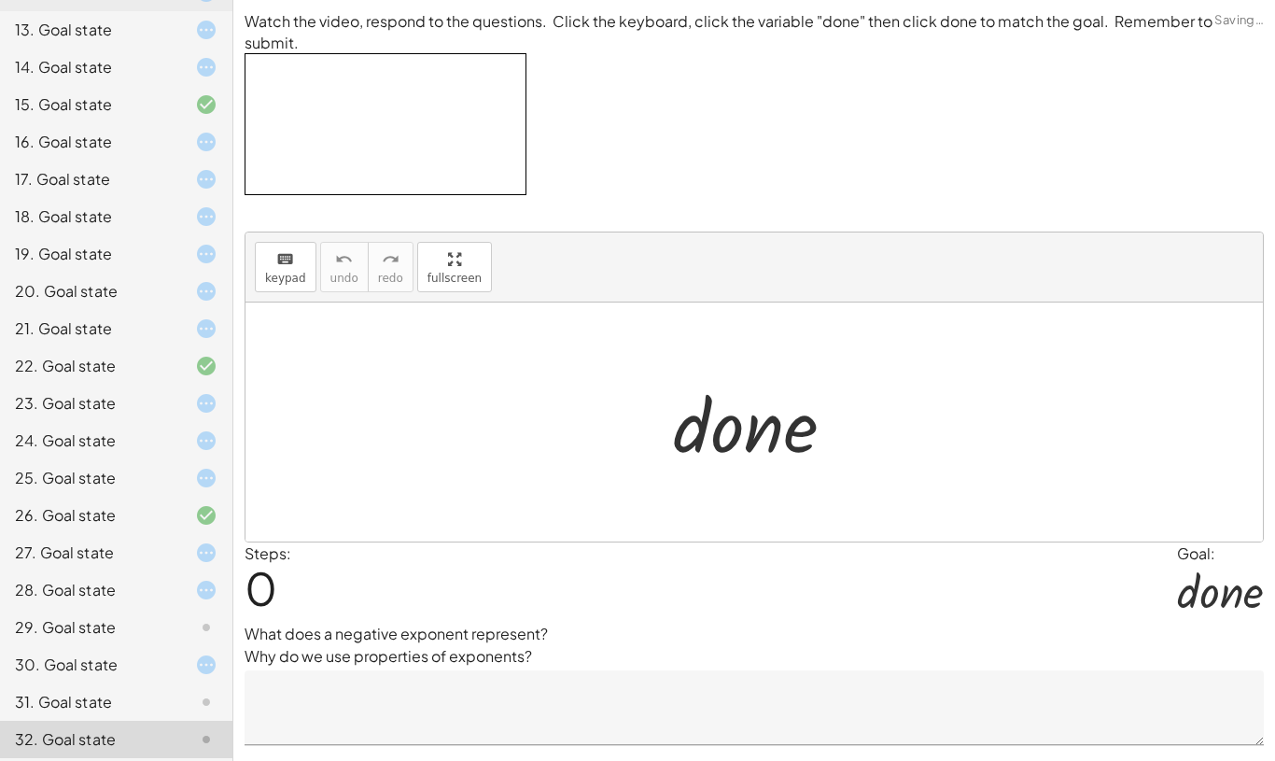
click at [202, 722] on div "32. Goal state" at bounding box center [116, 739] width 232 height 37
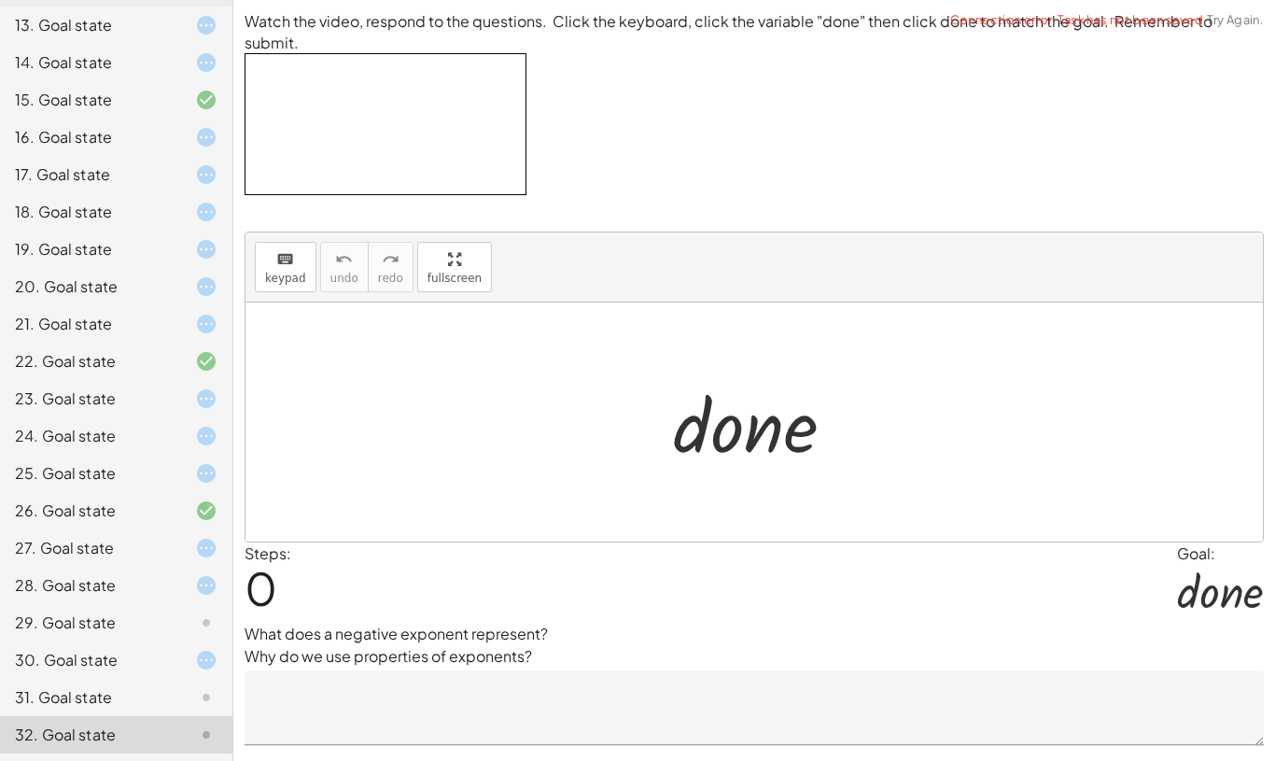
scroll to position [622, 0]
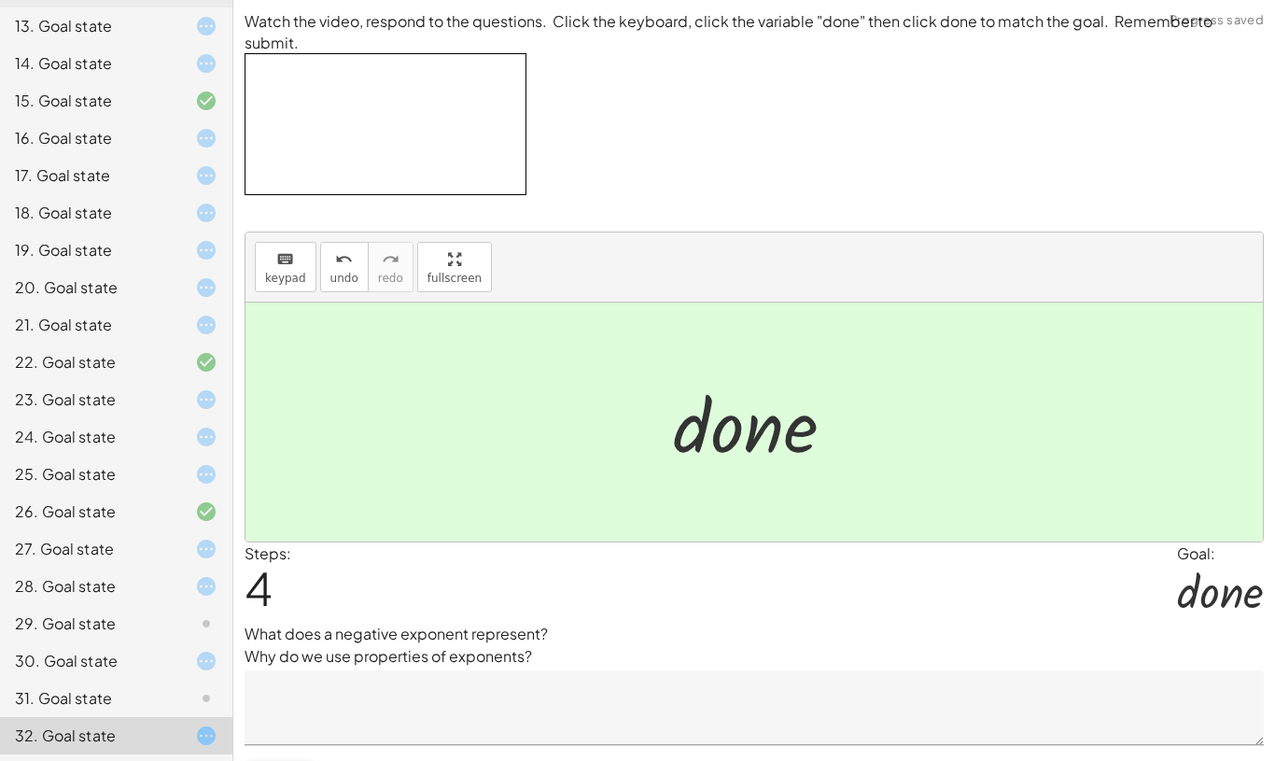
click at [162, 687] on div "31. Goal state" at bounding box center [90, 698] width 150 height 22
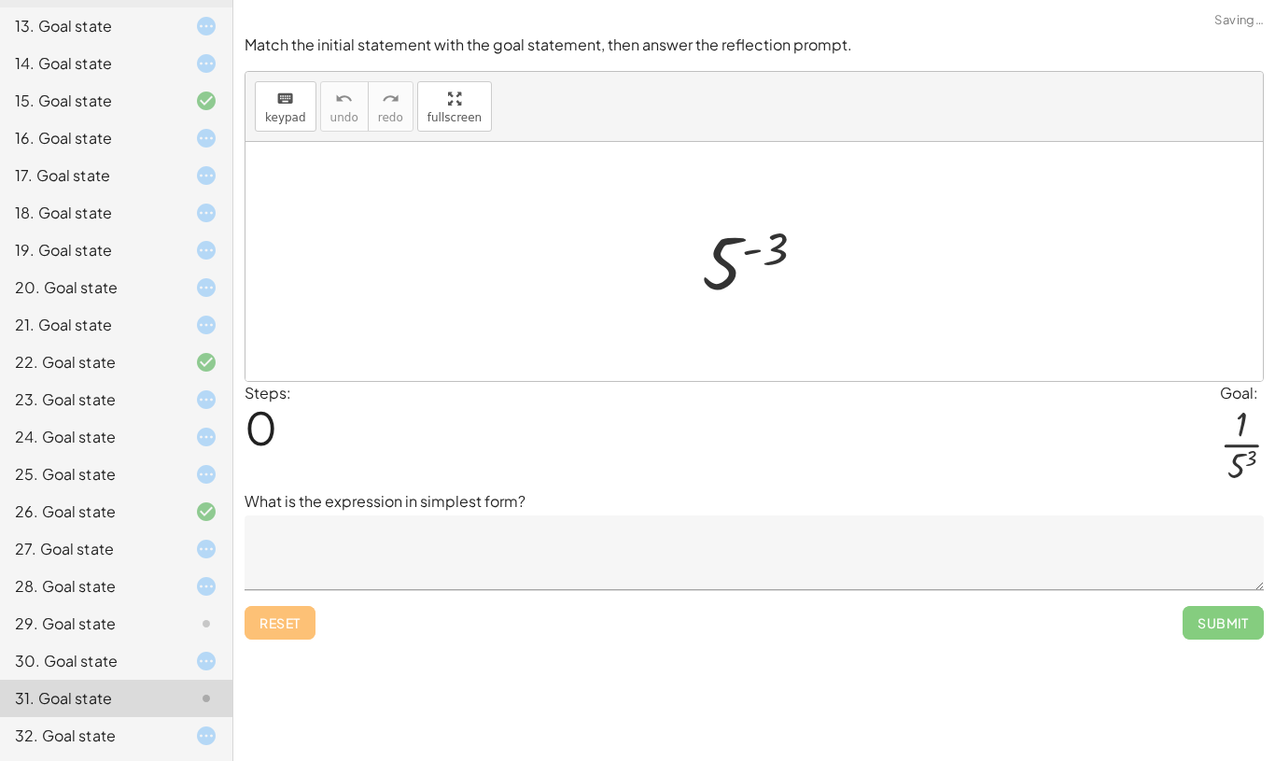
click at [162, 685] on div "31. Goal state" at bounding box center [116, 698] width 232 height 37
click at [162, 694] on div "31. Goal state" at bounding box center [90, 698] width 150 height 22
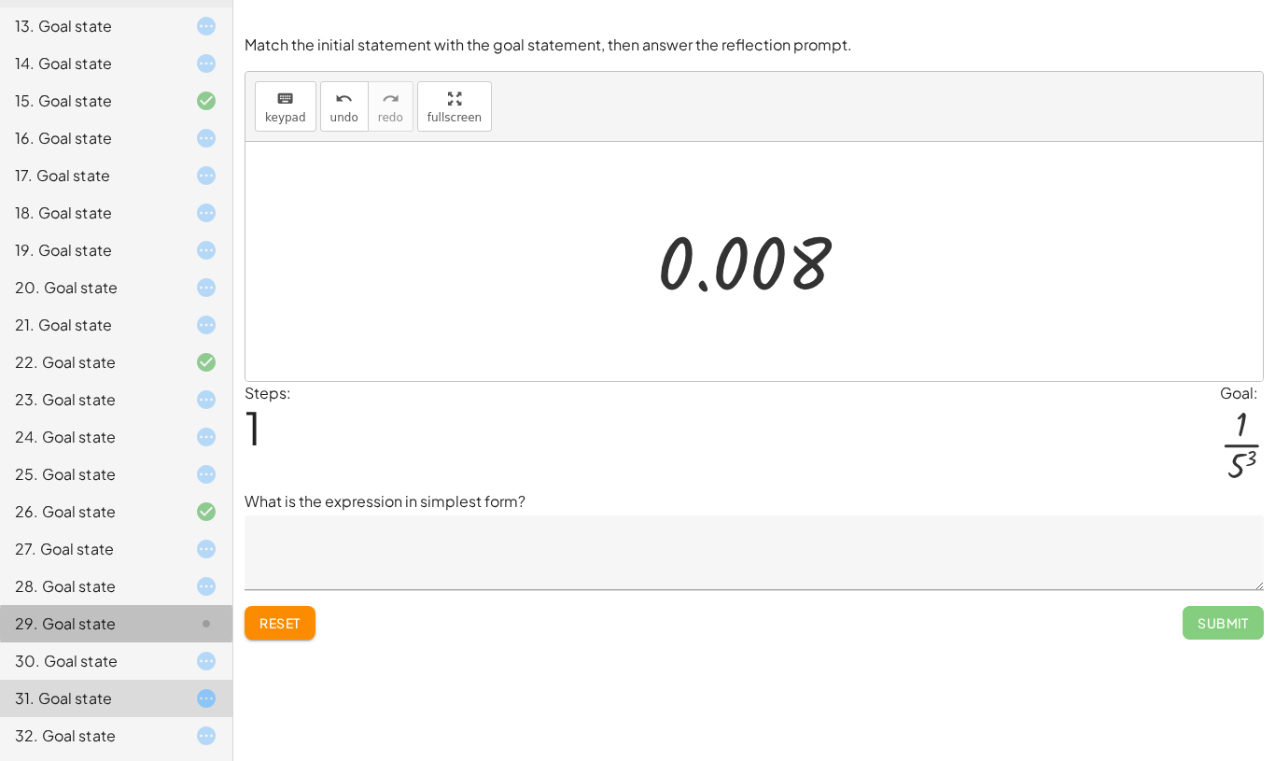
click at [91, 631] on div "29. Goal state" at bounding box center [90, 623] width 150 height 22
click at [91, 630] on div "29. Goal state" at bounding box center [90, 623] width 150 height 22
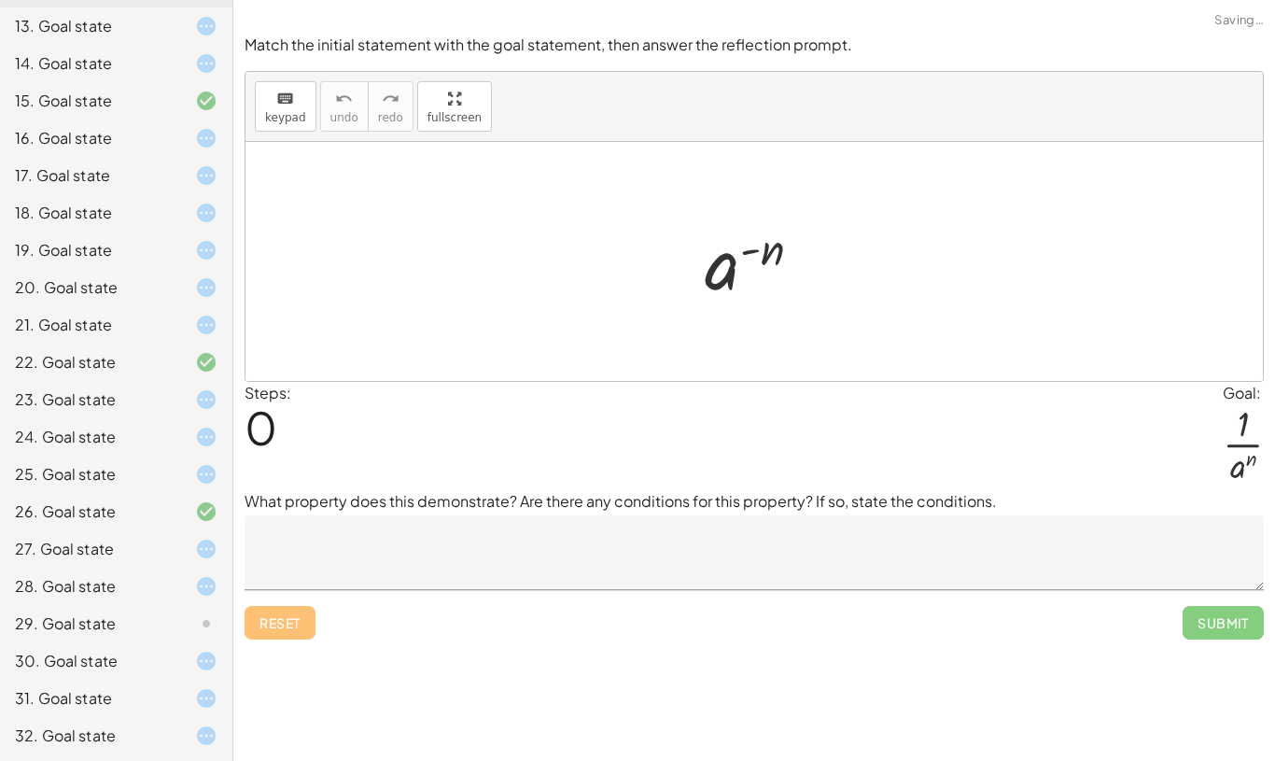
click at [99, 632] on div "29. Goal state" at bounding box center [90, 623] width 150 height 22
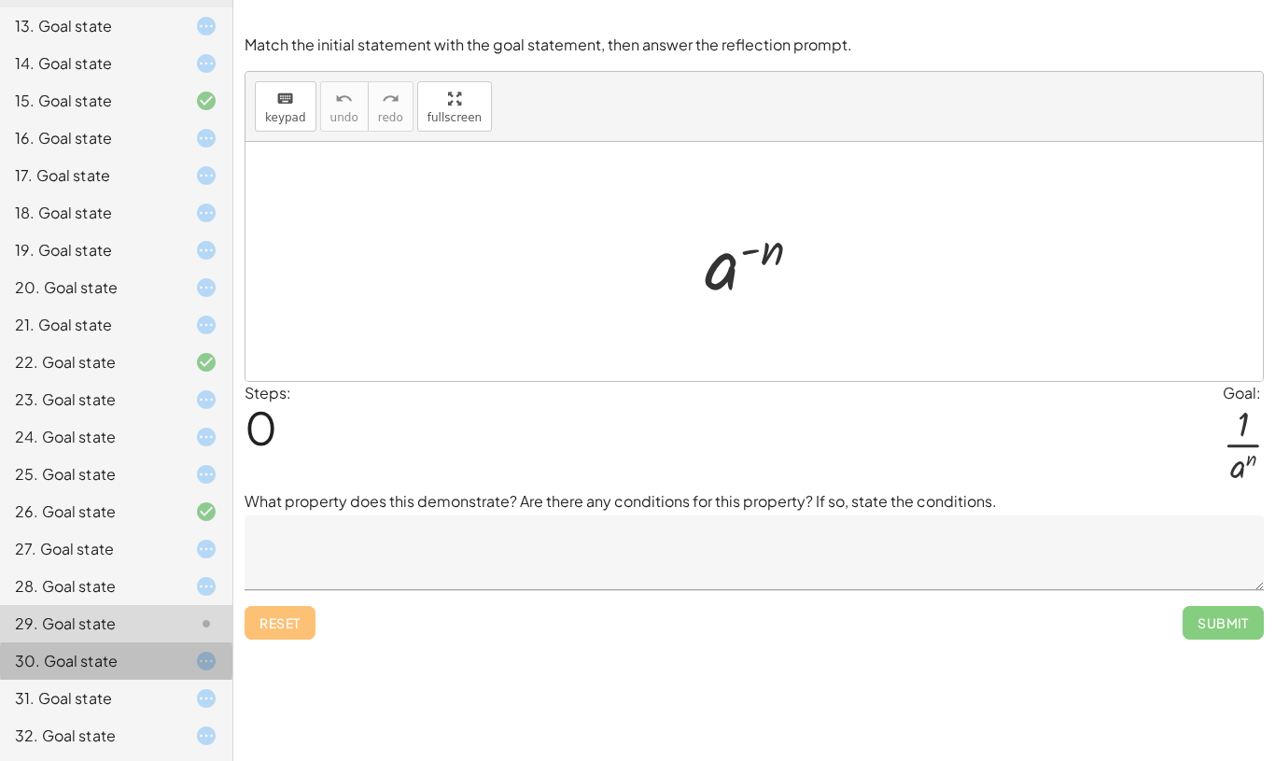
click at [82, 717] on div "30. Goal state" at bounding box center [116, 735] width 232 height 37
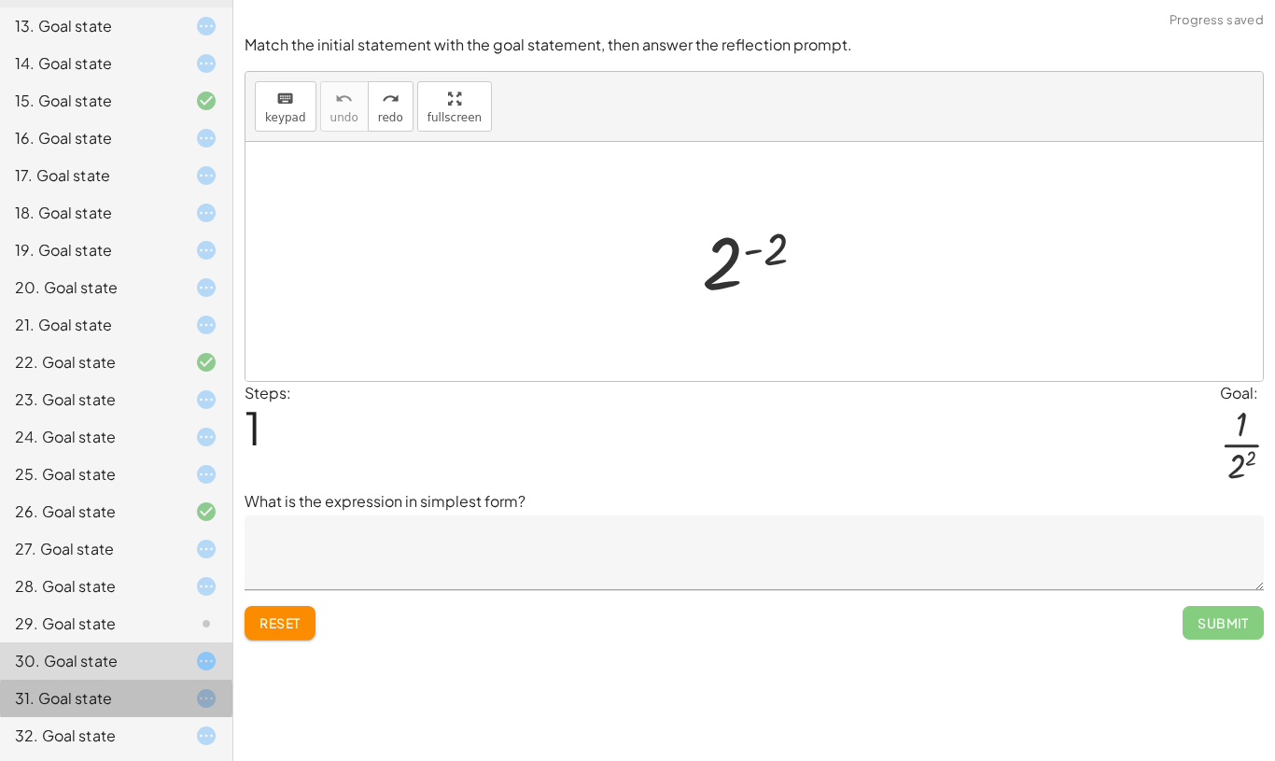
click at [97, 705] on div "31. Goal state" at bounding box center [90, 698] width 150 height 22
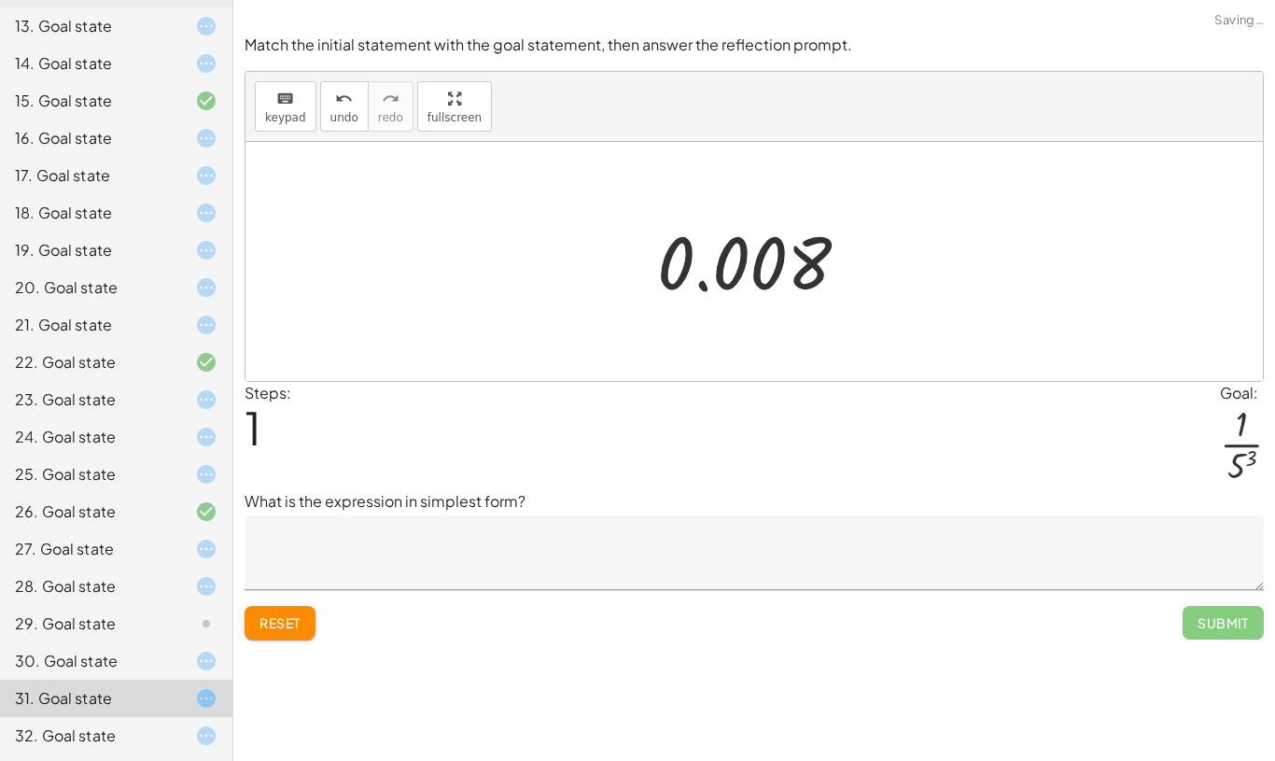
click at [105, 729] on div "32. Goal state" at bounding box center [90, 735] width 150 height 22
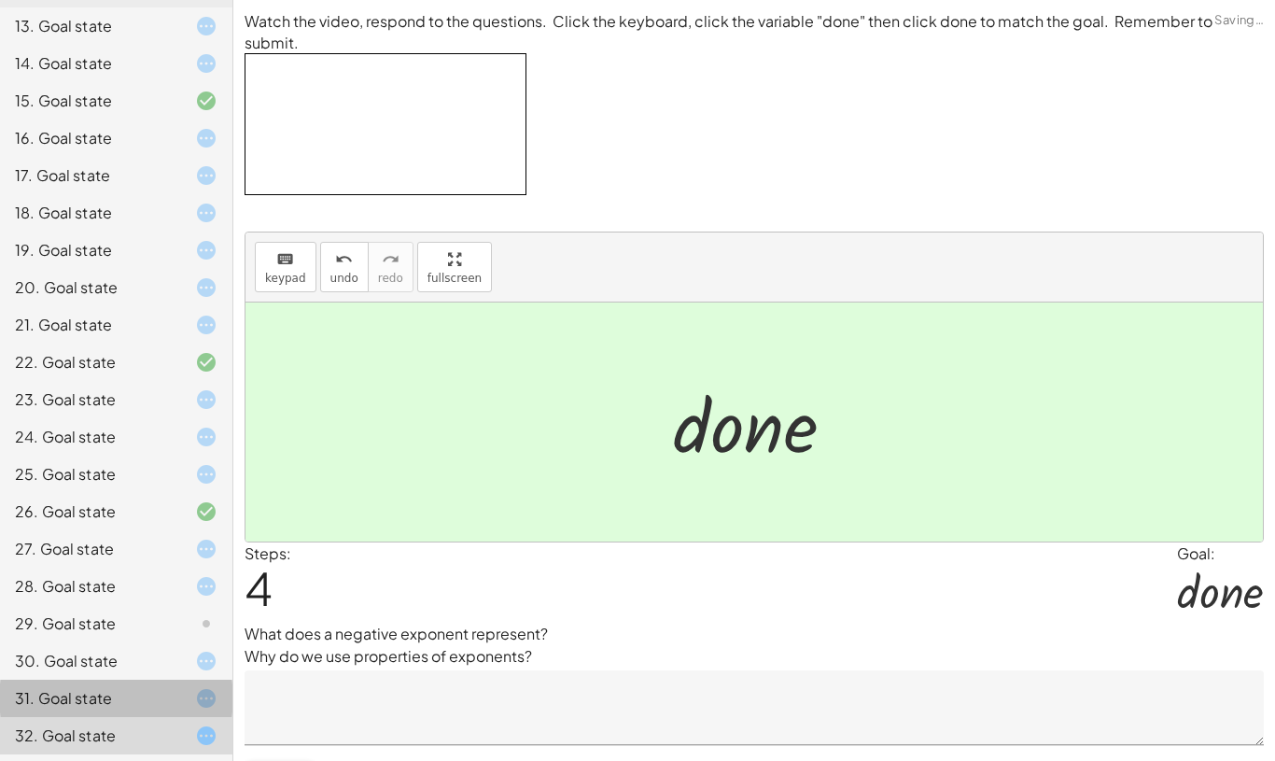
click at [75, 689] on div "31. Goal state" at bounding box center [90, 698] width 150 height 22
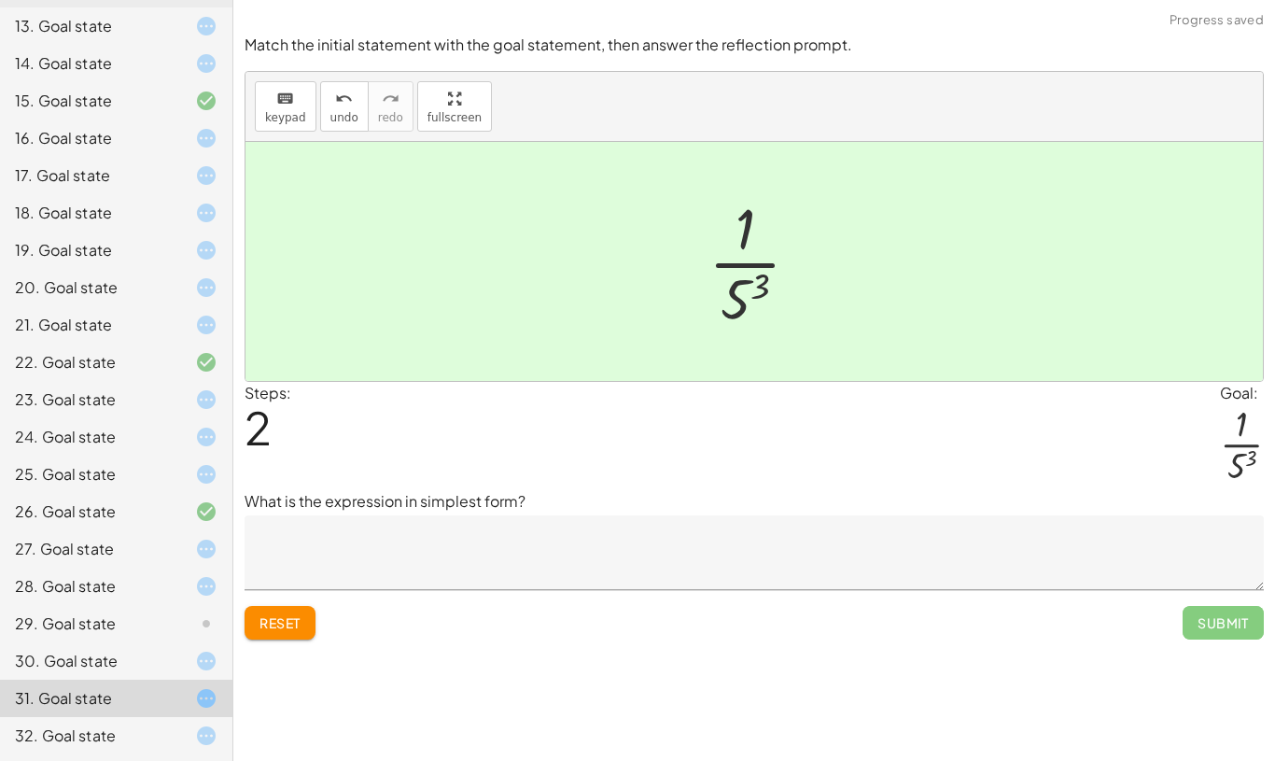
click at [196, 624] on icon at bounding box center [206, 623] width 22 height 22
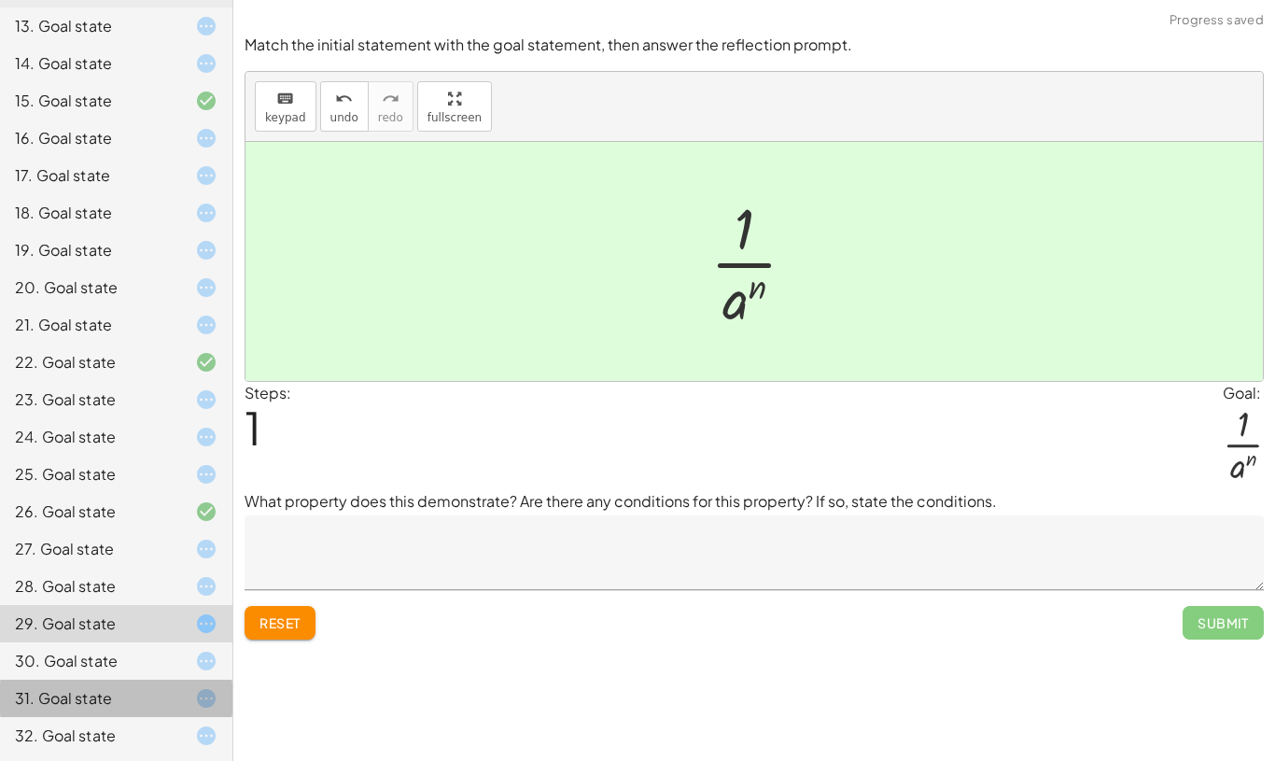
click at [187, 653] on div at bounding box center [191, 661] width 52 height 22
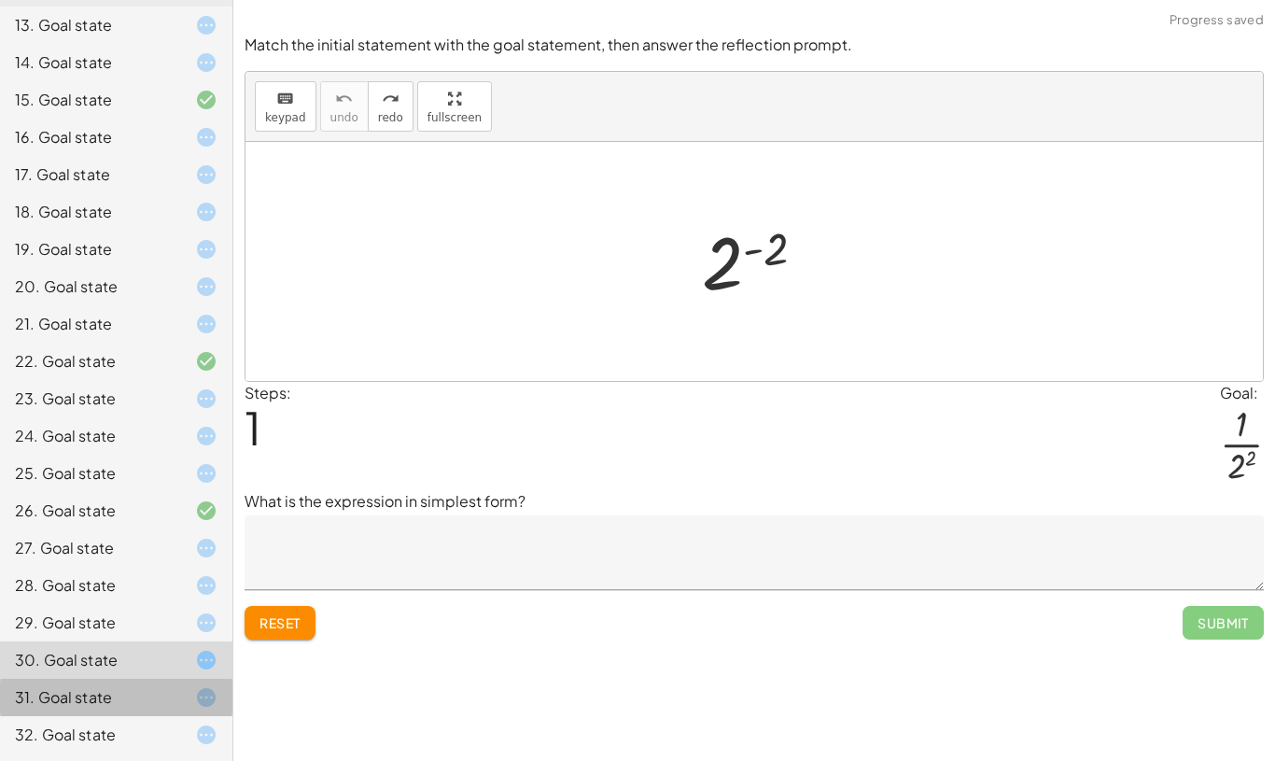
click at [285, 627] on span "Reset" at bounding box center [280, 622] width 41 height 17
click at [286, 666] on div "Make the expression match the goal! keyboard keypad undo undo redo redo fullscr…" at bounding box center [754, 380] width 1042 height 761
click at [1239, 627] on span "Submit" at bounding box center [1223, 623] width 81 height 34
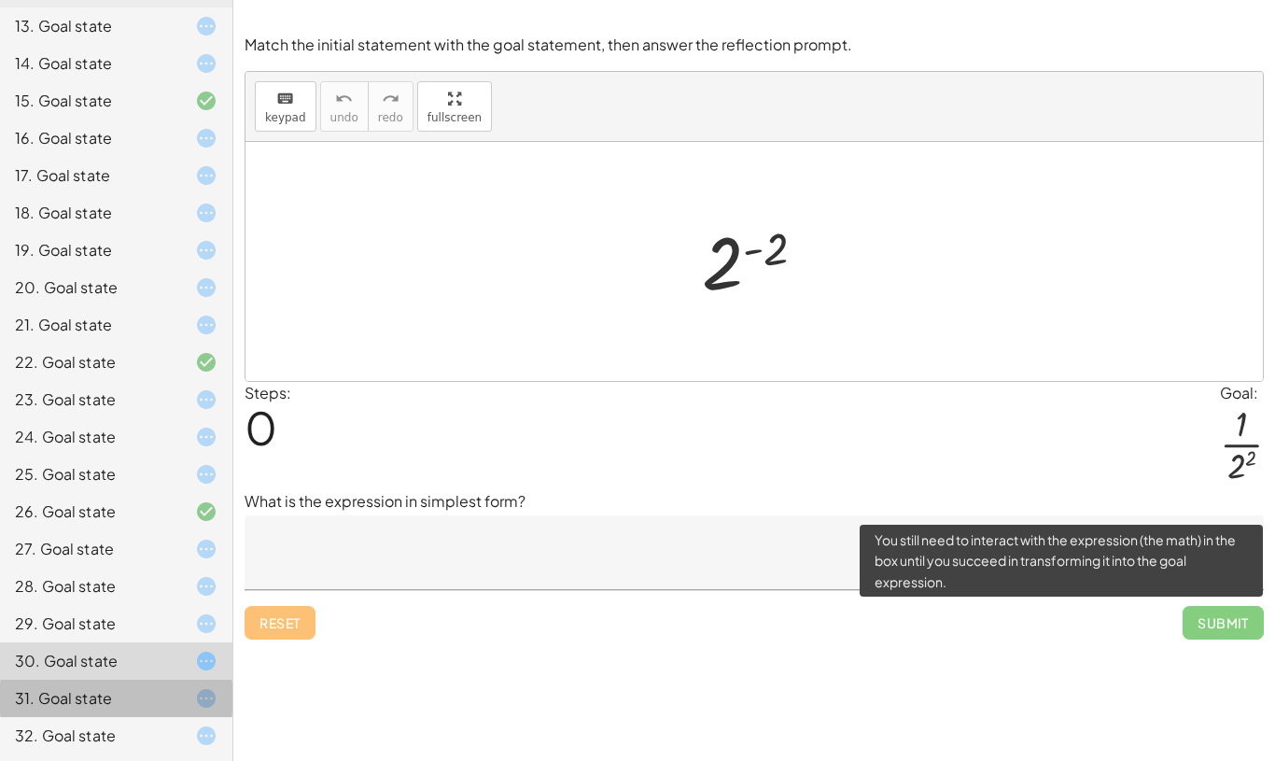
click at [1239, 627] on span "Submit" at bounding box center [1223, 623] width 81 height 34
click at [1239, 616] on span "Submit" at bounding box center [1223, 623] width 81 height 34
click at [1134, 714] on div "Make the expression match the goal! keyboard keypad undo undo redo redo fullscr…" at bounding box center [754, 380] width 1042 height 761
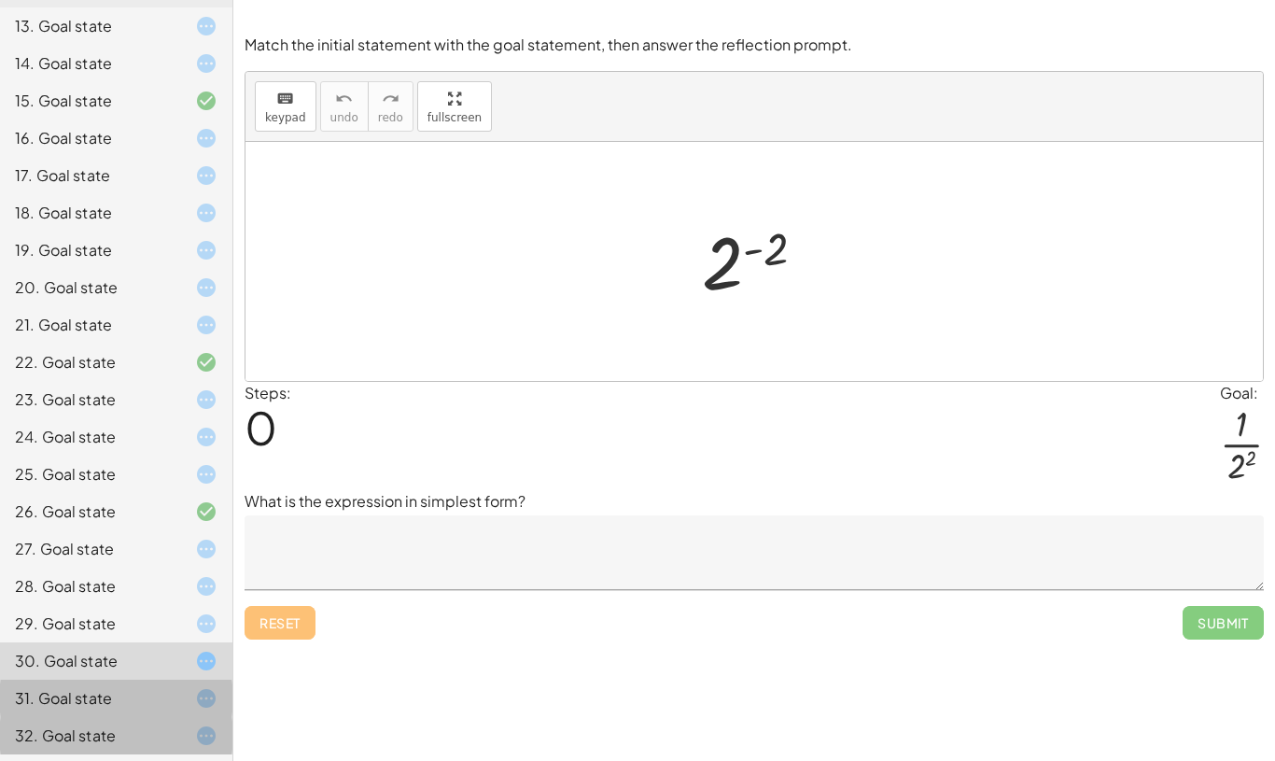
click at [108, 585] on div "28. Goal state" at bounding box center [90, 586] width 150 height 22
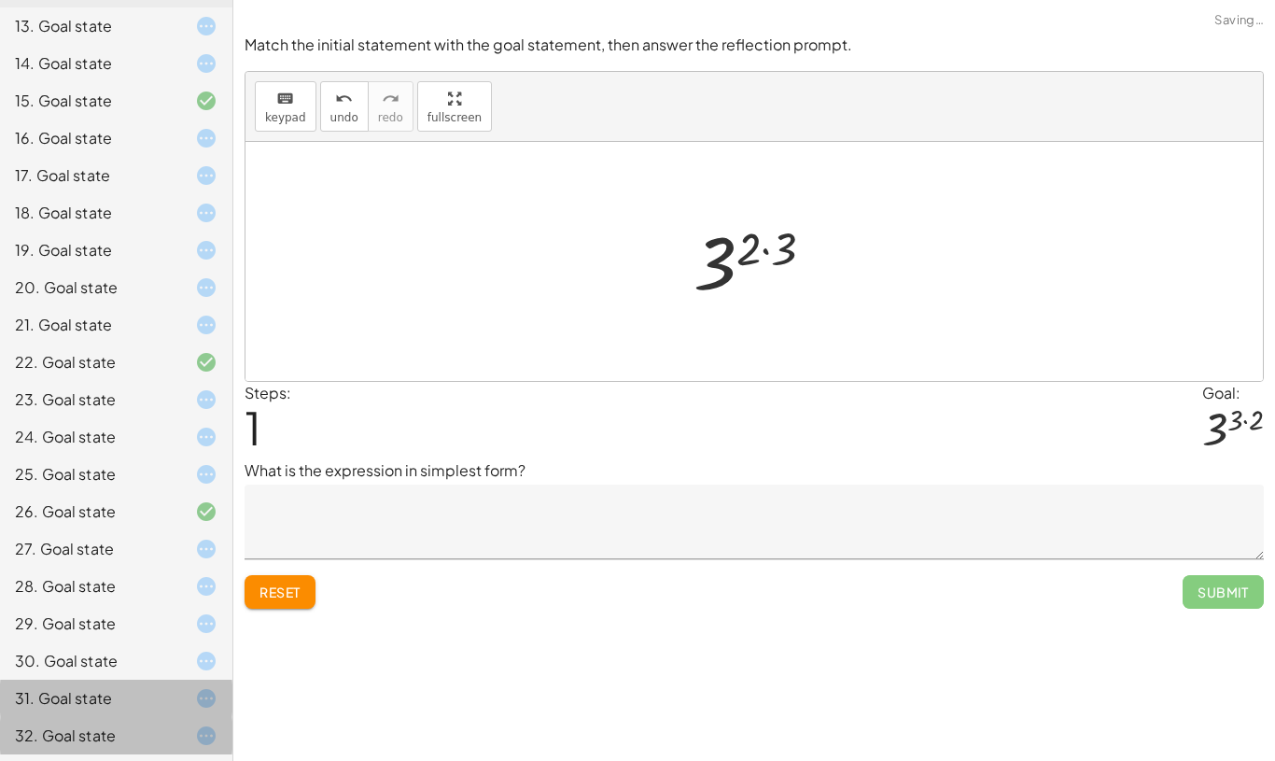
click at [103, 555] on div "27. Goal state" at bounding box center [90, 549] width 150 height 22
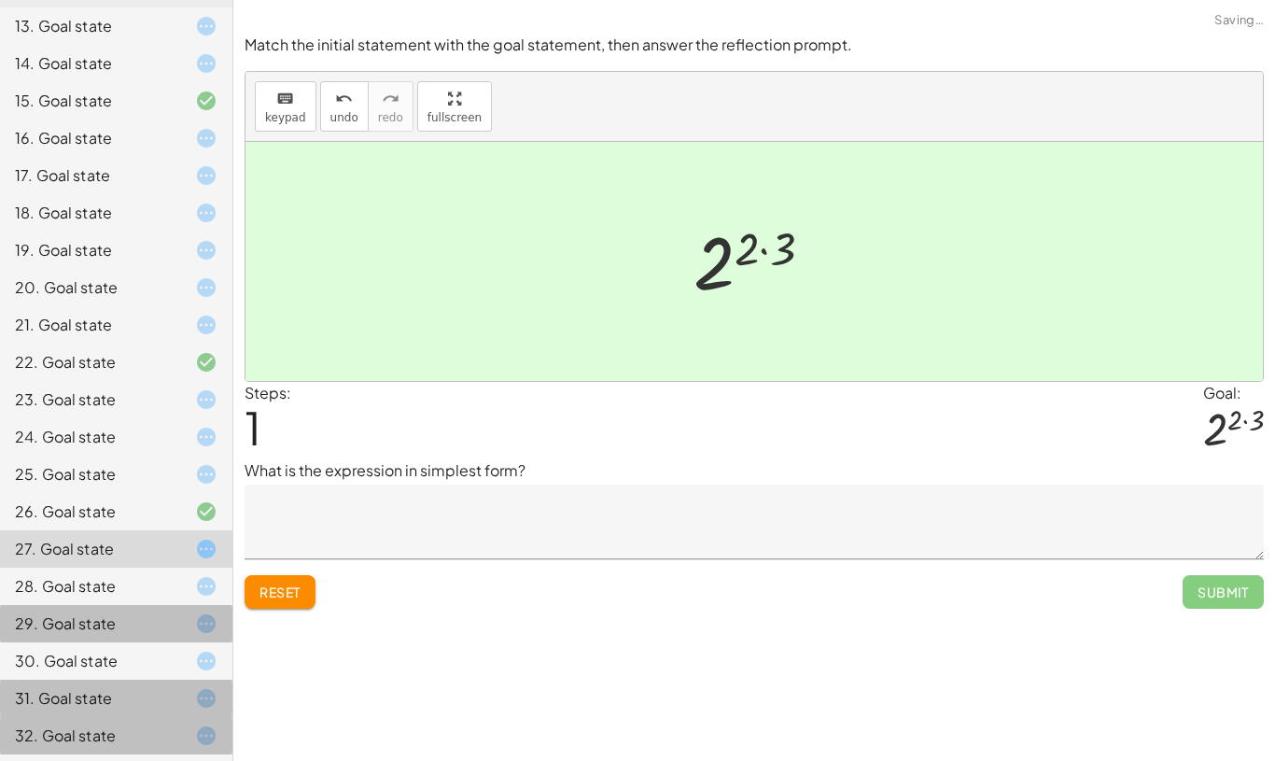
click at [105, 618] on div "29. Goal state" at bounding box center [90, 623] width 150 height 22
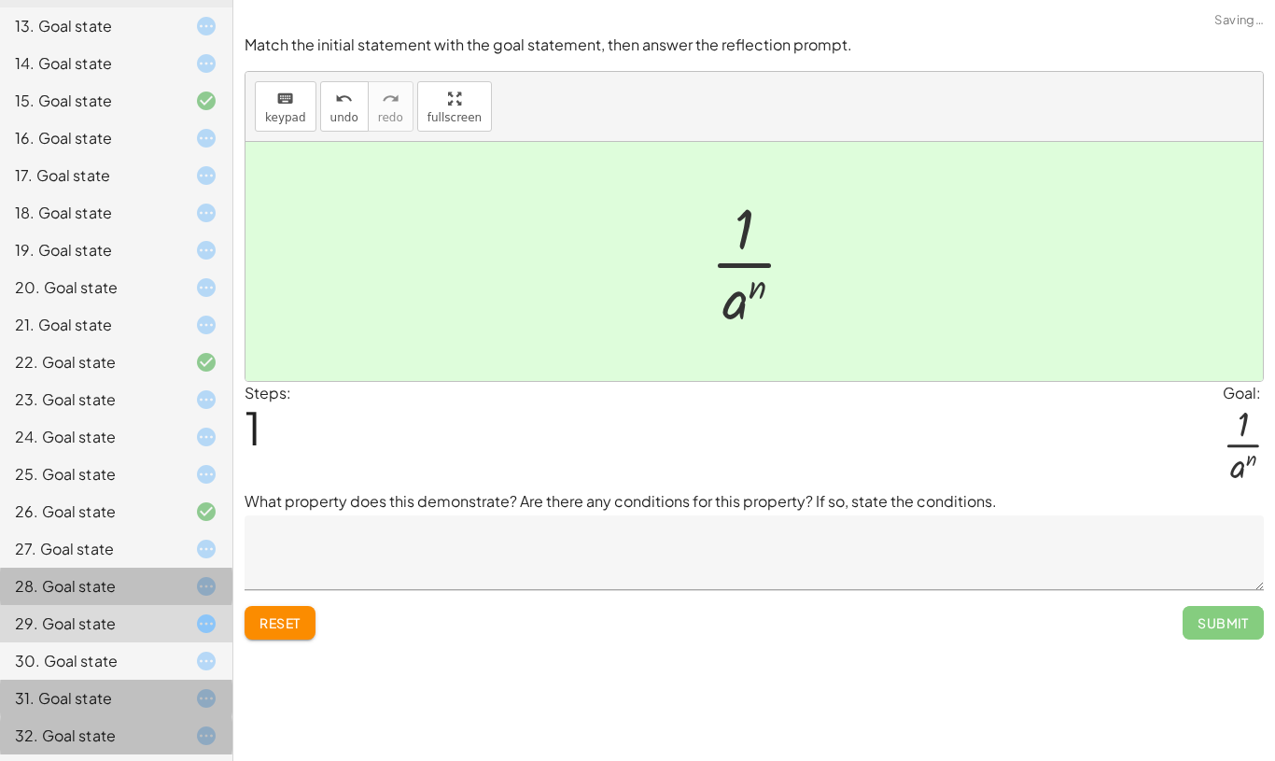
click at [105, 595] on div "28. Goal state" at bounding box center [90, 586] width 150 height 22
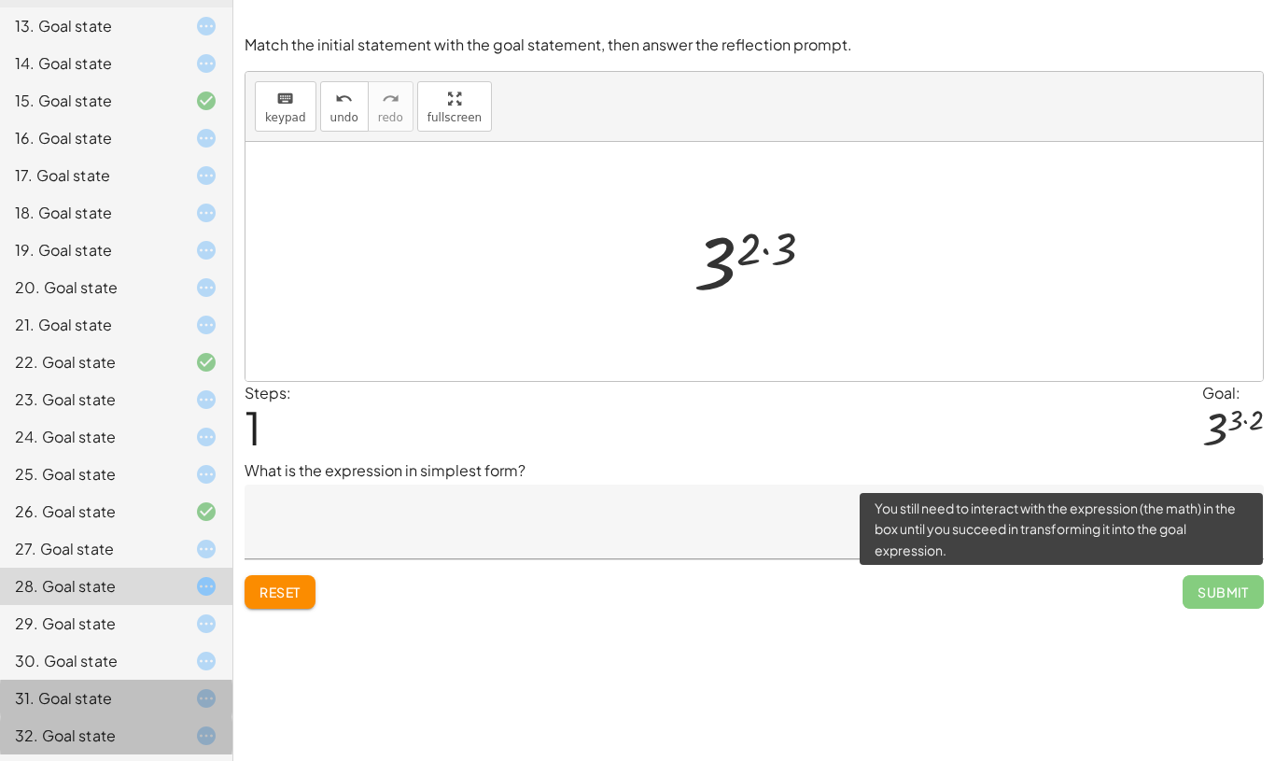
click at [1238, 587] on span "Submit" at bounding box center [1223, 592] width 81 height 34
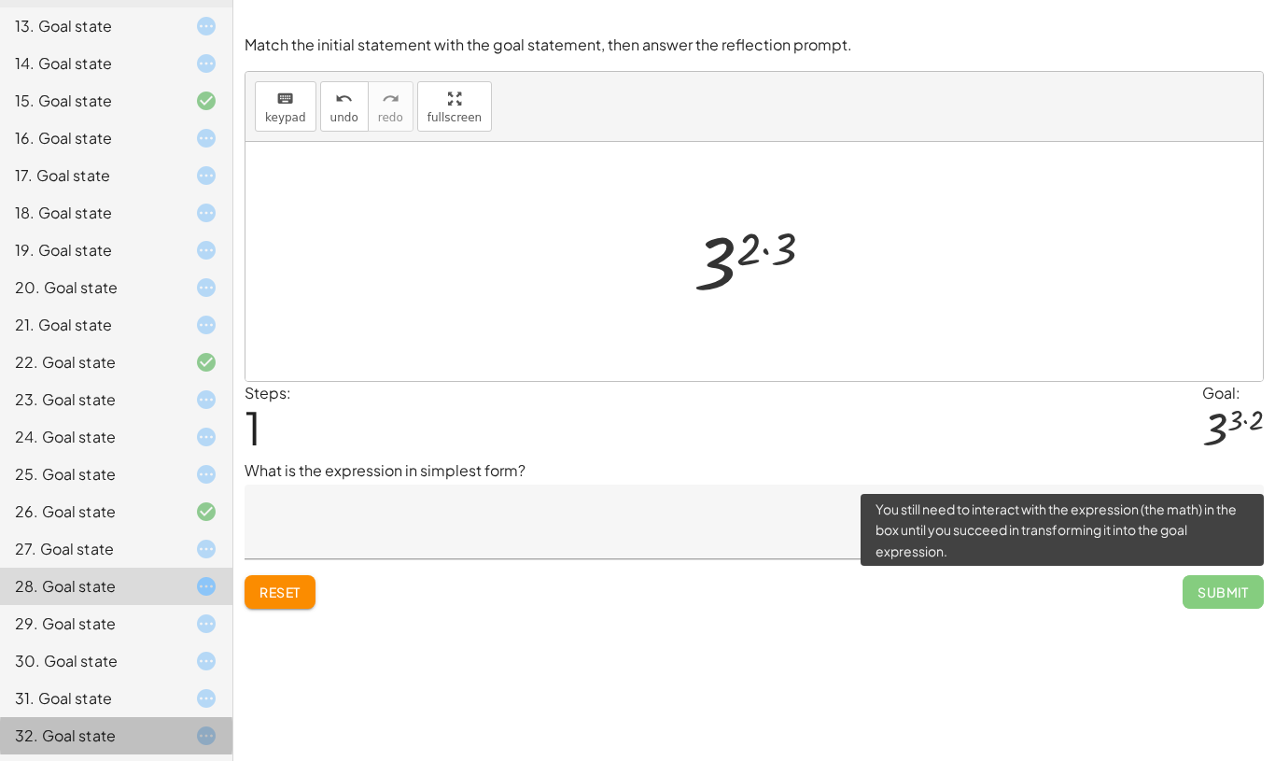
click at [284, 587] on span "Reset" at bounding box center [280, 591] width 41 height 17
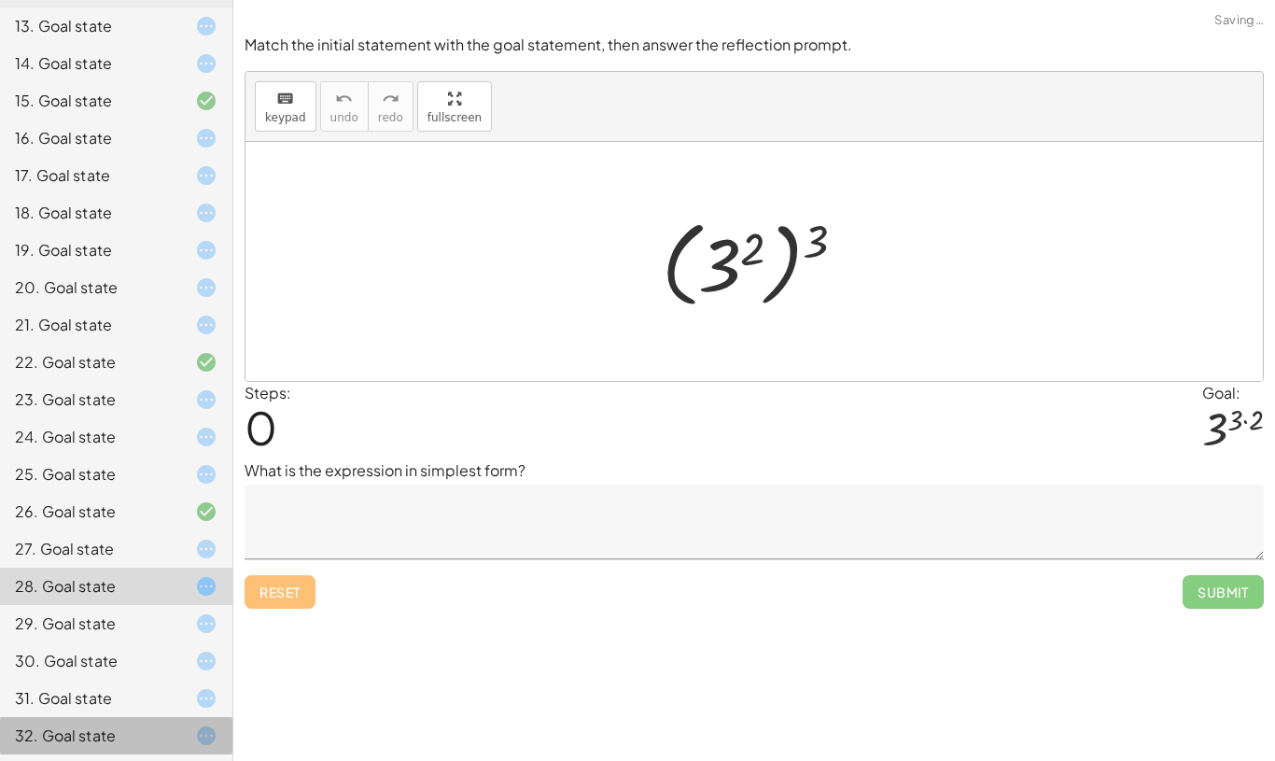
click at [297, 598] on div "Reset Submit" at bounding box center [754, 583] width 1019 height 49
click at [1244, 557] on textarea at bounding box center [754, 522] width 1019 height 75
click at [1251, 564] on div "Submit" at bounding box center [1223, 584] width 81 height 49
click at [1228, 555] on textarea at bounding box center [754, 522] width 1019 height 75
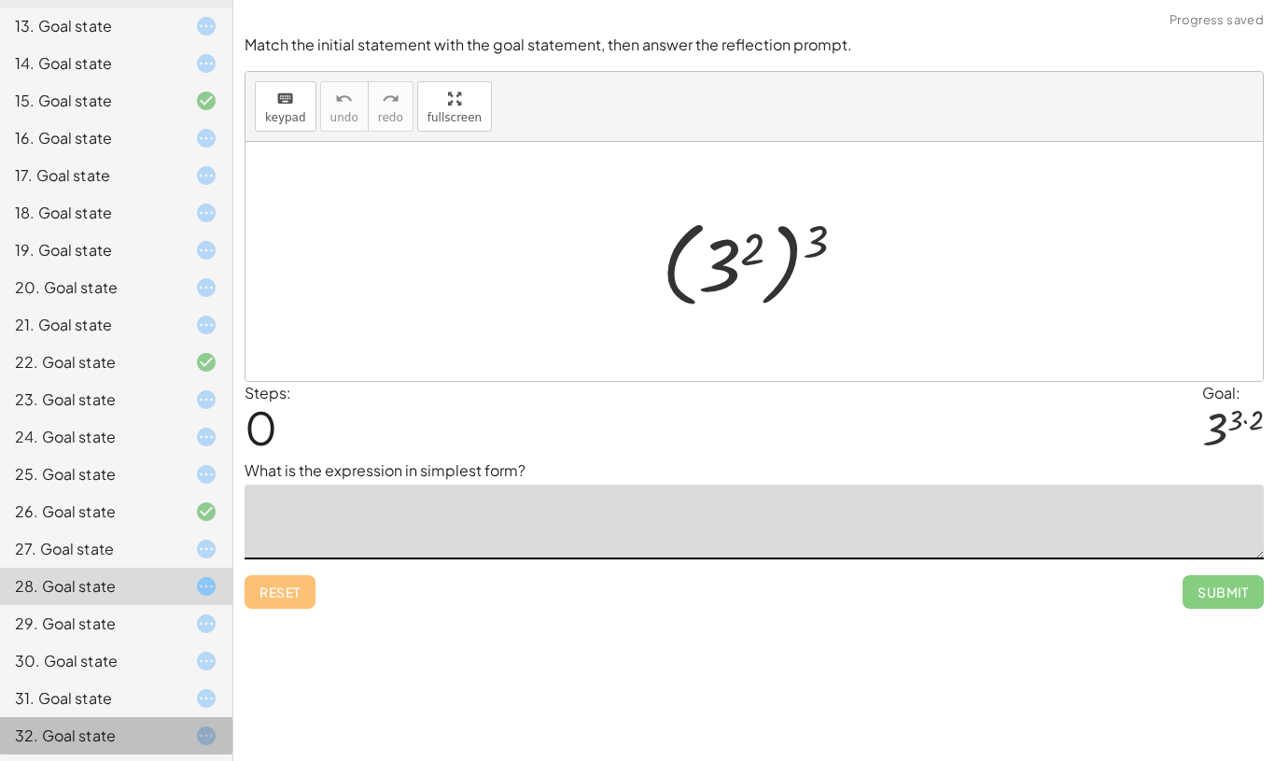
click at [1178, 643] on div "Make the expression match the goal! keyboard keypad undo undo redo redo fullscr…" at bounding box center [754, 380] width 1042 height 761
click at [1178, 642] on div "Make the expression match the goal! keyboard keypad undo undo redo redo fullscr…" at bounding box center [754, 380] width 1042 height 761
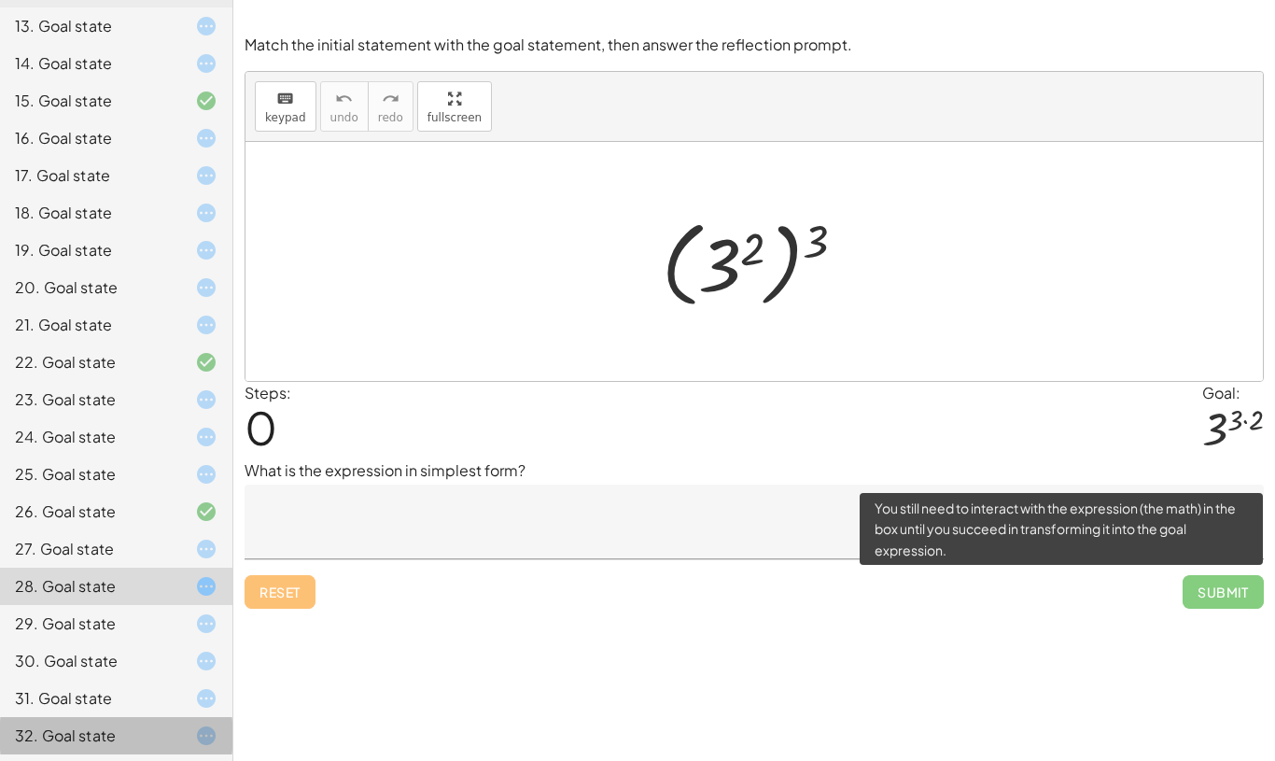
click at [1214, 584] on span "Submit" at bounding box center [1223, 592] width 81 height 34
click at [1232, 587] on span "Submit" at bounding box center [1223, 592] width 81 height 34
click at [1231, 586] on span "Submit" at bounding box center [1223, 592] width 81 height 34
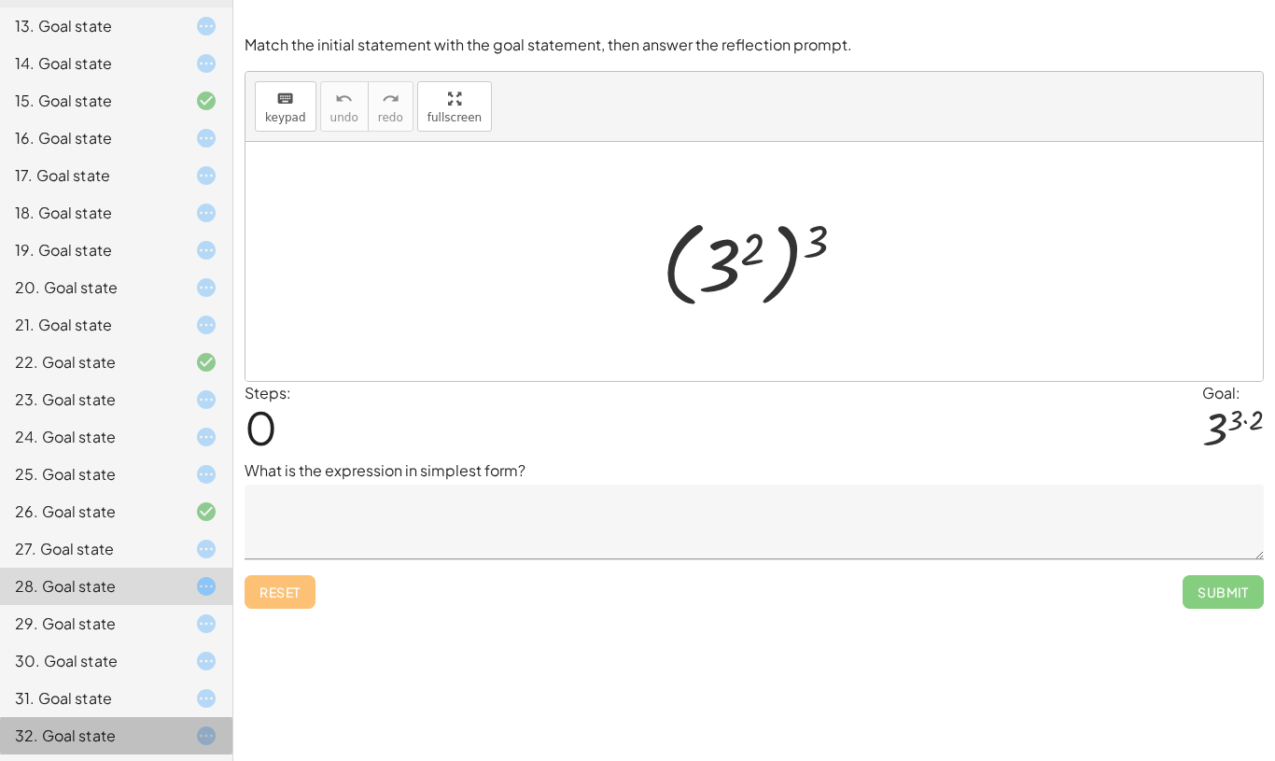
click at [1174, 669] on div "Make the expression match the goal! keyboard keypad undo undo redo redo fullscr…" at bounding box center [754, 380] width 1042 height 761
click at [216, 558] on icon at bounding box center [206, 549] width 22 height 22
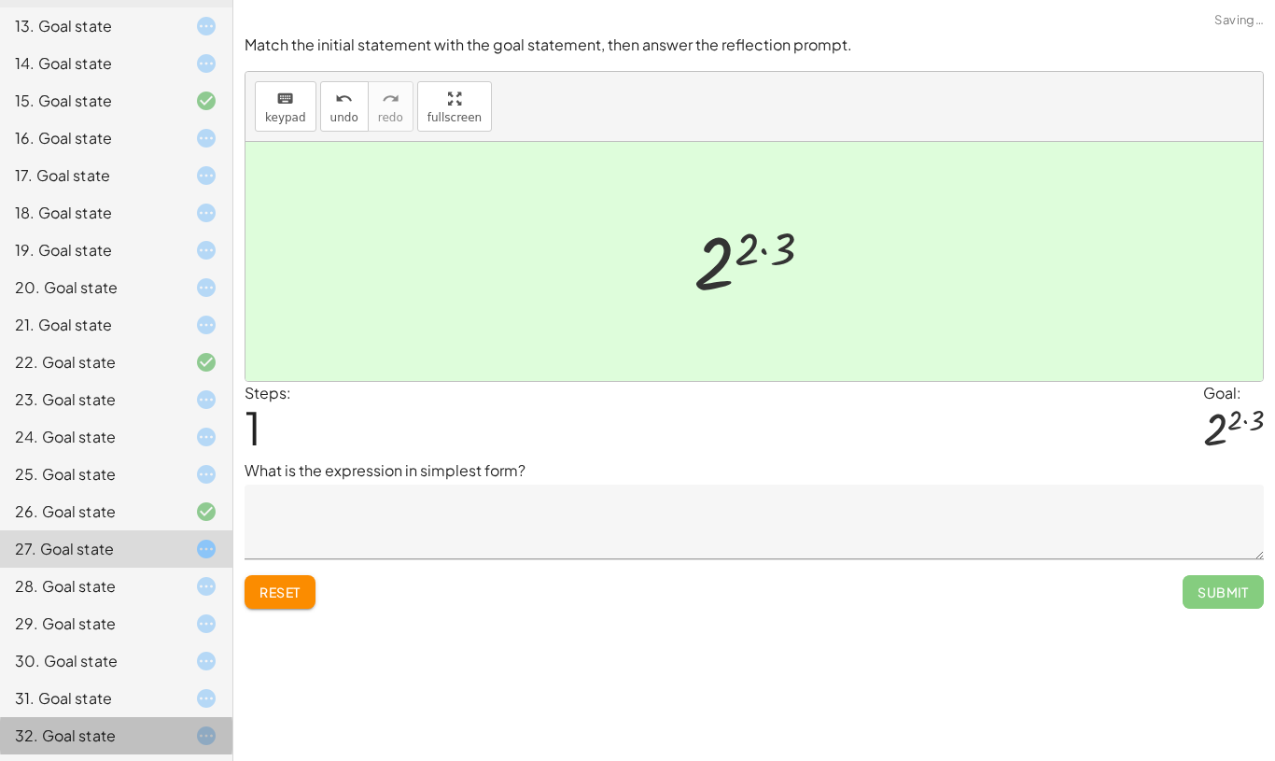
click at [216, 558] on icon at bounding box center [206, 549] width 22 height 22
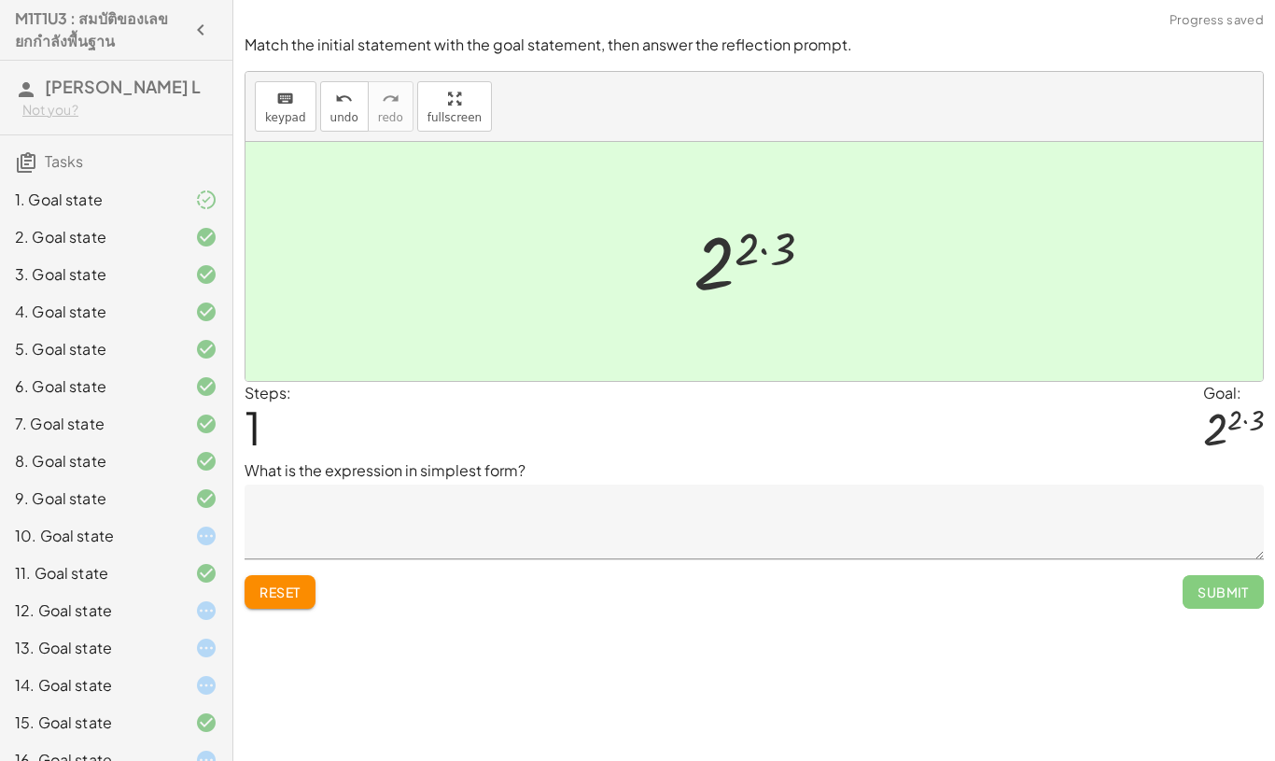
scroll to position [0, 0]
click at [65, 159] on span "Tasks" at bounding box center [64, 161] width 38 height 20
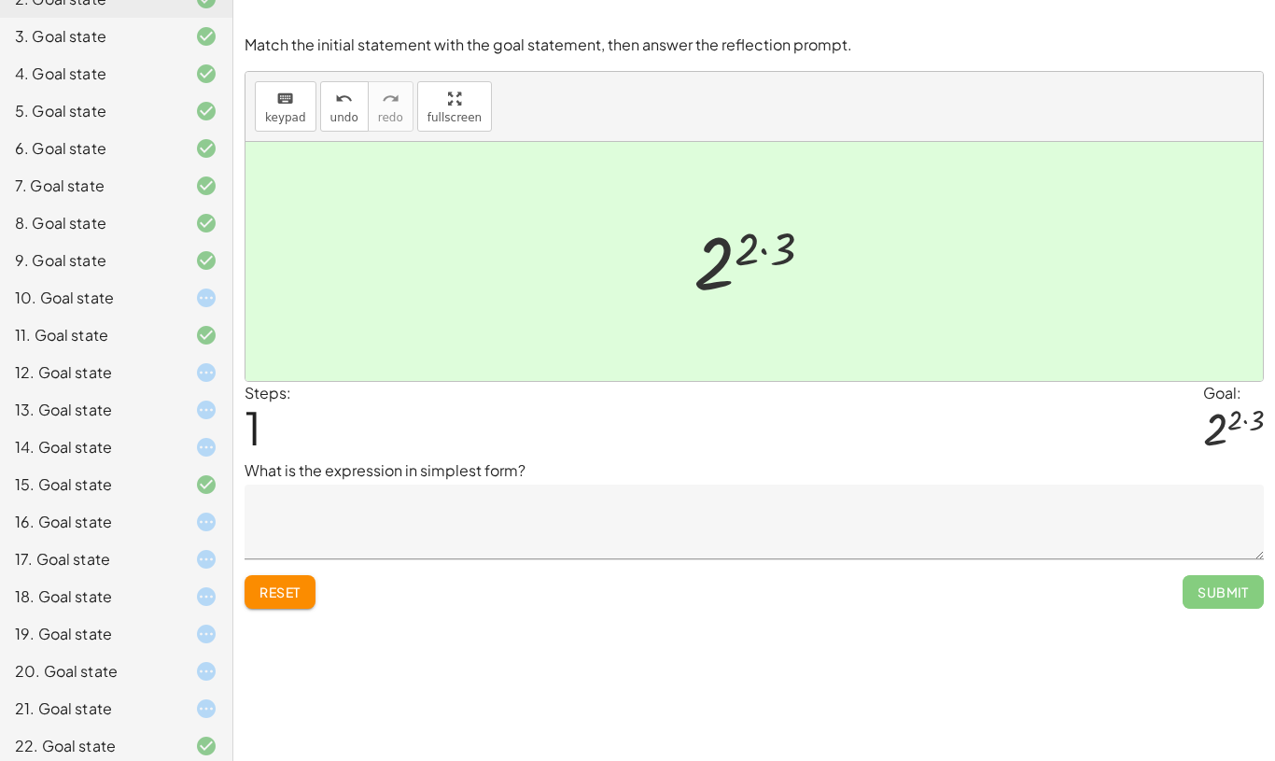
scroll to position [267, 0]
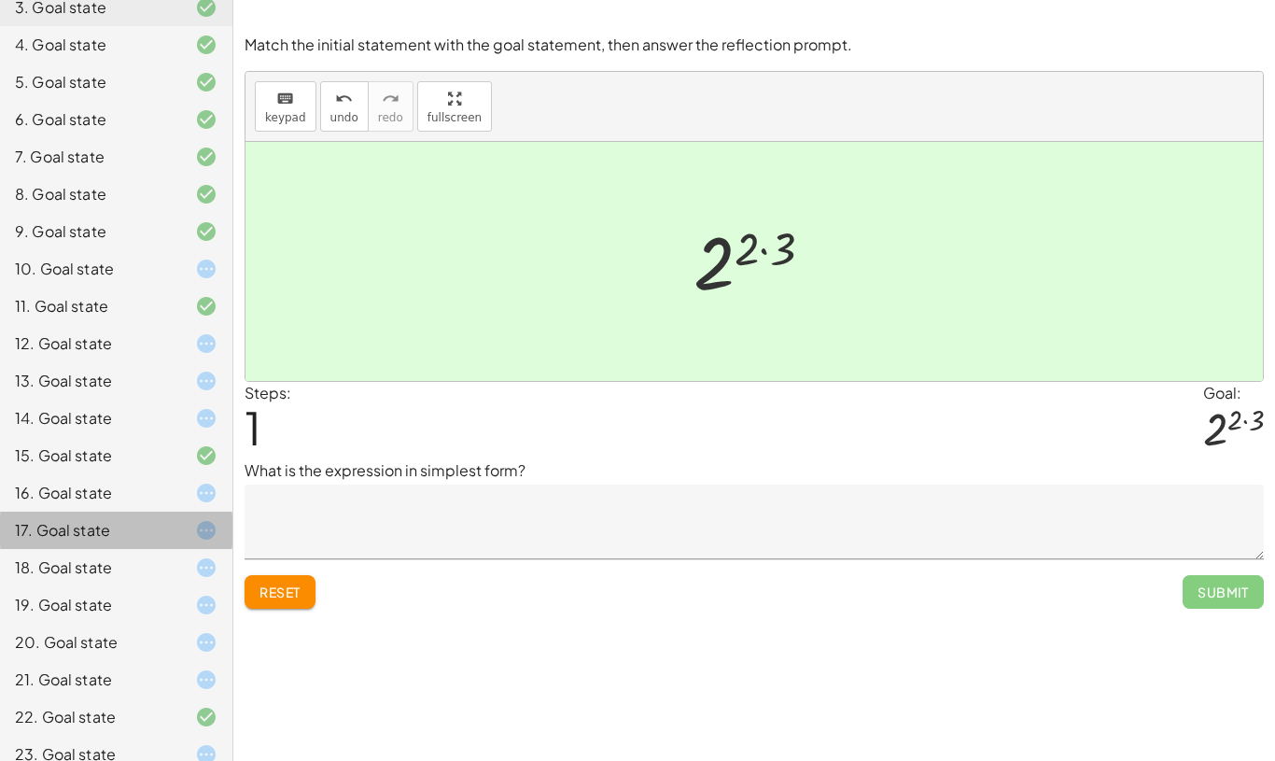
click at [70, 535] on div "17. Goal state" at bounding box center [90, 530] width 150 height 22
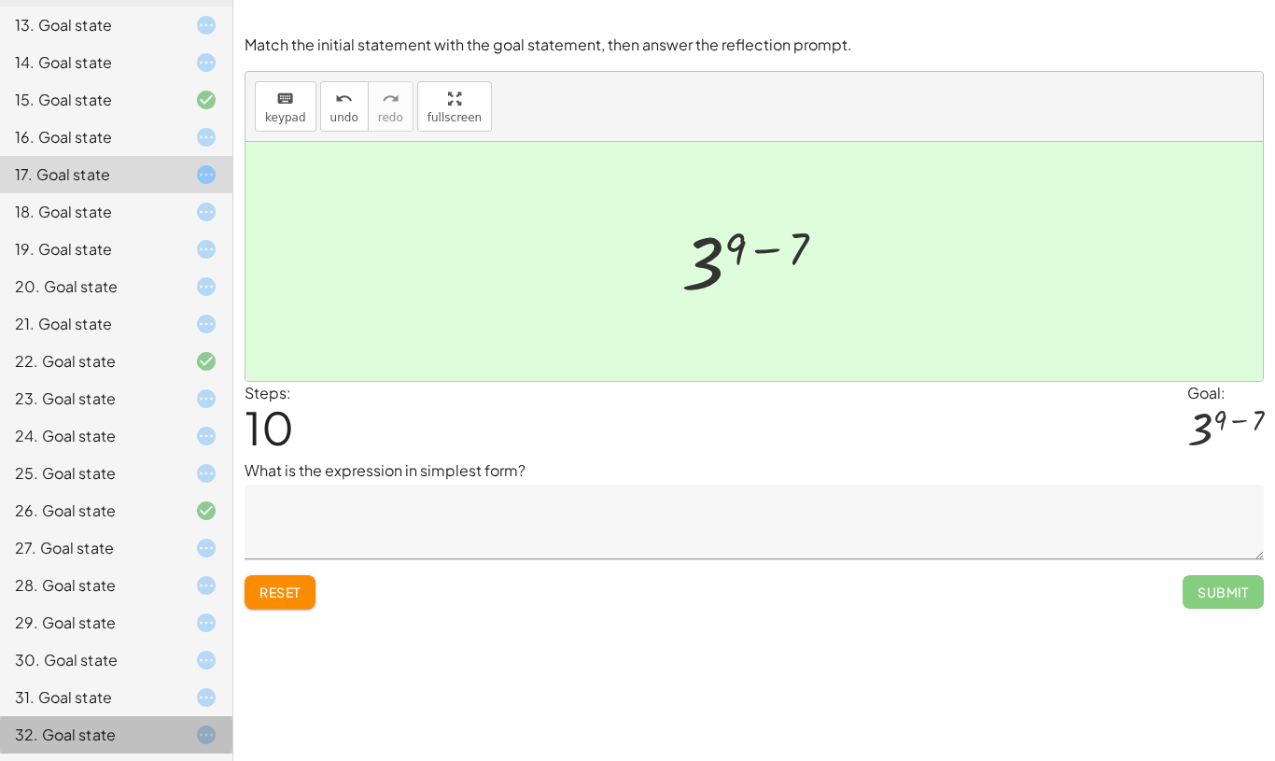
scroll to position [622, 0]
